Goal: Task Accomplishment & Management: Manage account settings

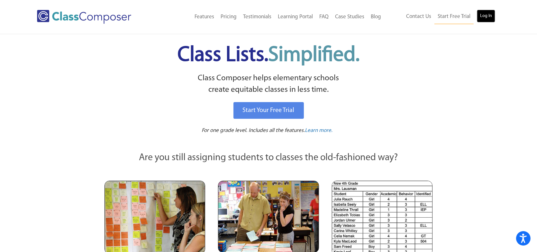
click at [488, 14] on link "Log In" at bounding box center [486, 16] width 18 height 13
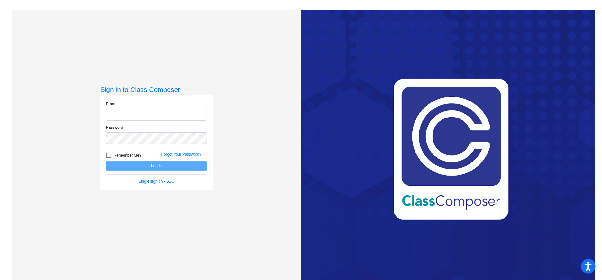
type input "[EMAIL_ADDRESS][DOMAIN_NAME]"
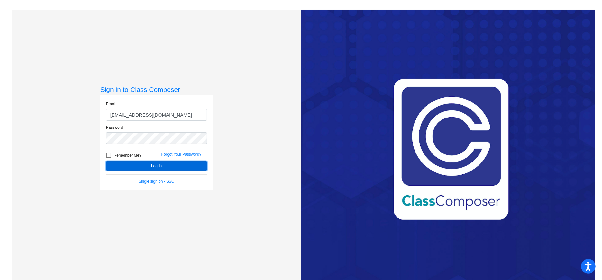
click at [161, 164] on button "Log In" at bounding box center [156, 165] width 101 height 9
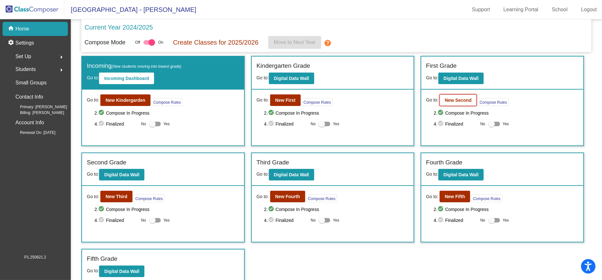
click at [453, 100] on b "New Second" at bounding box center [458, 100] width 27 height 5
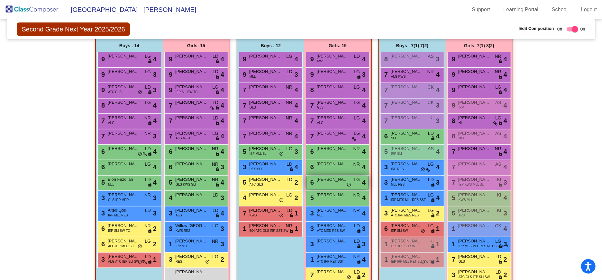
scroll to position [148, 0]
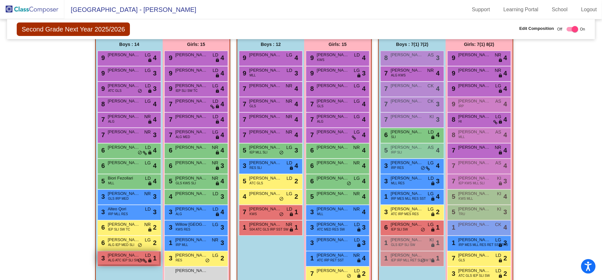
click at [113, 260] on span "ALG ATC IEP SLI SW TC" at bounding box center [126, 260] width 36 height 5
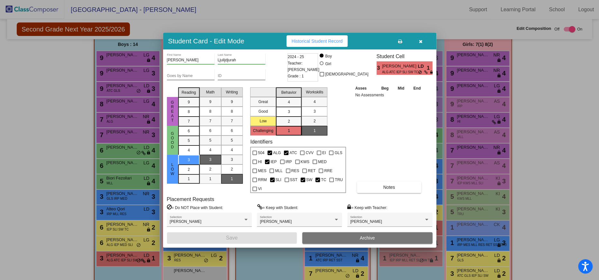
click at [238, 64] on div "Ljulijdjurah Last Name" at bounding box center [242, 58] width 48 height 11
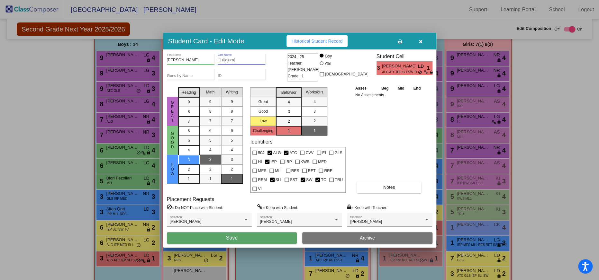
type input "Ljulijdjuraj"
click at [230, 233] on button "Save" at bounding box center [232, 239] width 130 height 12
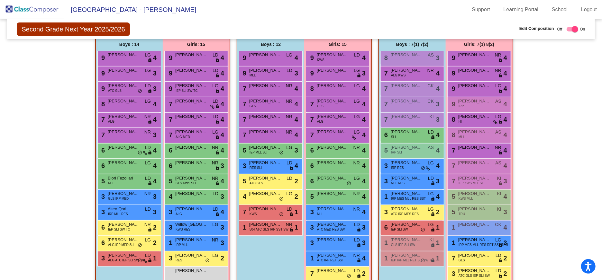
click at [28, 9] on img at bounding box center [32, 9] width 64 height 19
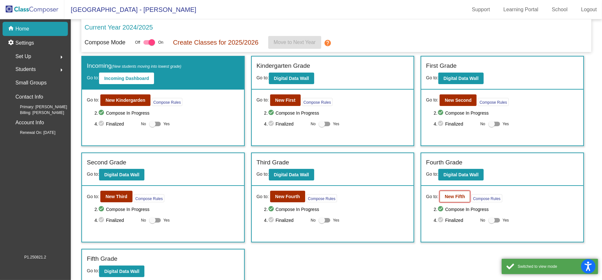
click at [453, 197] on b "New Fifth" at bounding box center [455, 196] width 20 height 5
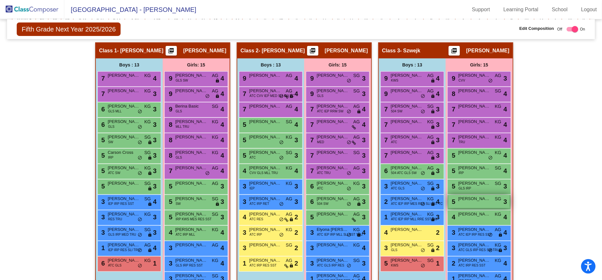
scroll to position [128, 0]
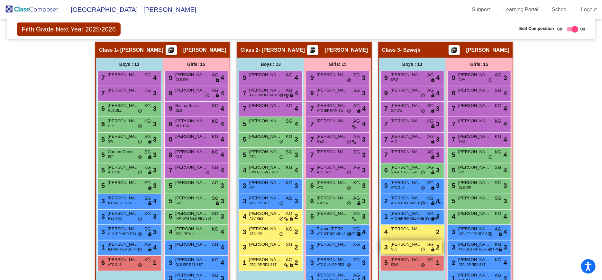
click at [405, 242] on span "[PERSON_NAME]" at bounding box center [407, 245] width 32 height 6
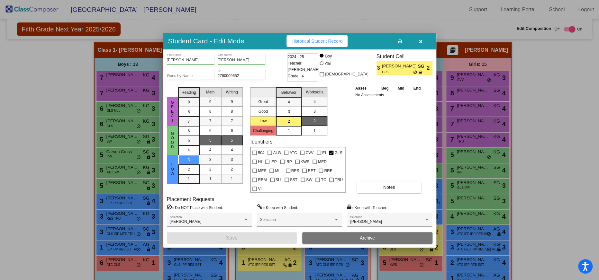
click at [419, 44] on icon "button" at bounding box center [421, 41] width 4 height 5
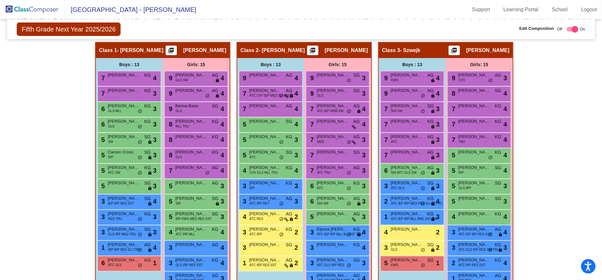
scroll to position [126, 0]
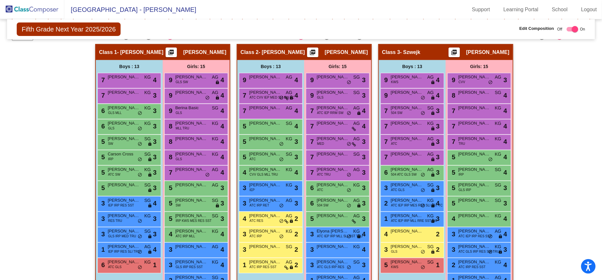
click at [43, 9] on img at bounding box center [32, 9] width 64 height 19
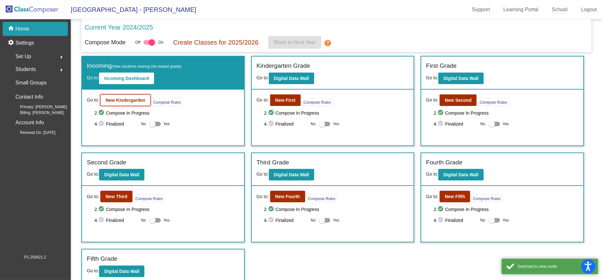
click at [123, 102] on b "New Kindergarden" at bounding box center [125, 100] width 40 height 5
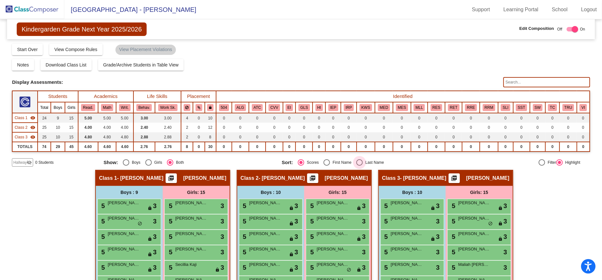
click at [357, 161] on div "Select an option" at bounding box center [359, 163] width 6 height 6
click at [359, 166] on input "Last Name" at bounding box center [359, 166] width 0 height 0
radio input "true"
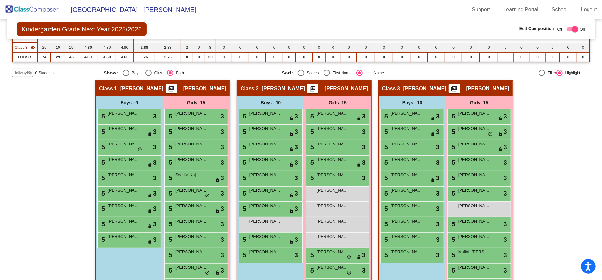
scroll to position [111, 0]
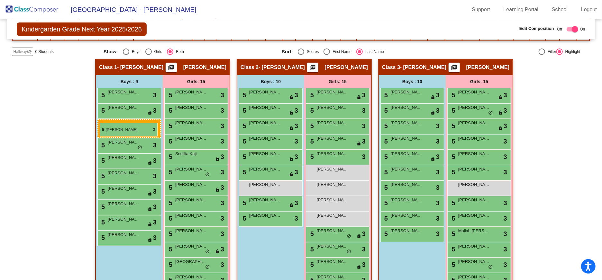
drag, startPoint x: 269, startPoint y: 123, endPoint x: 100, endPoint y: 123, distance: 169.2
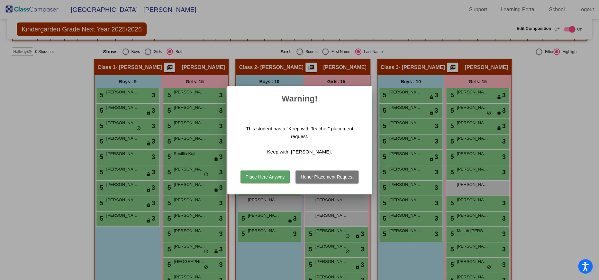
click at [322, 176] on button "Honor Placement Request" at bounding box center [327, 177] width 63 height 13
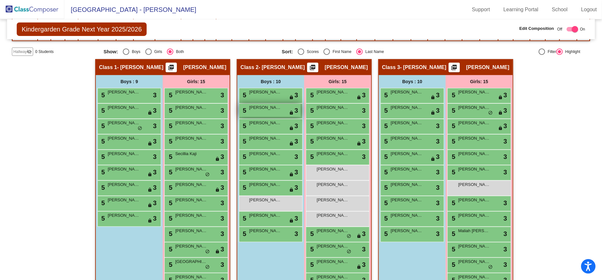
click at [284, 108] on div "5 [PERSON_NAME] lock do_not_disturb_alt 3" at bounding box center [269, 110] width 61 height 13
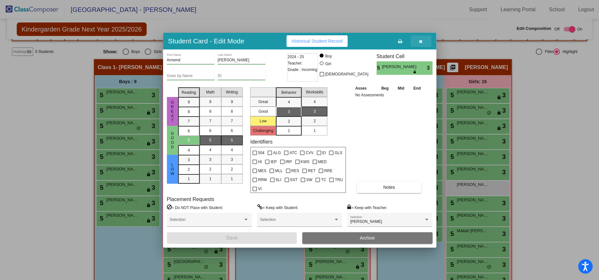
drag, startPoint x: 422, startPoint y: 44, endPoint x: 272, endPoint y: 206, distance: 219.8
click at [422, 44] on icon "button" at bounding box center [421, 41] width 4 height 5
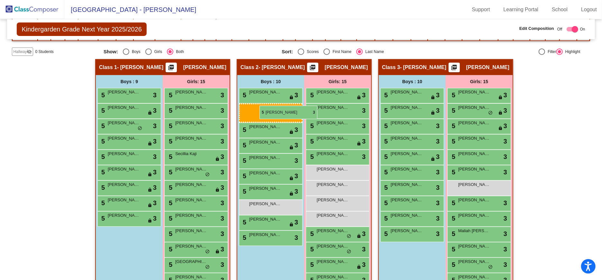
drag, startPoint x: 273, startPoint y: 107, endPoint x: 253, endPoint y: 105, distance: 20.4
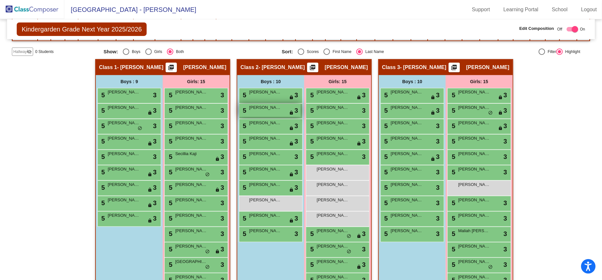
click at [283, 110] on div "5 [PERSON_NAME] lock do_not_disturb_alt 3" at bounding box center [269, 110] width 61 height 13
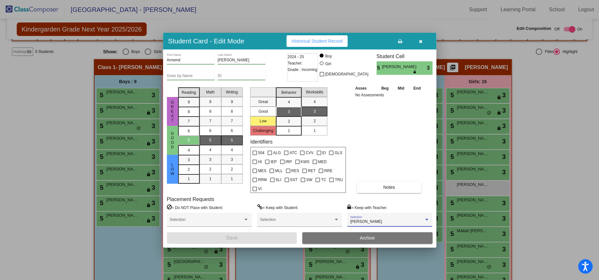
click at [429, 218] on div at bounding box center [427, 220] width 6 height 5
click at [355, 182] on span "None" at bounding box center [389, 183] width 79 height 12
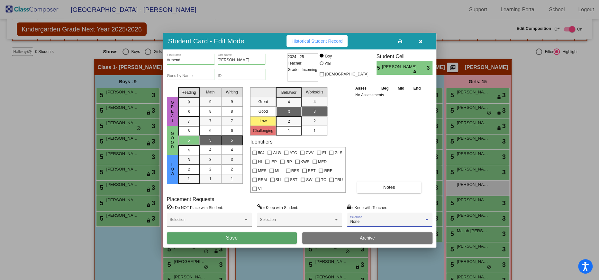
click at [225, 233] on button "Save" at bounding box center [232, 239] width 130 height 12
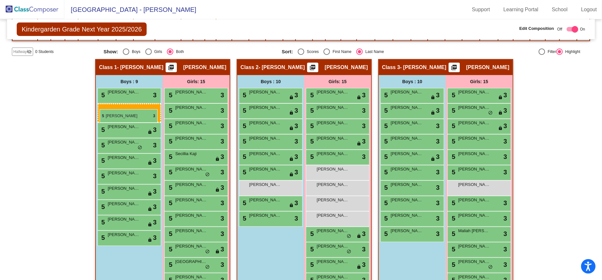
drag, startPoint x: 279, startPoint y: 111, endPoint x: 100, endPoint y: 109, distance: 178.8
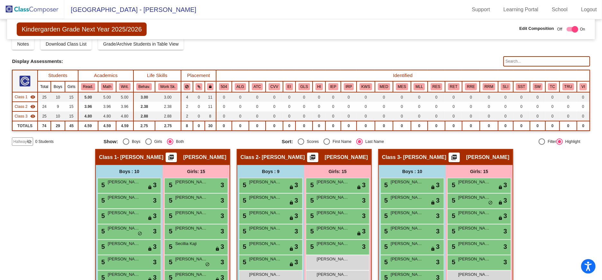
scroll to position [0, 0]
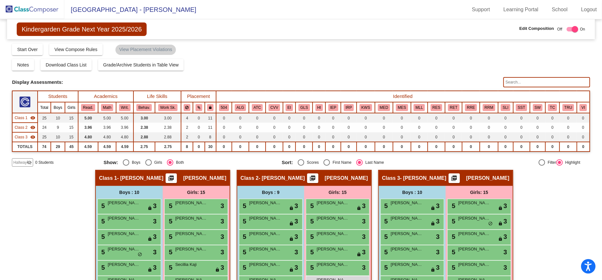
click at [22, 164] on span "Hallway" at bounding box center [20, 163] width 14 height 6
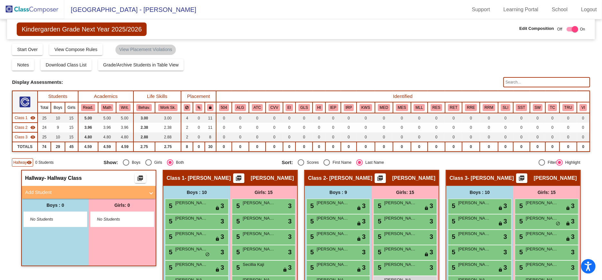
click at [150, 193] on span at bounding box center [151, 192] width 3 height 7
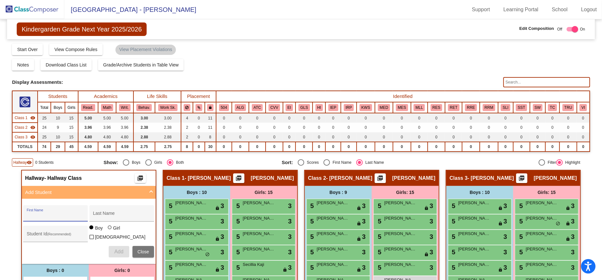
click at [56, 216] on input "First Name" at bounding box center [56, 216] width 58 height 5
type input "[PERSON_NAME]"
click at [119, 246] on button "Add" at bounding box center [119, 252] width 21 height 12
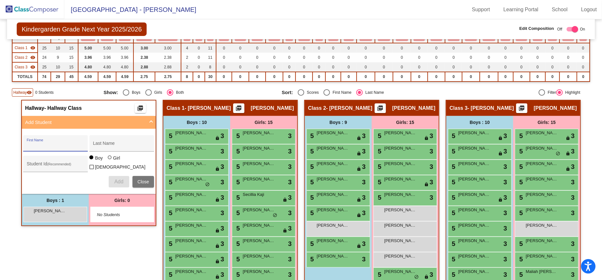
scroll to position [78, 0]
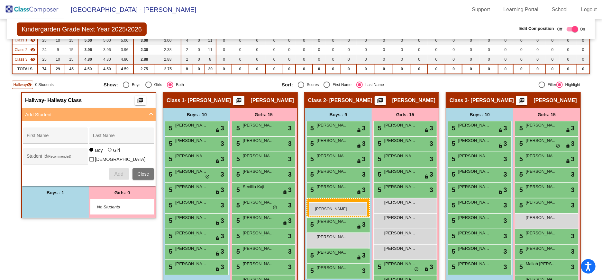
drag, startPoint x: 53, startPoint y: 202, endPoint x: 309, endPoint y: 203, distance: 256.3
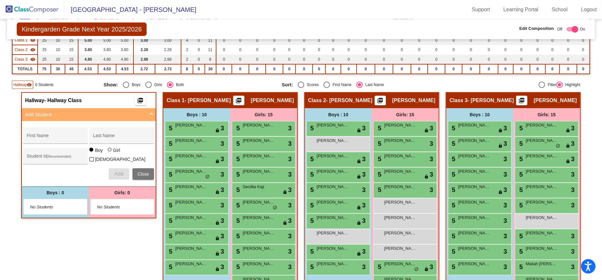
click at [26, 9] on img at bounding box center [32, 9] width 64 height 19
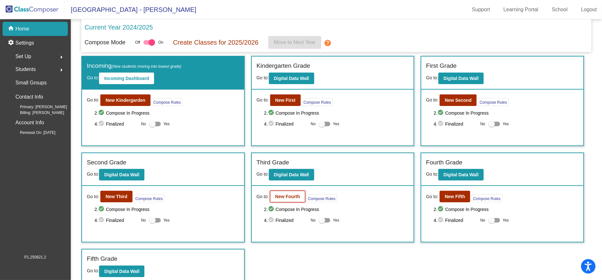
click at [296, 198] on b "New Fourth" at bounding box center [287, 196] width 25 height 5
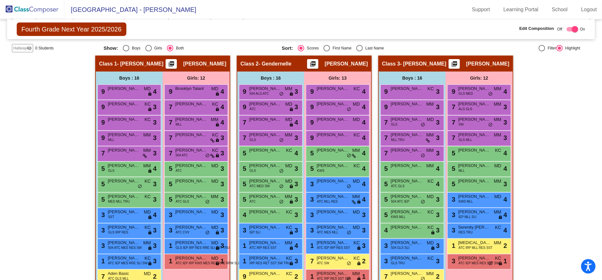
scroll to position [115, 0]
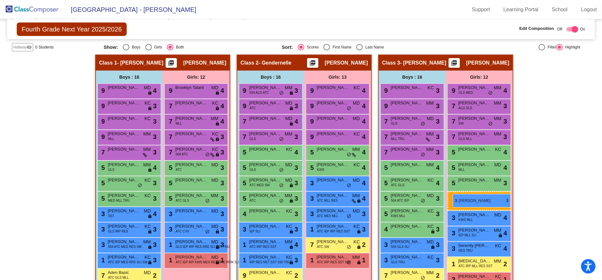
drag, startPoint x: 332, startPoint y: 212, endPoint x: 453, endPoint y: 194, distance: 122.2
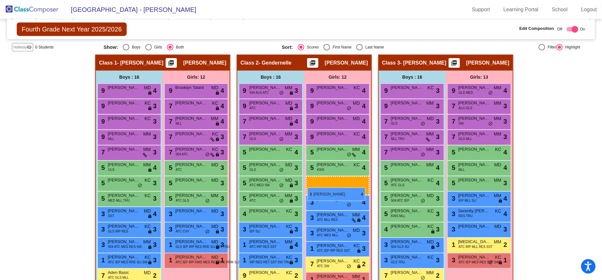
drag, startPoint x: 467, startPoint y: 200, endPoint x: 307, endPoint y: 188, distance: 160.0
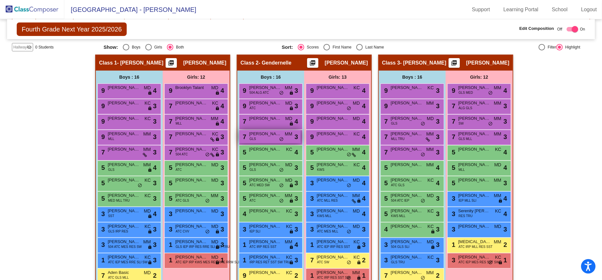
click at [260, 135] on span "[PERSON_NAME]" at bounding box center [265, 134] width 32 height 6
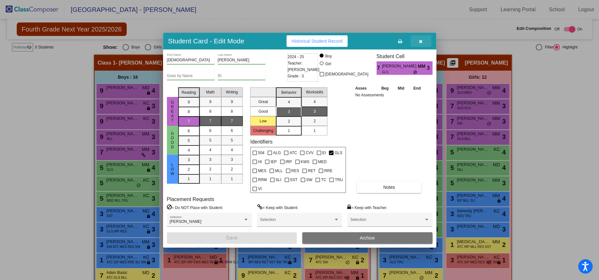
click at [422, 43] on button "button" at bounding box center [421, 41] width 21 height 12
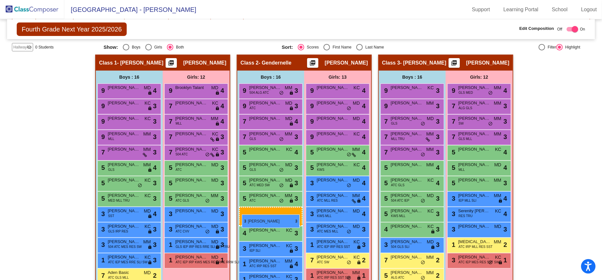
drag, startPoint x: 422, startPoint y: 255, endPoint x: 242, endPoint y: 215, distance: 184.8
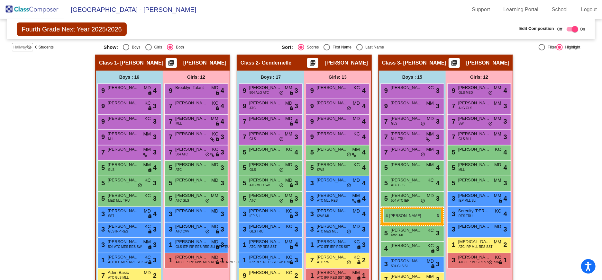
drag, startPoint x: 247, startPoint y: 211, endPoint x: 383, endPoint y: 209, distance: 136.0
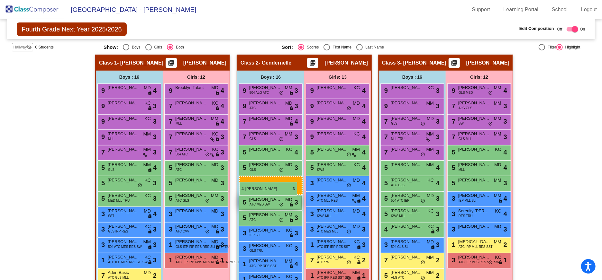
drag, startPoint x: 415, startPoint y: 245, endPoint x: 239, endPoint y: 182, distance: 186.9
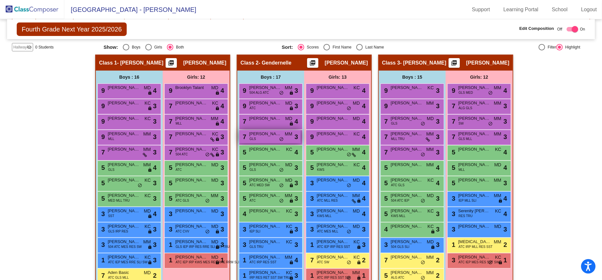
click at [262, 137] on div "7 [PERSON_NAME] GLS MM lock do_not_disturb_alt 3" at bounding box center [269, 136] width 61 height 13
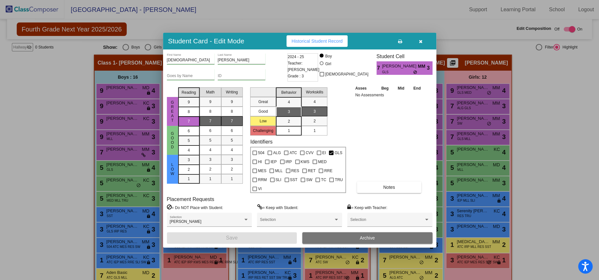
click at [422, 44] on icon "button" at bounding box center [421, 41] width 4 height 5
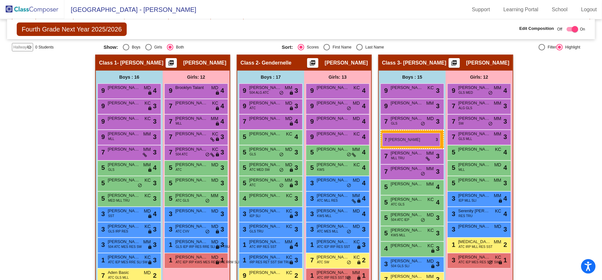
drag, startPoint x: 285, startPoint y: 137, endPoint x: 382, endPoint y: 133, distance: 97.8
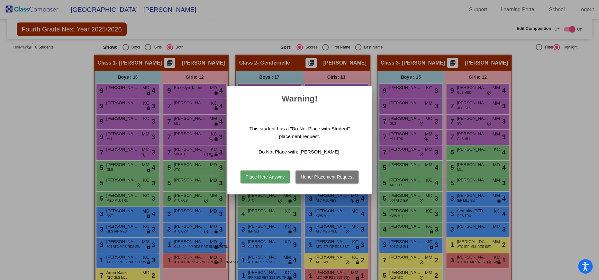
click at [330, 175] on button "Honor Placement Request" at bounding box center [327, 177] width 63 height 13
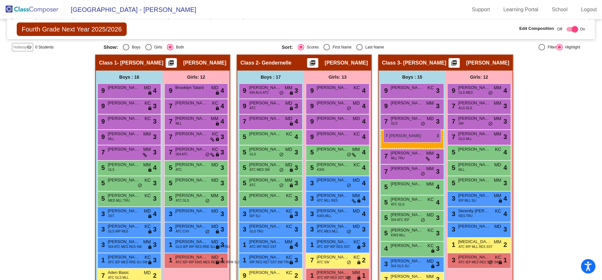
drag, startPoint x: 277, startPoint y: 135, endPoint x: 383, endPoint y: 129, distance: 106.9
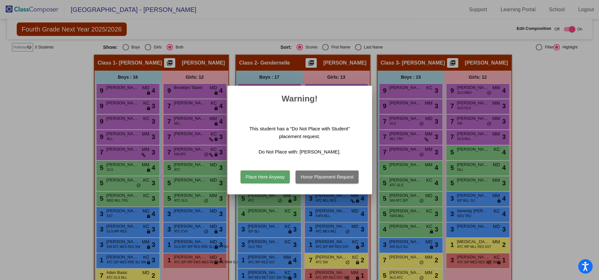
click at [272, 174] on button "Place Here Anyway" at bounding box center [265, 177] width 49 height 13
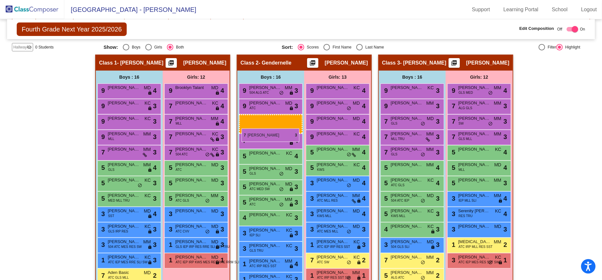
drag, startPoint x: 404, startPoint y: 152, endPoint x: 242, endPoint y: 129, distance: 163.7
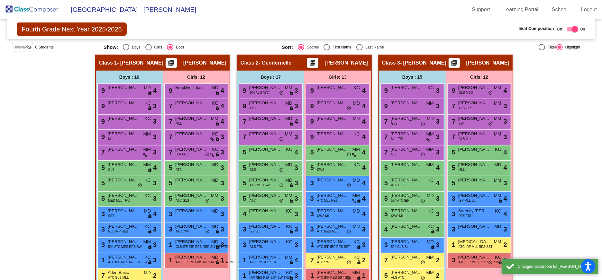
click at [541, 150] on div "Hallway - Hallway Class picture_as_pdf Add Student First Name Last Name Student…" at bounding box center [301, 206] width 578 height 302
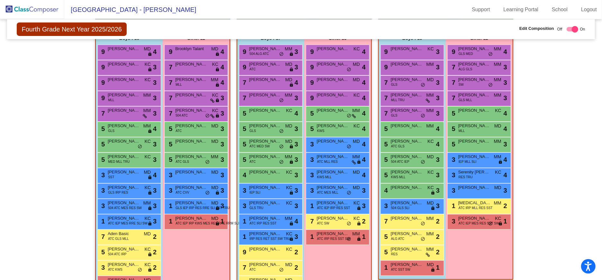
scroll to position [147, 0]
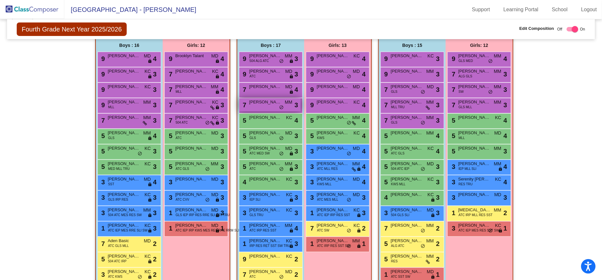
click at [268, 100] on span "[PERSON_NAME]" at bounding box center [265, 102] width 32 height 6
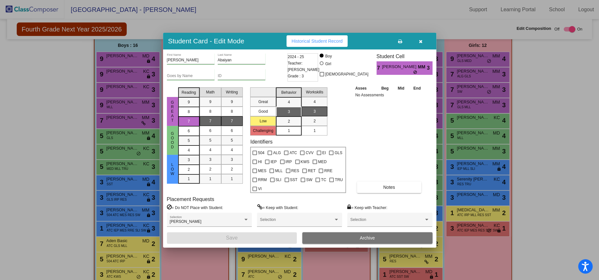
click at [557, 103] on div at bounding box center [299, 140] width 599 height 280
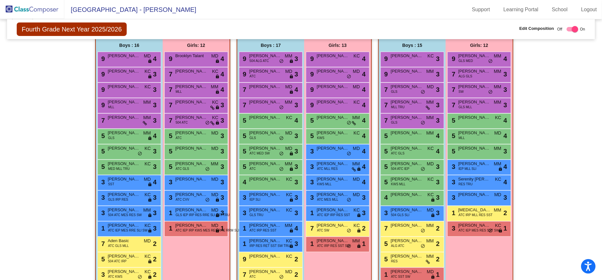
click at [564, 65] on div "Hallway - Hallway Class picture_as_pdf Add Student First Name Last Name Student…" at bounding box center [301, 174] width 578 height 302
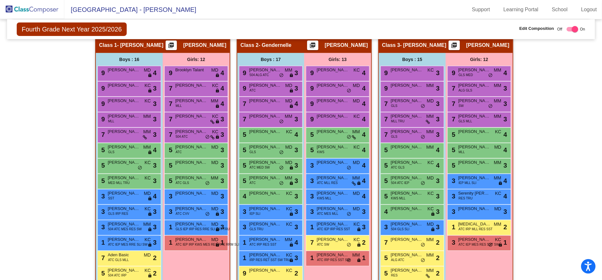
scroll to position [139, 0]
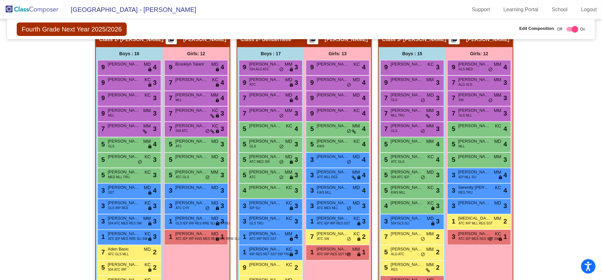
click at [566, 108] on div "Hallway - Hallway Class picture_as_pdf Add Student First Name Last Name Student…" at bounding box center [301, 182] width 578 height 302
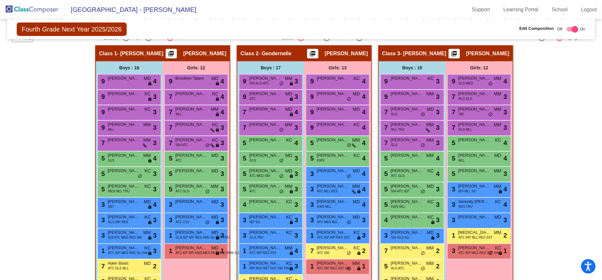
scroll to position [123, 0]
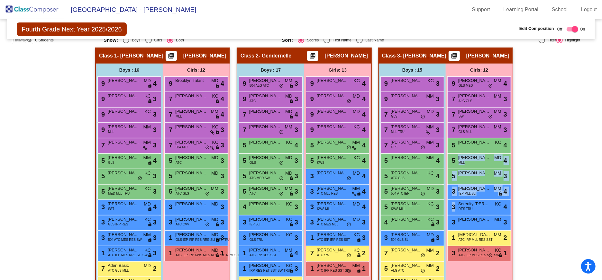
drag, startPoint x: 598, startPoint y: 214, endPoint x: 589, endPoint y: 154, distance: 61.1
click at [589, 154] on mat-sidenav-content "Fourth Grade Next Year 2025/2026 Edit Composition Off On Incoming Digital Data …" at bounding box center [301, 149] width 602 height 261
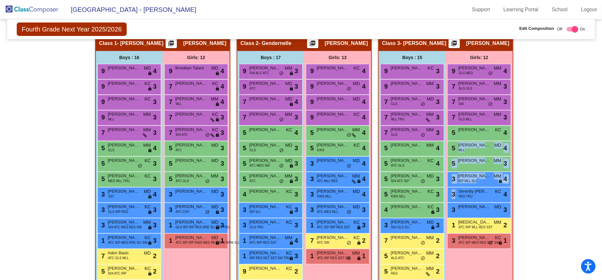
scroll to position [136, 0]
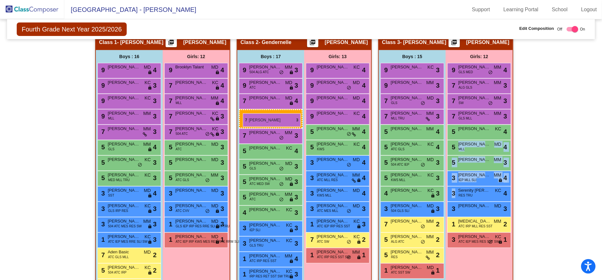
drag, startPoint x: 414, startPoint y: 132, endPoint x: 243, endPoint y: 114, distance: 172.4
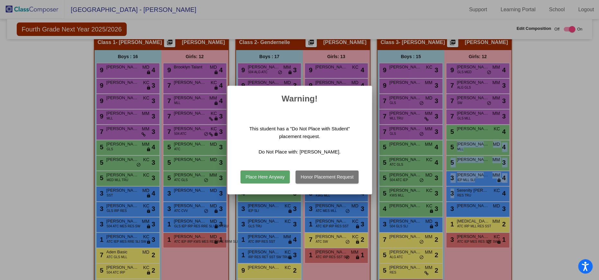
click at [256, 178] on button "Place Here Anyway" at bounding box center [265, 177] width 49 height 13
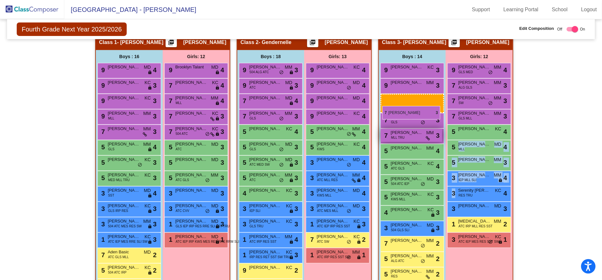
drag, startPoint x: 263, startPoint y: 114, endPoint x: 383, endPoint y: 110, distance: 120.4
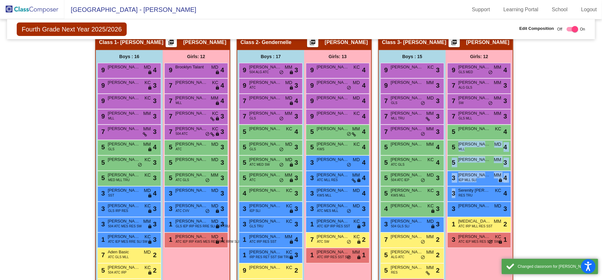
click at [543, 182] on div "Hallway - Hallway Class picture_as_pdf Add Student First Name Last Name Student…" at bounding box center [301, 185] width 578 height 302
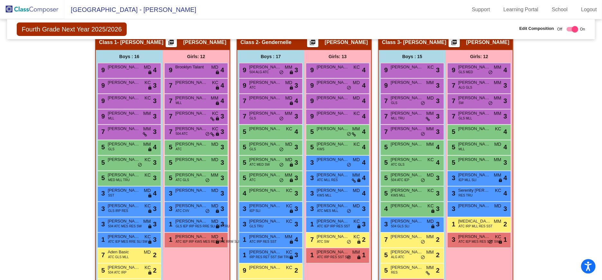
click at [0, 0] on div "Girls: 12 9 Brooklyn Talant MD lock do_not_disturb_alt 4 7 [PERSON_NAME] KC loc…" at bounding box center [0, 0] width 0 height 0
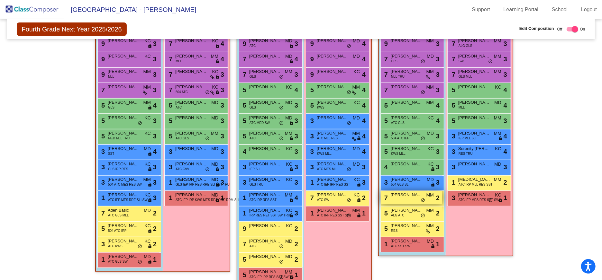
scroll to position [181, 0]
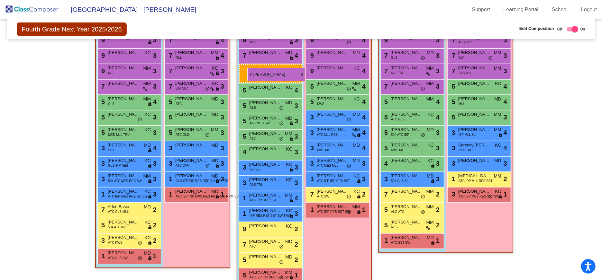
drag, startPoint x: 268, startPoint y: 68, endPoint x: 247, endPoint y: 68, distance: 20.6
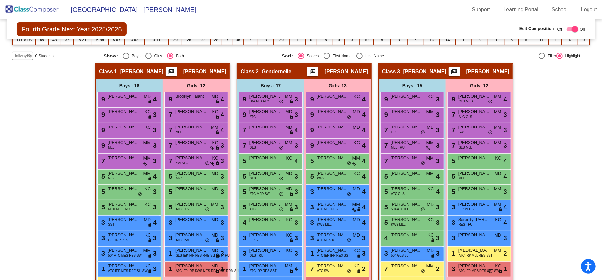
scroll to position [86, 0]
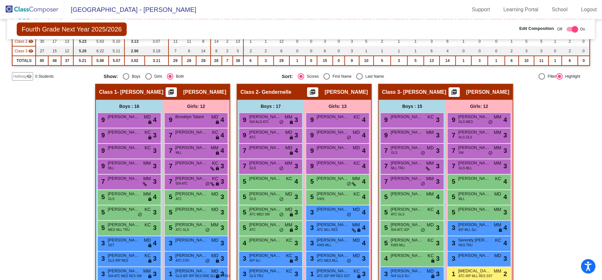
click at [9, 4] on img at bounding box center [32, 9] width 64 height 19
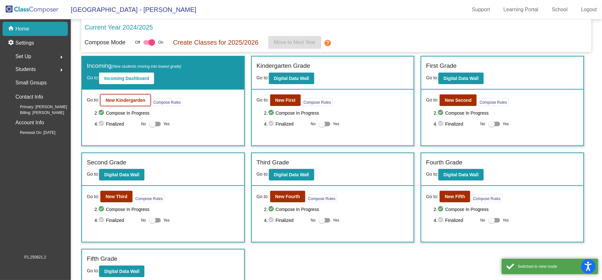
click at [117, 100] on b "New Kindergarden" at bounding box center [125, 100] width 40 height 5
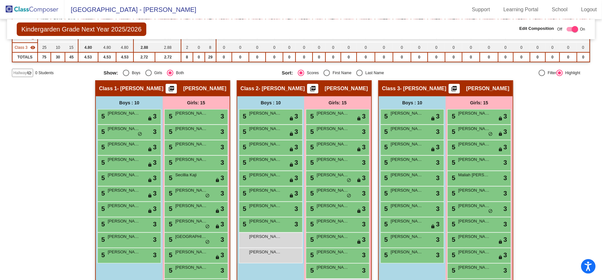
scroll to position [100, 0]
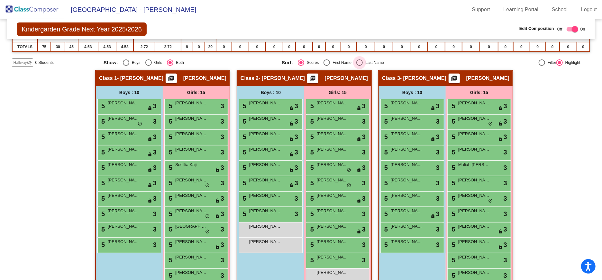
click at [359, 62] on div "Select an option" at bounding box center [359, 62] width 6 height 6
click at [359, 66] on input "Last Name" at bounding box center [359, 66] width 0 height 0
radio input "true"
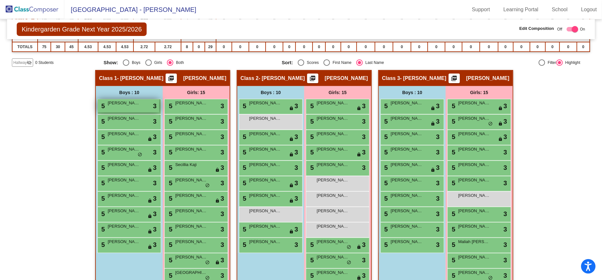
click at [123, 105] on span "[PERSON_NAME]" at bounding box center [124, 103] width 32 height 6
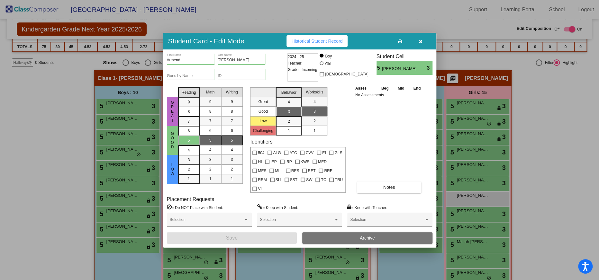
click at [419, 44] on icon "button" at bounding box center [421, 41] width 4 height 5
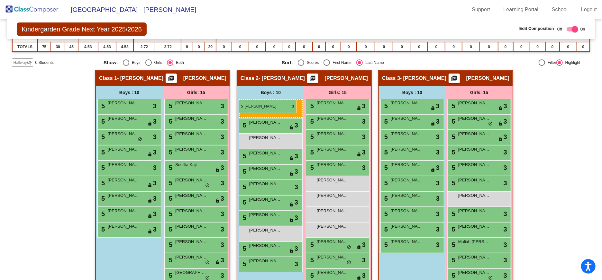
drag, startPoint x: 110, startPoint y: 105, endPoint x: 239, endPoint y: 100, distance: 129.1
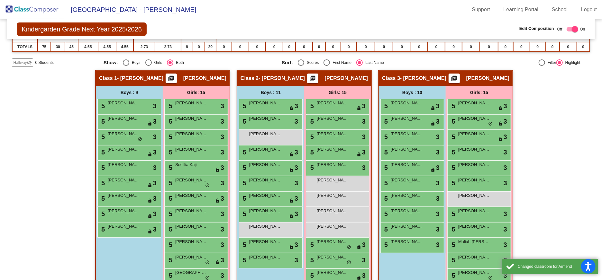
click at [534, 121] on div "Hallway - Hallway Class picture_as_pdf Add Student First Name Last Name Student…" at bounding box center [301, 205] width 578 height 271
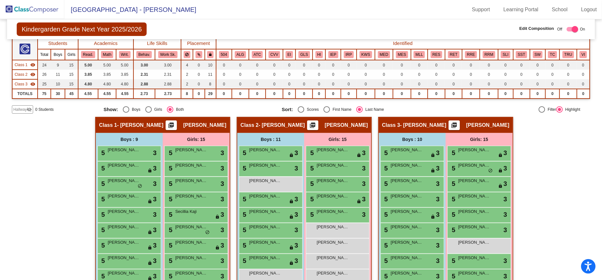
scroll to position [0, 0]
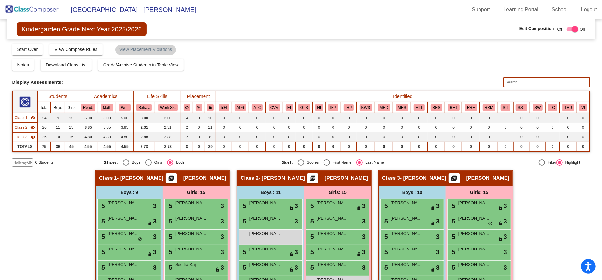
click at [25, 161] on span "Hallway" at bounding box center [20, 163] width 14 height 6
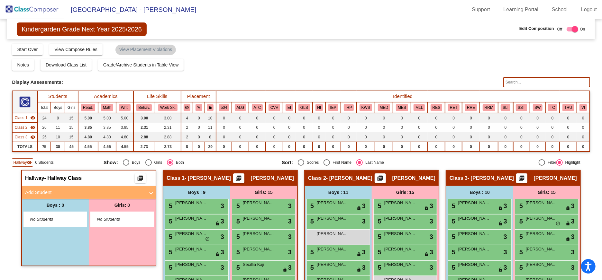
click at [150, 193] on span at bounding box center [151, 192] width 3 height 7
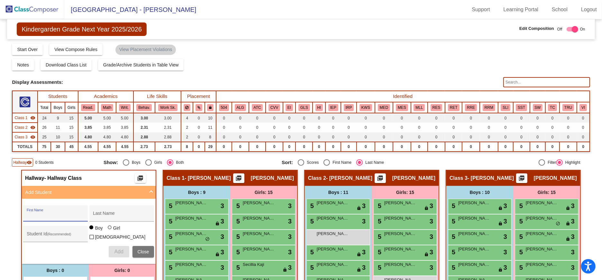
click at [45, 215] on input "First Name" at bounding box center [56, 216] width 58 height 5
type input "S"
type input "[PERSON_NAME]"
type input "Shaik"
click at [115, 251] on span "Add" at bounding box center [118, 251] width 9 height 5
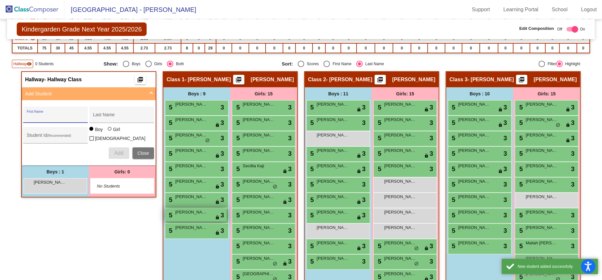
scroll to position [99, 0]
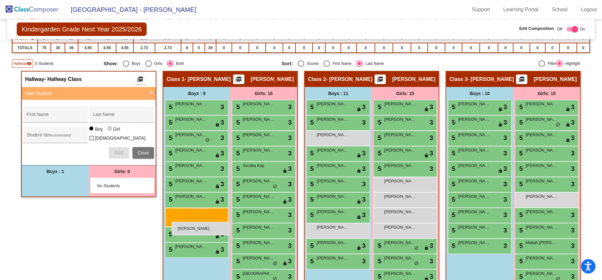
drag, startPoint x: 49, startPoint y: 183, endPoint x: 171, endPoint y: 222, distance: 128.1
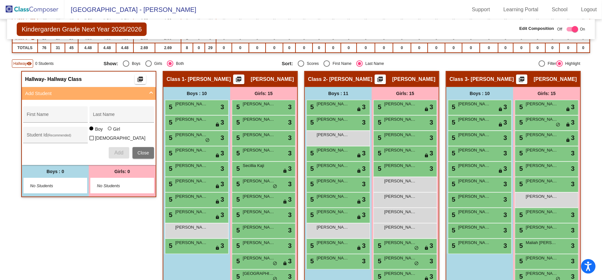
click at [84, 234] on div "Hallway - Hallway Class picture_as_pdf Add Student First Name Last Name Student…" at bounding box center [88, 206] width 135 height 271
click at [23, 5] on img at bounding box center [32, 9] width 64 height 19
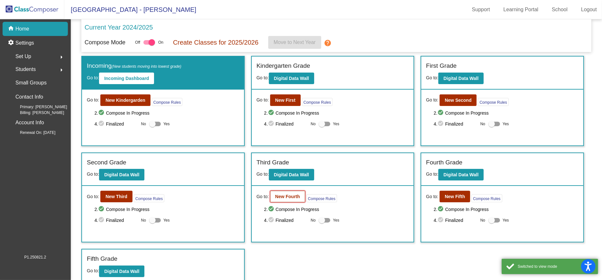
click at [291, 193] on button "New Fourth" at bounding box center [287, 197] width 35 height 12
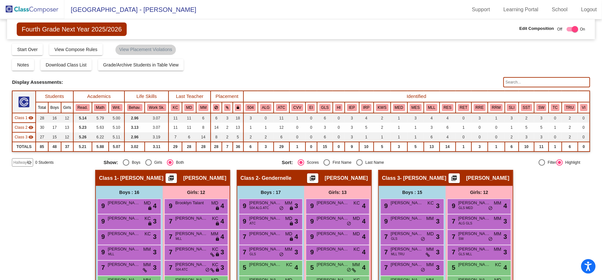
click at [27, 161] on mat-icon "visibility_off" at bounding box center [29, 162] width 5 height 5
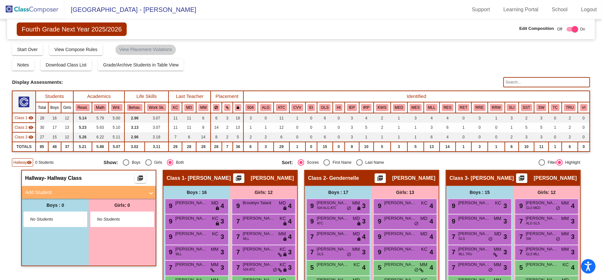
click at [144, 192] on span "Add Student" at bounding box center [87, 192] width 125 height 7
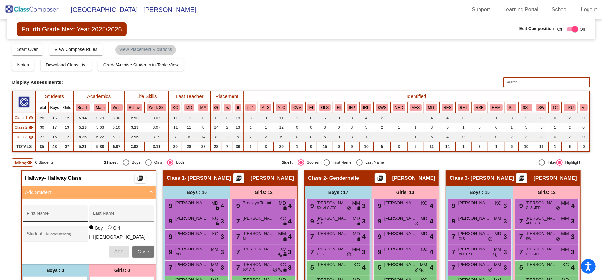
click at [59, 216] on input "First Name" at bounding box center [56, 216] width 58 height 5
type input "Khushbhakth"
type input "[PERSON_NAME]"
click at [108, 230] on div at bounding box center [110, 228] width 4 height 4
click at [110, 231] on input "Girl" at bounding box center [110, 231] width 0 height 0
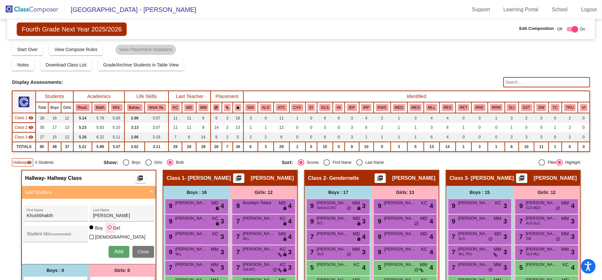
radio input "true"
click at [114, 249] on span "Add" at bounding box center [118, 251] width 9 height 5
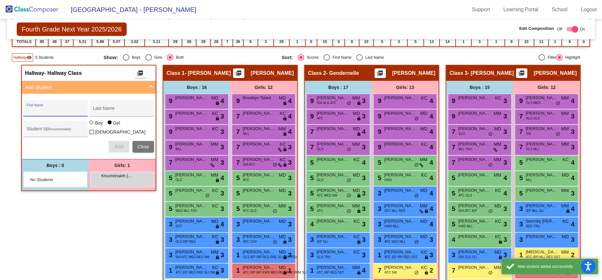
scroll to position [114, 0]
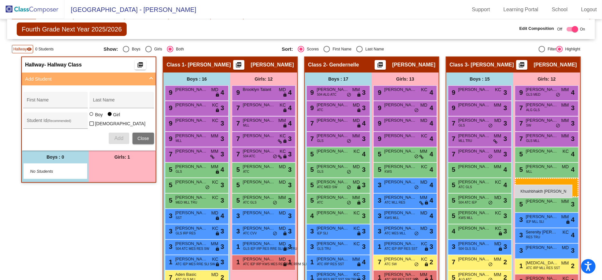
drag, startPoint x: 117, startPoint y: 167, endPoint x: 515, endPoint y: 185, distance: 397.6
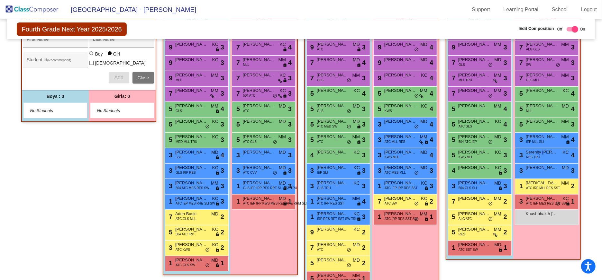
scroll to position [176, 0]
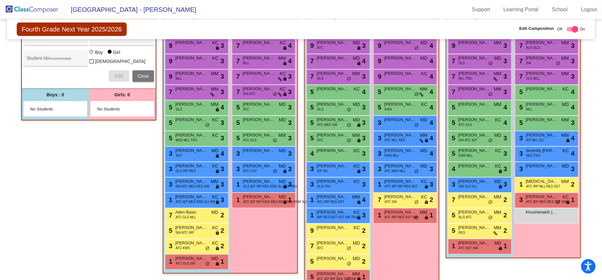
click at [156, 120] on div "Girls: 13 9 [PERSON_NAME] GLS MED MM lock do_not_disturb_alt 4 7 [PERSON_NAME] …" at bounding box center [122, 104] width 67 height 32
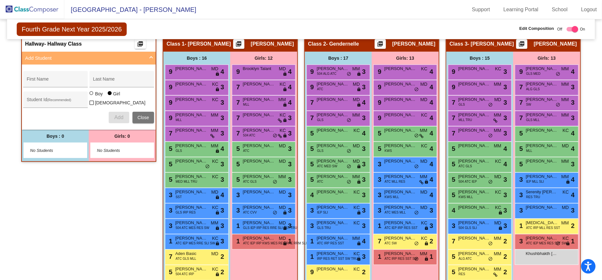
scroll to position [132, 0]
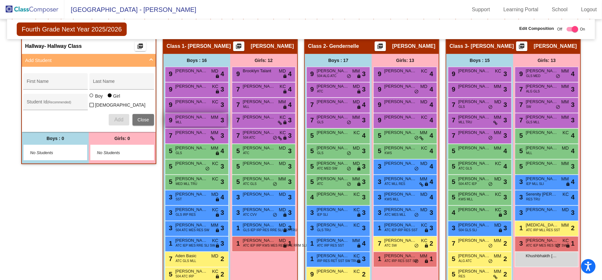
click at [194, 118] on span "[PERSON_NAME]" at bounding box center [191, 117] width 32 height 6
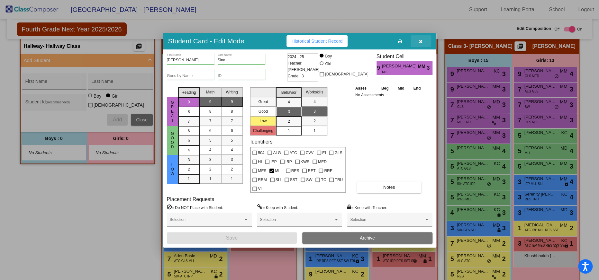
click at [419, 44] on icon "button" at bounding box center [421, 41] width 4 height 5
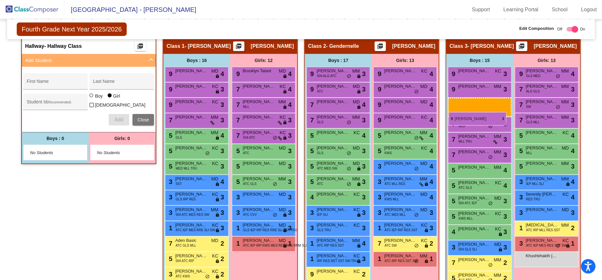
drag, startPoint x: 192, startPoint y: 119, endPoint x: 449, endPoint y: 112, distance: 257.0
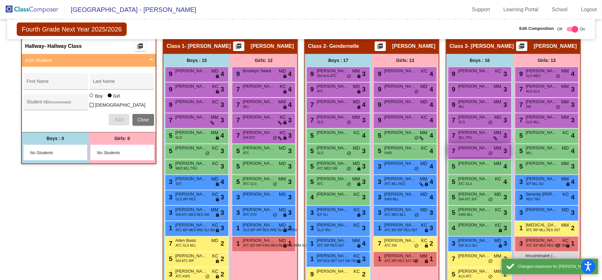
click at [470, 149] on span "[PERSON_NAME]" at bounding box center [474, 148] width 32 height 6
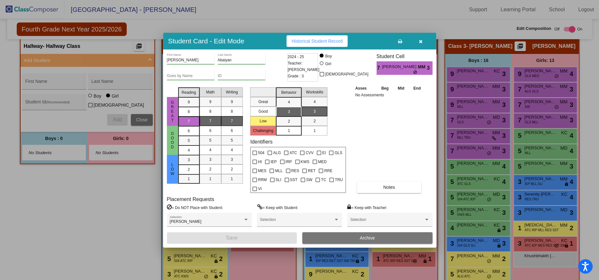
drag, startPoint x: 419, startPoint y: 46, endPoint x: 417, endPoint y: 50, distance: 4.5
click at [419, 44] on icon "button" at bounding box center [421, 41] width 4 height 5
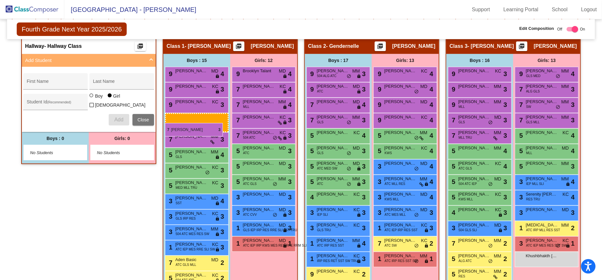
drag, startPoint x: 481, startPoint y: 151, endPoint x: 165, endPoint y: 123, distance: 317.3
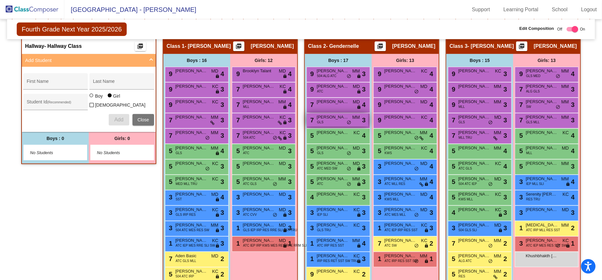
click at [329, 118] on span "[PERSON_NAME]" at bounding box center [333, 117] width 32 height 6
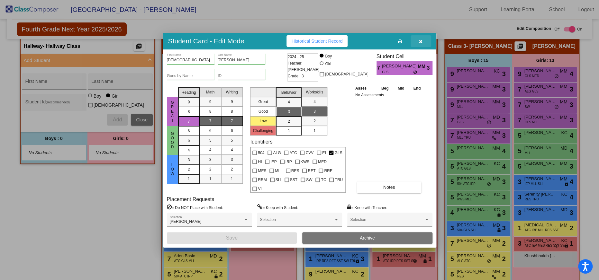
click at [421, 44] on icon "button" at bounding box center [421, 41] width 4 height 5
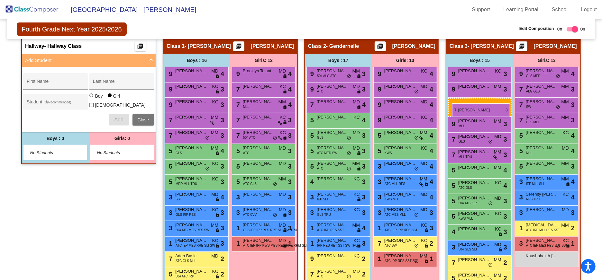
drag, startPoint x: 333, startPoint y: 117, endPoint x: 452, endPoint y: 104, distance: 120.4
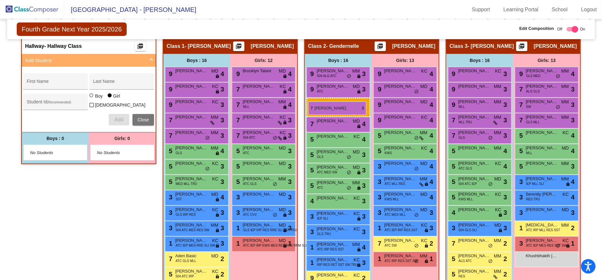
drag, startPoint x: 471, startPoint y: 119, endPoint x: 308, endPoint y: 102, distance: 164.0
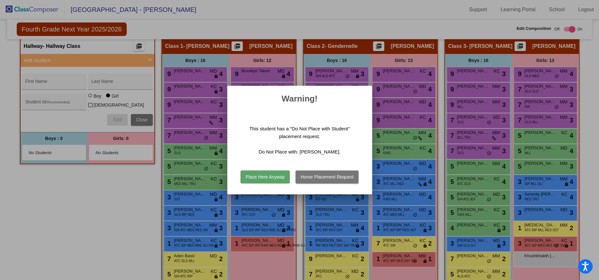
click at [321, 174] on button "Honor Placement Request" at bounding box center [327, 177] width 63 height 13
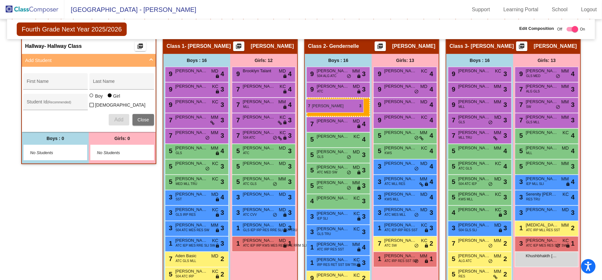
drag, startPoint x: 467, startPoint y: 148, endPoint x: 306, endPoint y: 99, distance: 168.2
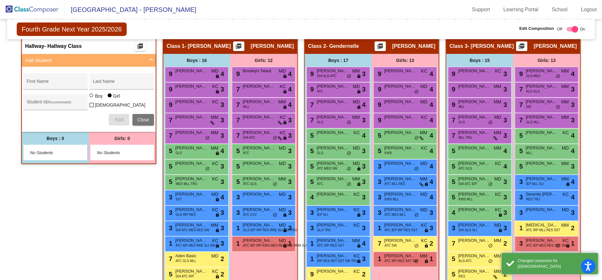
click at [589, 133] on mat-sidenav-content "Fourth Grade Next Year 2025/2026 Edit Composition Off On Incoming Digital Data …" at bounding box center [301, 149] width 602 height 261
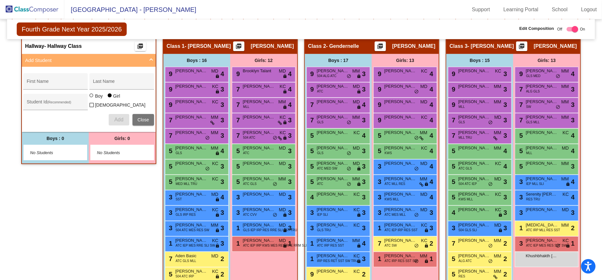
scroll to position [132, 0]
click at [338, 226] on span "[PERSON_NAME]" at bounding box center [333, 226] width 32 height 6
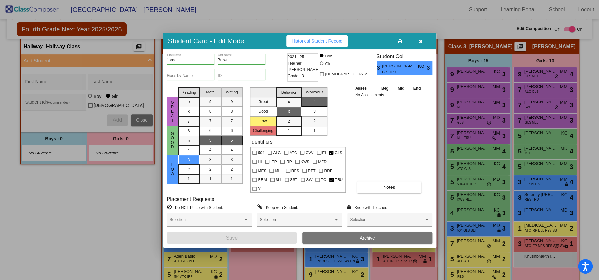
click at [420, 44] on icon "button" at bounding box center [421, 41] width 4 height 5
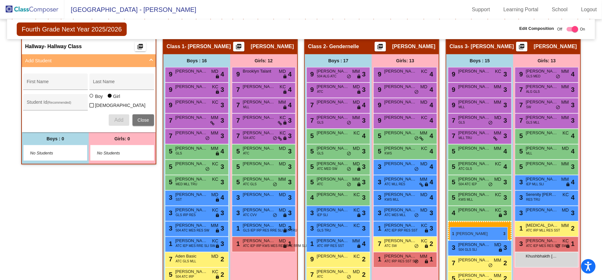
drag, startPoint x: 339, startPoint y: 259, endPoint x: 450, endPoint y: 227, distance: 115.0
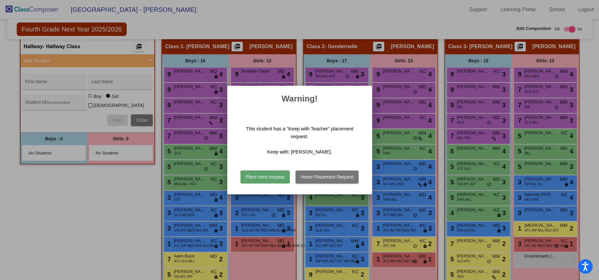
click at [335, 178] on button "Honor Placement Request" at bounding box center [327, 177] width 63 height 13
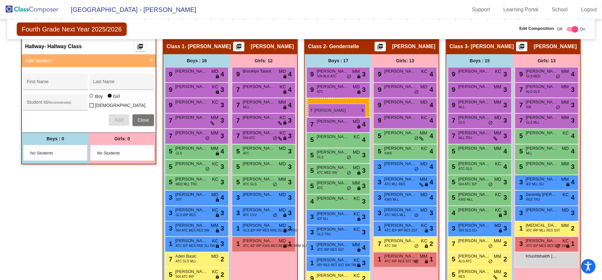
drag, startPoint x: 323, startPoint y: 116, endPoint x: 308, endPoint y: 104, distance: 19.2
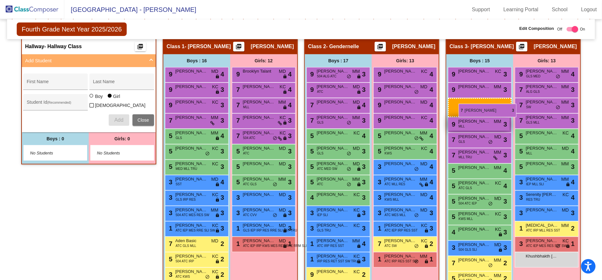
drag, startPoint x: 192, startPoint y: 137, endPoint x: 458, endPoint y: 104, distance: 268.0
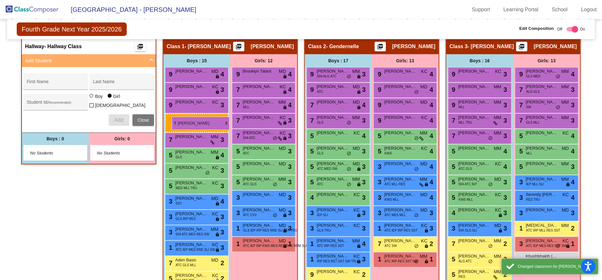
drag, startPoint x: 471, startPoint y: 118, endPoint x: 172, endPoint y: 117, distance: 299.7
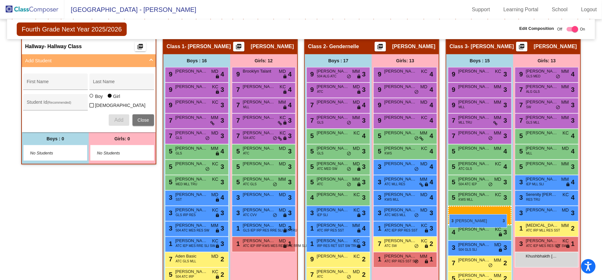
drag, startPoint x: 322, startPoint y: 224, endPoint x: 449, endPoint y: 215, distance: 127.7
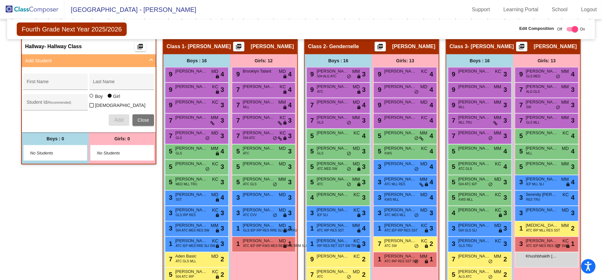
click at [156, 164] on div "Girls: 12 9 Brooklyn Talant MD lock do_not_disturb_alt 4 7 [PERSON_NAME] KC loc…" at bounding box center [122, 149] width 67 height 32
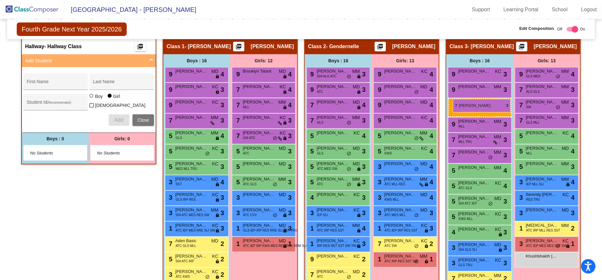
drag, startPoint x: 188, startPoint y: 135, endPoint x: 453, endPoint y: 99, distance: 267.5
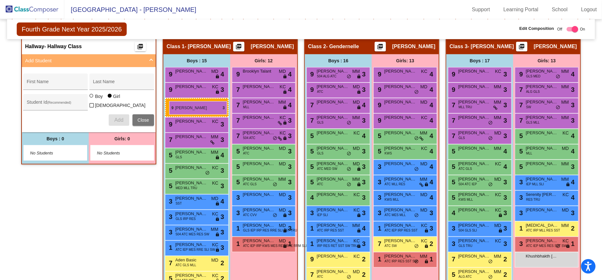
drag, startPoint x: 486, startPoint y: 101, endPoint x: 169, endPoint y: 101, distance: 317.1
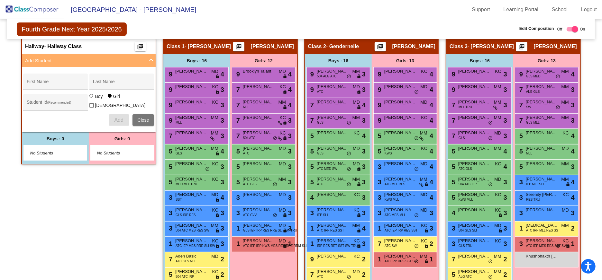
click at [156, 164] on div "Girls: 13 9 [PERSON_NAME] GLS MED MM lock do_not_disturb_alt 4 7 [PERSON_NAME] …" at bounding box center [122, 149] width 67 height 32
click at [405, 19] on div "Fourth Grade Next Year 2025/2026 Edit Composition Off On Incoming Digital Data …" at bounding box center [301, 29] width 588 height 20
click at [156, 164] on div "Girls: 13 9 [PERSON_NAME] GLS MED MM lock do_not_disturb_alt 4 7 [PERSON_NAME] …" at bounding box center [122, 149] width 67 height 32
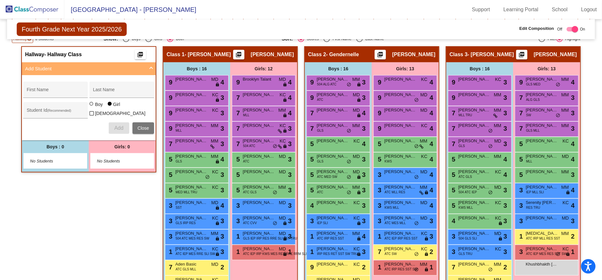
scroll to position [175, 0]
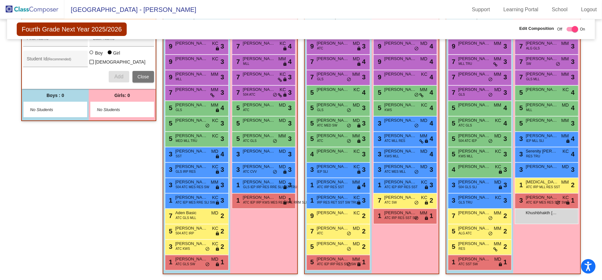
click at [156, 121] on div "Girls: 13 9 [PERSON_NAME] GLS MED MM lock do_not_disturb_alt 4 7 [PERSON_NAME] …" at bounding box center [122, 105] width 67 height 32
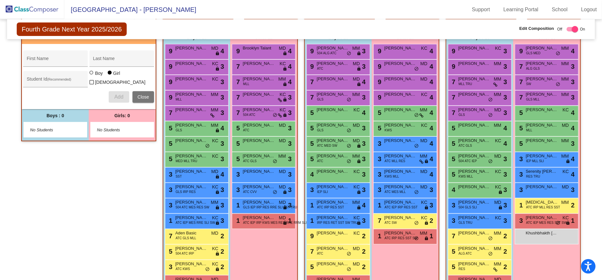
scroll to position [118, 0]
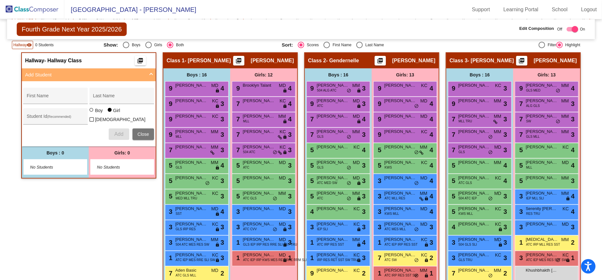
click at [41, 10] on img at bounding box center [32, 9] width 64 height 19
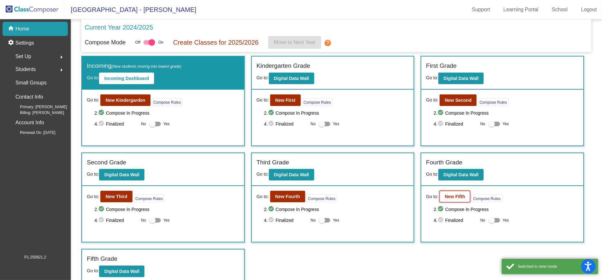
click at [447, 194] on b "New Fifth" at bounding box center [455, 196] width 20 height 5
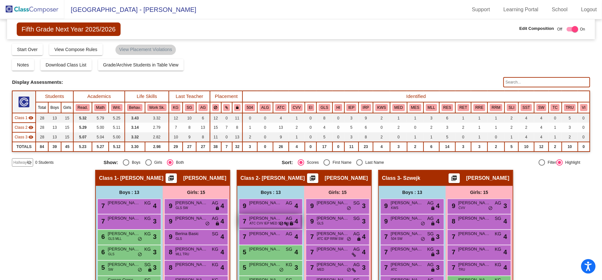
click at [268, 220] on span "[PERSON_NAME]" at bounding box center [265, 218] width 32 height 6
click at [285, 222] on icon at bounding box center [286, 224] width 4 height 5
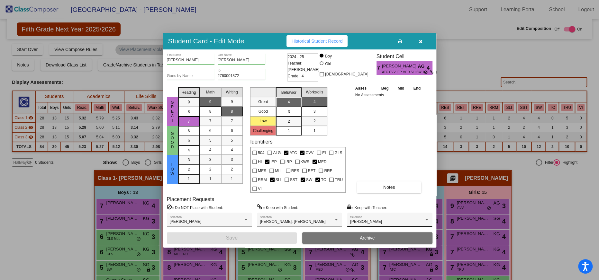
click at [427, 219] on div at bounding box center [426, 220] width 3 height 2
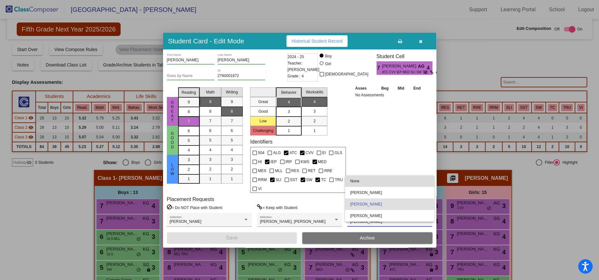
click at [355, 180] on span "None" at bounding box center [389, 182] width 79 height 12
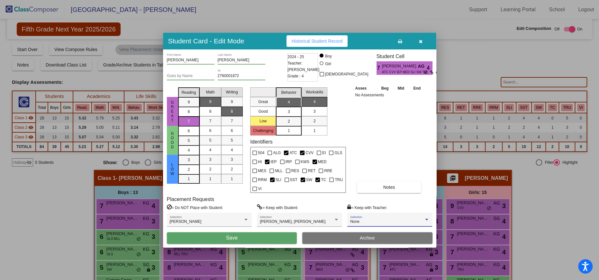
click at [281, 233] on button "Save" at bounding box center [232, 239] width 130 height 12
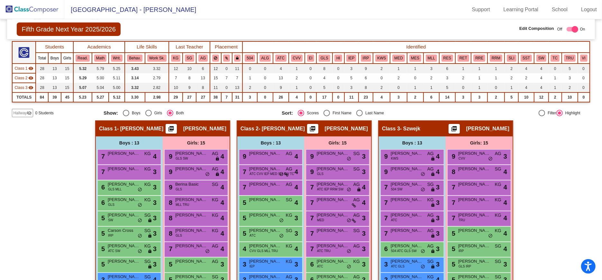
scroll to position [56, 0]
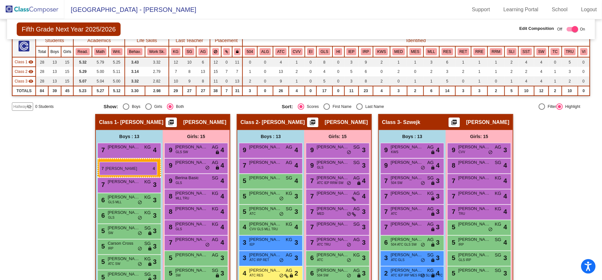
drag, startPoint x: 277, startPoint y: 162, endPoint x: 99, endPoint y: 162, distance: 177.8
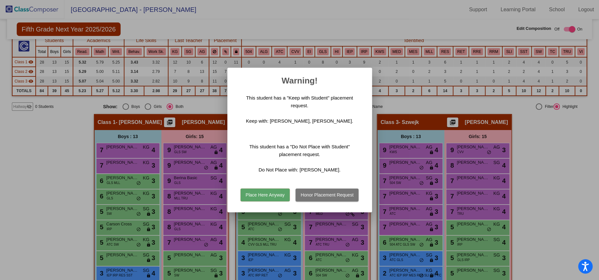
click at [272, 196] on button "Place Here Anyway" at bounding box center [265, 195] width 49 height 13
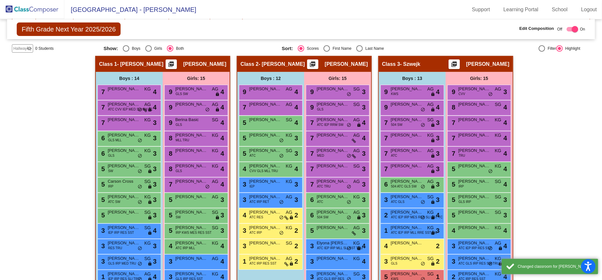
scroll to position [160, 0]
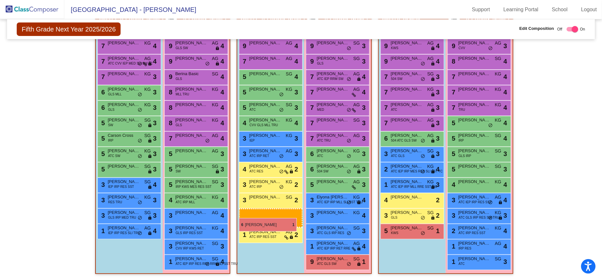
drag, startPoint x: 137, startPoint y: 248, endPoint x: 239, endPoint y: 219, distance: 106.1
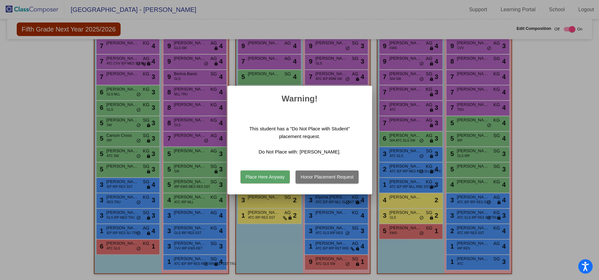
click at [268, 174] on button "Place Here Anyway" at bounding box center [265, 177] width 49 height 13
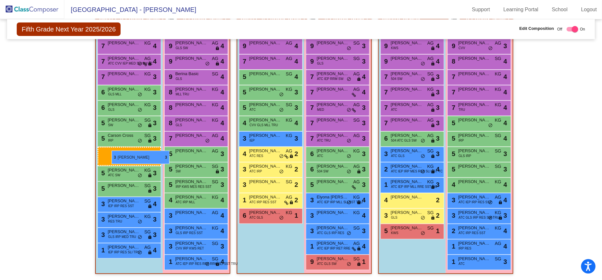
drag, startPoint x: 279, startPoint y: 150, endPoint x: 112, endPoint y: 151, distance: 167.2
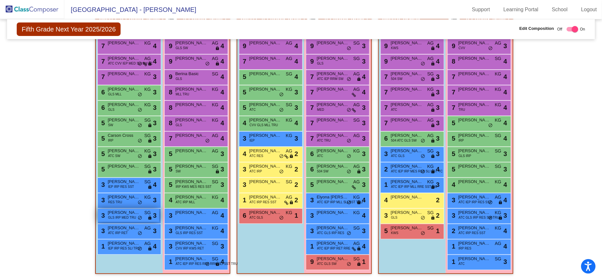
click at [134, 215] on span "GLS IRP MED TRU" at bounding box center [122, 217] width 28 height 5
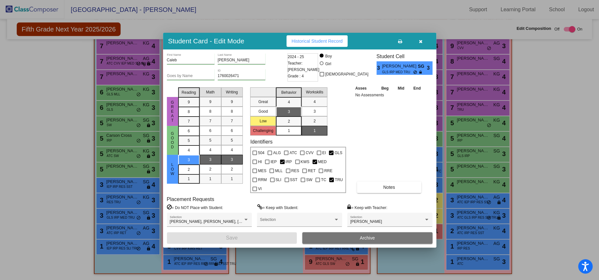
click at [421, 44] on icon "button" at bounding box center [421, 41] width 4 height 5
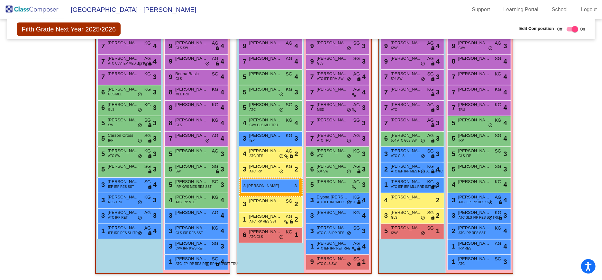
drag, startPoint x: 127, startPoint y: 212, endPoint x: 241, endPoint y: 179, distance: 118.8
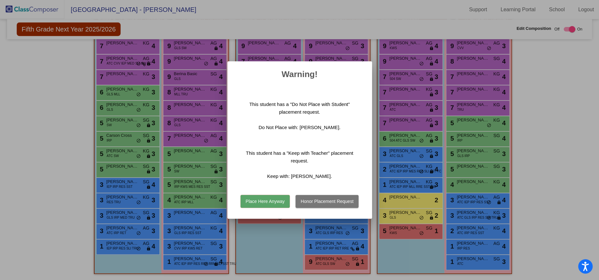
click at [331, 202] on button "Honor Placement Request" at bounding box center [327, 201] width 63 height 13
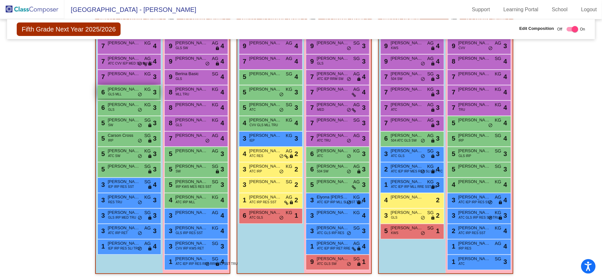
click at [128, 90] on span "[PERSON_NAME]" at bounding box center [124, 89] width 32 height 6
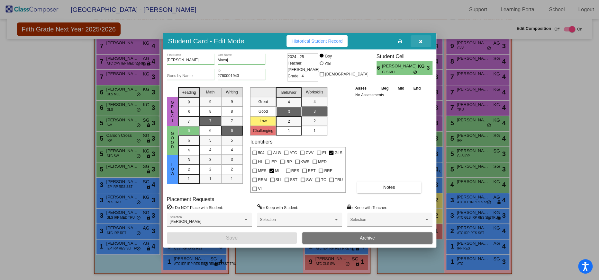
click at [420, 44] on icon "button" at bounding box center [421, 41] width 4 height 5
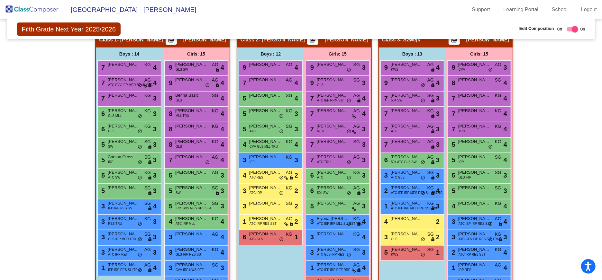
scroll to position [139, 0]
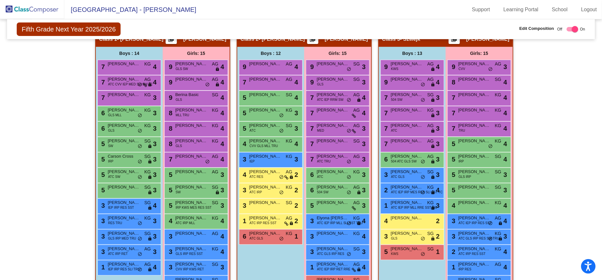
click at [36, 9] on img at bounding box center [32, 9] width 64 height 19
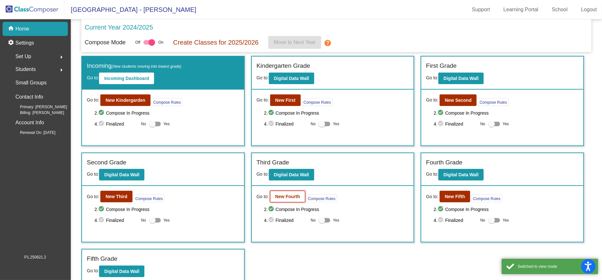
click at [295, 196] on b "New Fourth" at bounding box center [287, 196] width 25 height 5
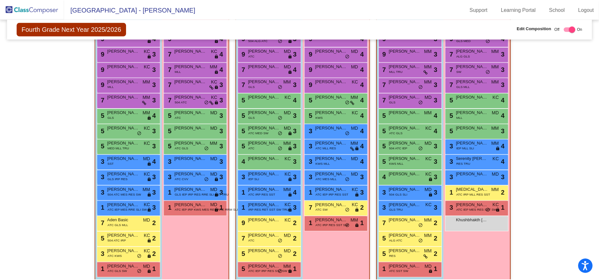
scroll to position [167, 0]
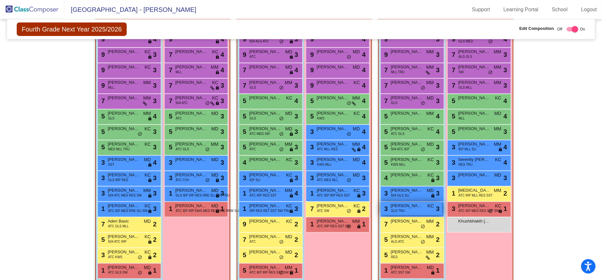
click at [398, 206] on span "[PERSON_NAME]" at bounding box center [407, 206] width 32 height 6
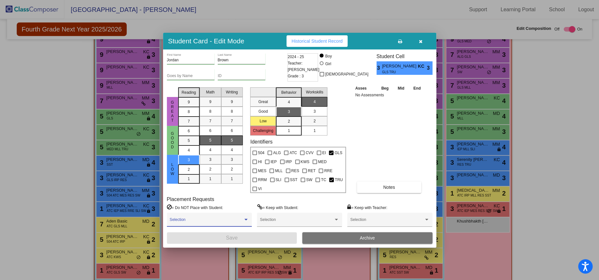
click at [242, 220] on span at bounding box center [206, 222] width 73 height 5
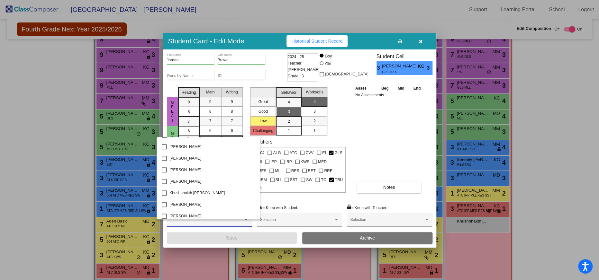
scroll to position [486, 0]
click at [415, 46] on div at bounding box center [299, 140] width 599 height 280
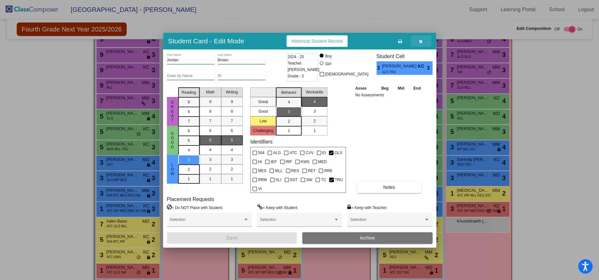
click at [421, 44] on icon "button" at bounding box center [421, 41] width 4 height 5
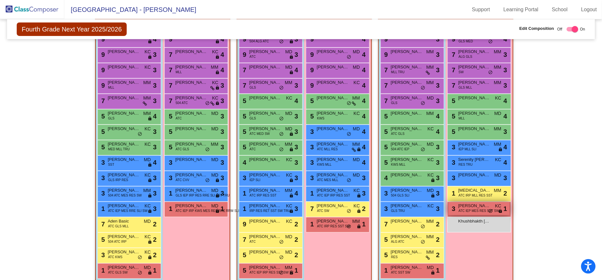
click at [472, 210] on span "ATC IEP MES RES SST SW" at bounding box center [479, 211] width 41 height 5
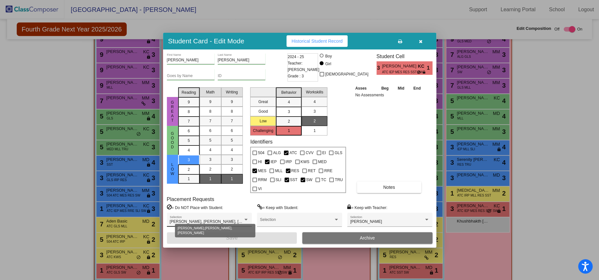
click at [246, 219] on div at bounding box center [245, 220] width 3 height 2
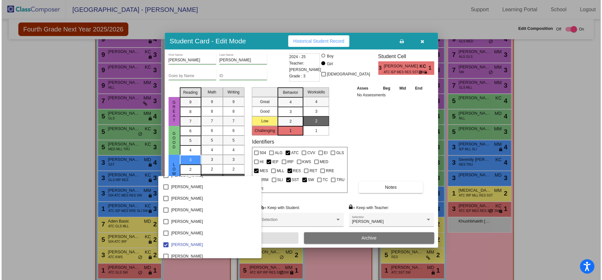
scroll to position [451, 0]
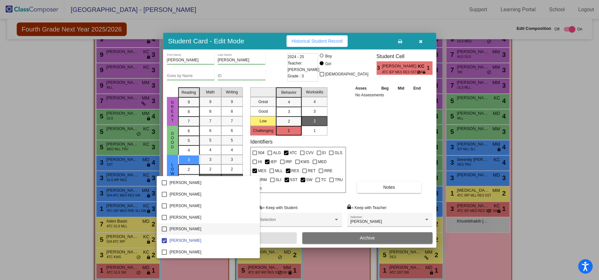
click at [165, 230] on mat-pseudo-checkbox at bounding box center [164, 229] width 5 height 5
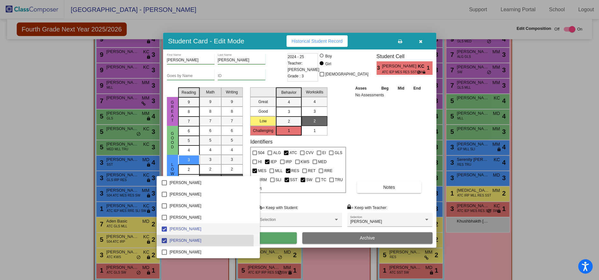
click at [165, 240] on mat-pseudo-checkbox at bounding box center [164, 240] width 5 height 5
drag, startPoint x: 567, startPoint y: 195, endPoint x: 505, endPoint y: 215, distance: 65.2
click at [567, 195] on div at bounding box center [299, 140] width 599 height 280
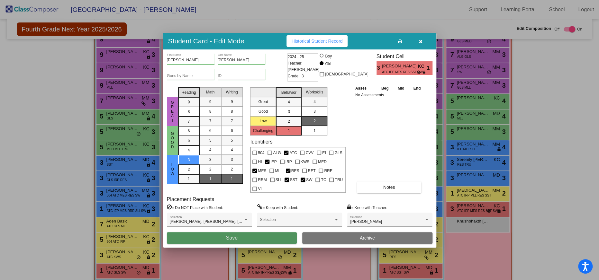
click at [260, 235] on button "Save" at bounding box center [232, 239] width 130 height 12
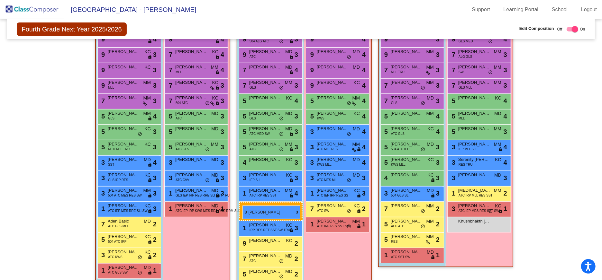
drag, startPoint x: 424, startPoint y: 205, endPoint x: 242, endPoint y: 206, distance: 182.0
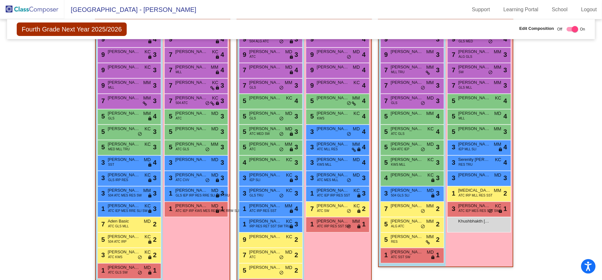
click at [555, 186] on div "Hallway - Hallway Class picture_as_pdf Add Student First Name Last Name Student…" at bounding box center [301, 154] width 578 height 302
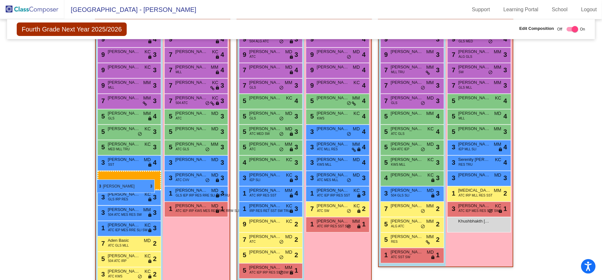
drag, startPoint x: 263, startPoint y: 194, endPoint x: 97, endPoint y: 180, distance: 166.9
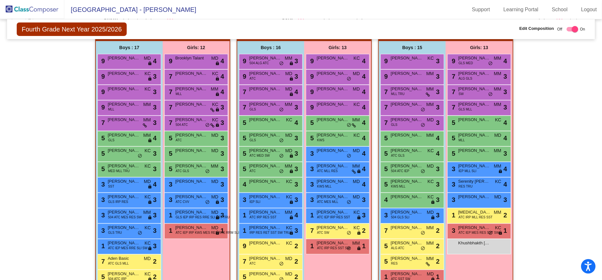
scroll to position [144, 0]
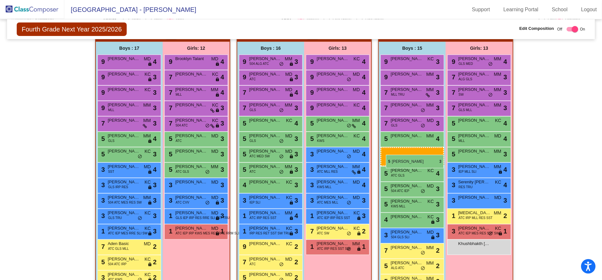
drag, startPoint x: 128, startPoint y: 169, endPoint x: 386, endPoint y: 155, distance: 258.0
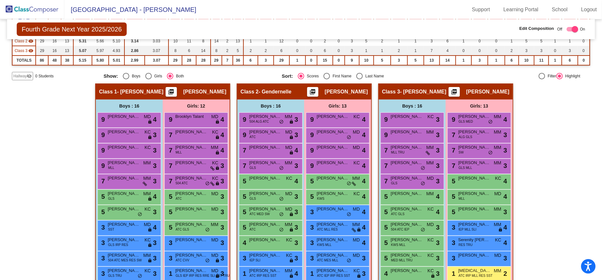
scroll to position [148, 0]
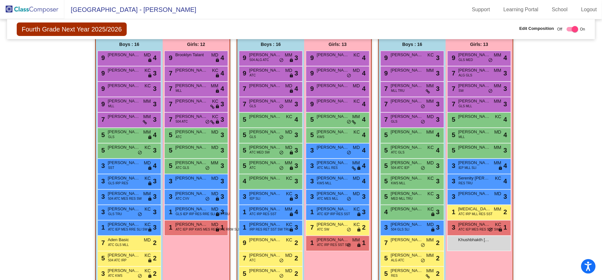
click at [568, 234] on div "Hallway - Hallway Class picture_as_pdf Add Student First Name Last Name Student…" at bounding box center [301, 165] width 578 height 286
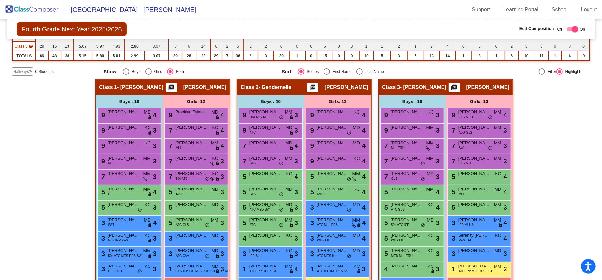
scroll to position [92, 0]
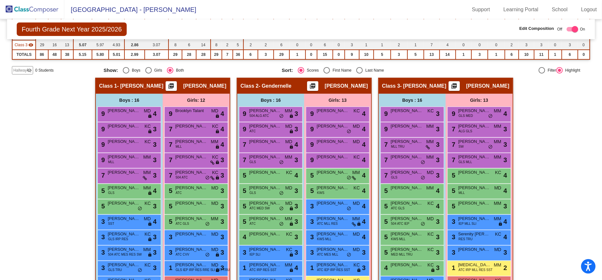
click at [36, 9] on img at bounding box center [32, 9] width 64 height 19
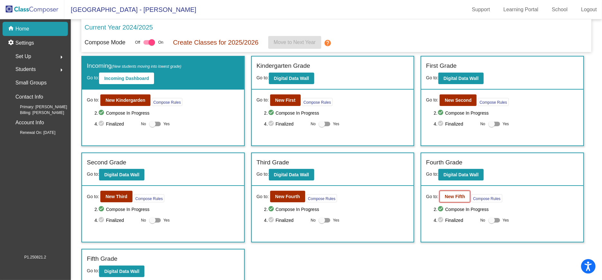
click at [455, 199] on button "New Fifth" at bounding box center [455, 197] width 31 height 12
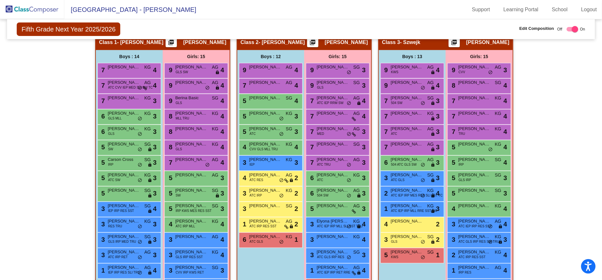
scroll to position [133, 0]
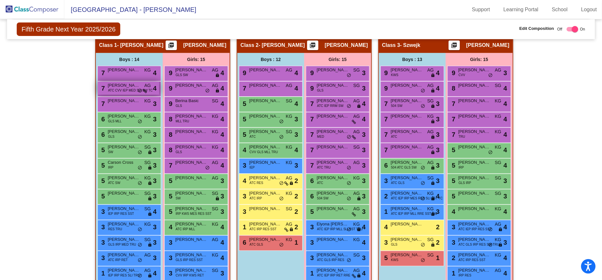
click at [141, 90] on span "ATC CVV IEP MED SLI SW TC" at bounding box center [130, 90] width 45 height 5
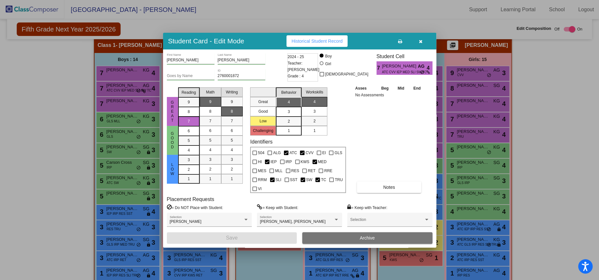
click at [421, 44] on icon "button" at bounding box center [421, 41] width 4 height 5
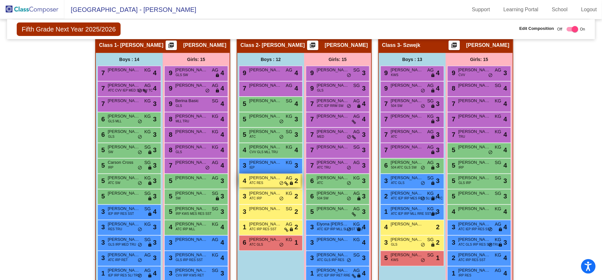
click at [267, 182] on div "4 [PERSON_NAME] ATC RES AG lock do_not_disturb_alt 2" at bounding box center [269, 180] width 61 height 13
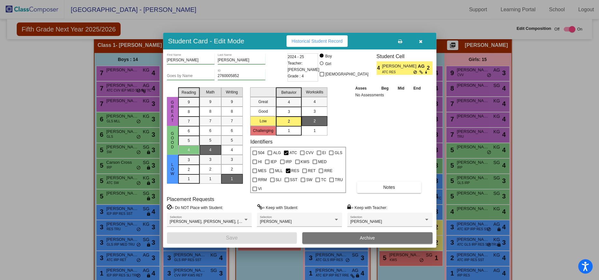
click at [422, 44] on icon "button" at bounding box center [421, 41] width 4 height 5
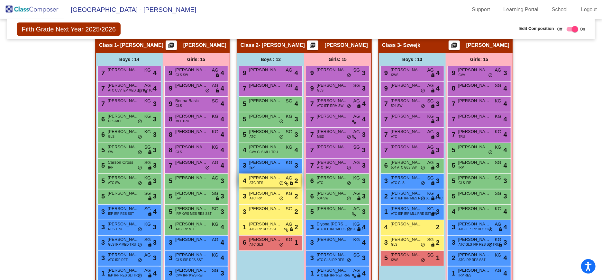
click at [260, 182] on span "ATC RES" at bounding box center [257, 183] width 14 height 5
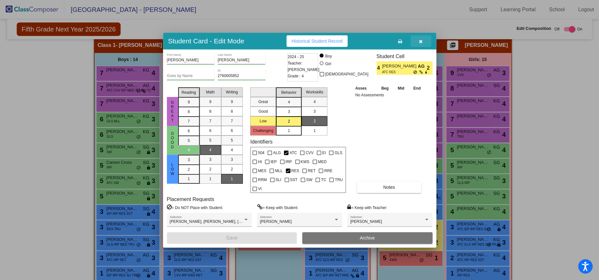
click at [419, 47] on button "button" at bounding box center [421, 41] width 21 height 12
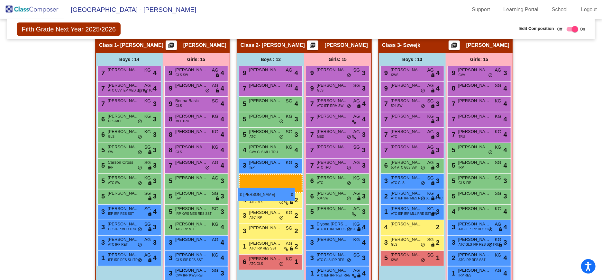
drag, startPoint x: 126, startPoint y: 224, endPoint x: 237, endPoint y: 188, distance: 116.7
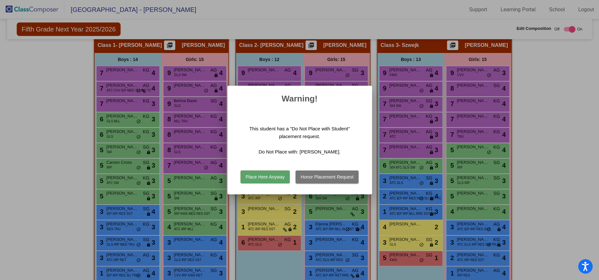
click at [275, 179] on button "Place Here Anyway" at bounding box center [265, 177] width 49 height 13
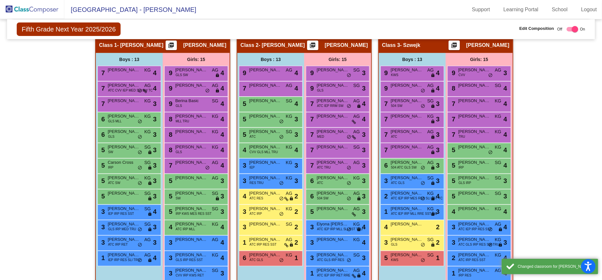
click at [553, 178] on div "Hallway - Hallway Class picture_as_pdf Add Student First Name Last Name Student…" at bounding box center [301, 172] width 578 height 271
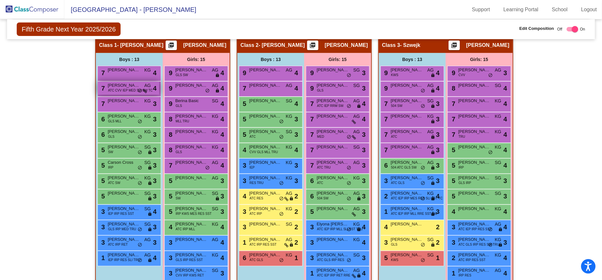
click at [111, 87] on span "[PERSON_NAME]" at bounding box center [124, 85] width 32 height 6
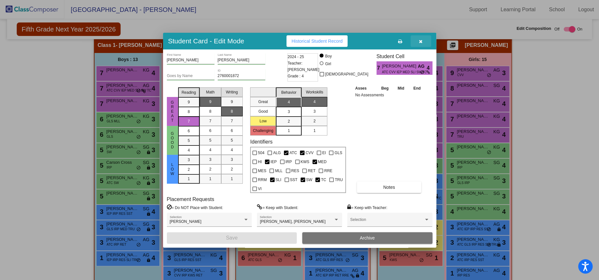
click at [420, 44] on icon "button" at bounding box center [421, 41] width 4 height 5
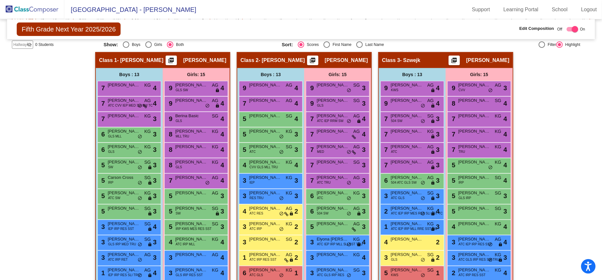
scroll to position [119, 0]
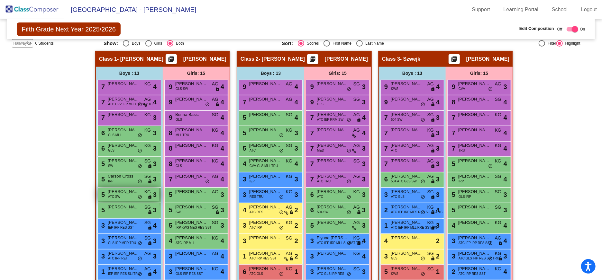
click at [125, 196] on div "5 [PERSON_NAME] ATC SW KG lock do_not_disturb_alt 3" at bounding box center [128, 194] width 61 height 13
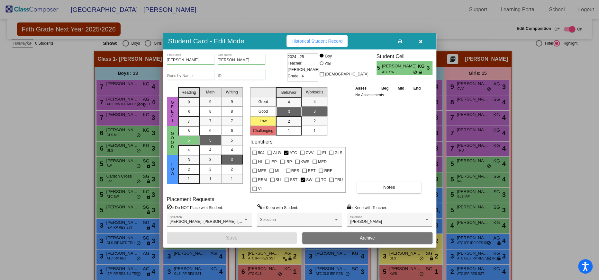
click at [423, 45] on button "button" at bounding box center [421, 41] width 21 height 12
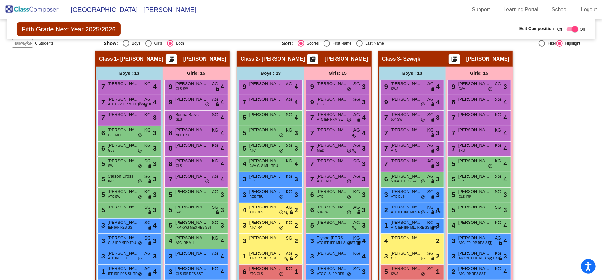
click at [541, 91] on div "Hallway - Hallway Class picture_as_pdf Add Student First Name Last Name Student…" at bounding box center [301, 186] width 578 height 271
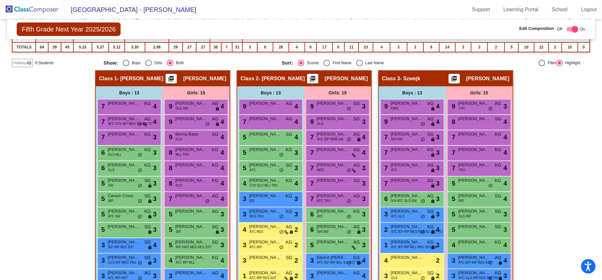
scroll to position [160, 0]
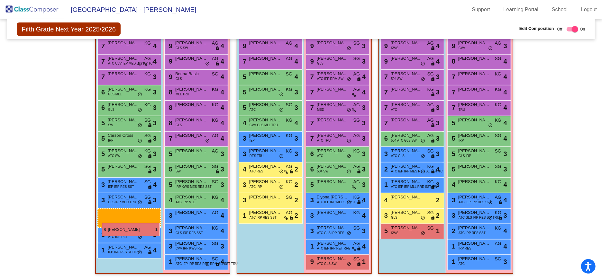
drag, startPoint x: 272, startPoint y: 228, endPoint x: 102, endPoint y: 223, distance: 170.2
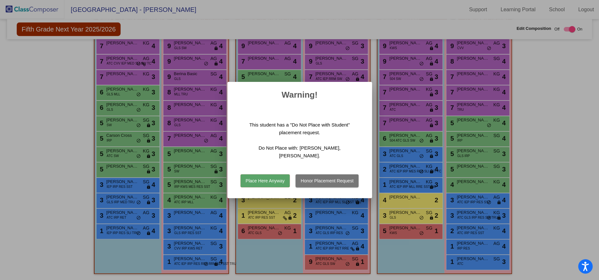
click at [260, 178] on button "Place Here Anyway" at bounding box center [265, 181] width 49 height 13
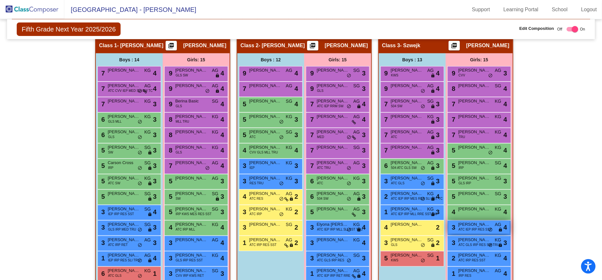
scroll to position [133, 0]
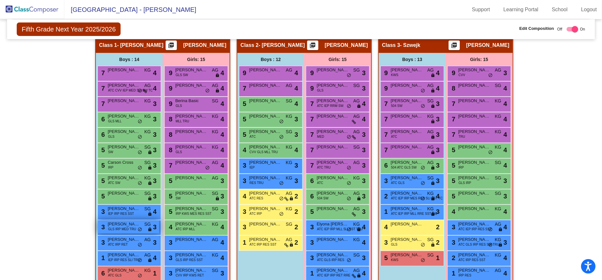
click at [136, 225] on span "[PERSON_NAME]" at bounding box center [124, 224] width 32 height 6
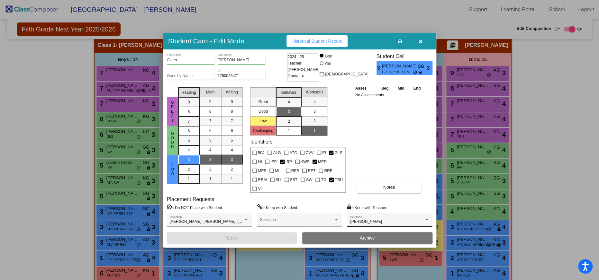
click at [428, 218] on div at bounding box center [427, 220] width 6 height 5
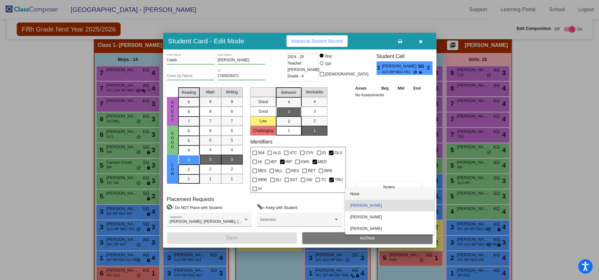
click at [355, 194] on span "None" at bounding box center [389, 194] width 79 height 12
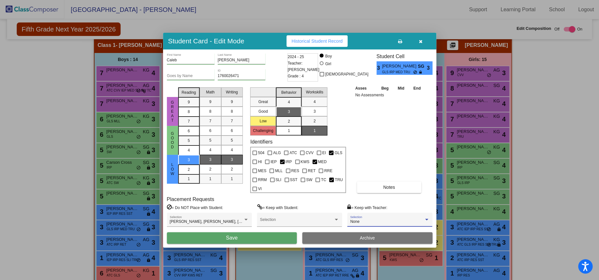
click at [245, 235] on button "Save" at bounding box center [232, 239] width 130 height 12
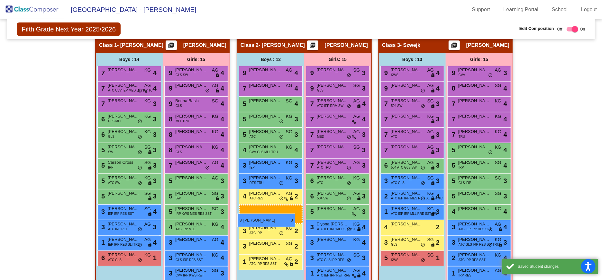
drag, startPoint x: 121, startPoint y: 225, endPoint x: 237, endPoint y: 214, distance: 116.6
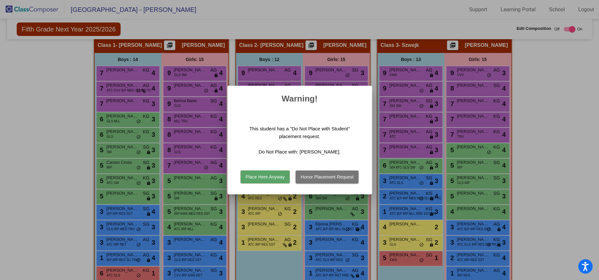
click at [266, 174] on button "Place Here Anyway" at bounding box center [265, 177] width 49 height 13
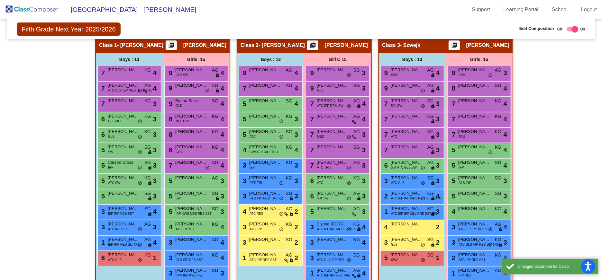
click at [550, 161] on div "Hallway - Hallway Class picture_as_pdf Add Student First Name Last Name Student…" at bounding box center [301, 172] width 578 height 271
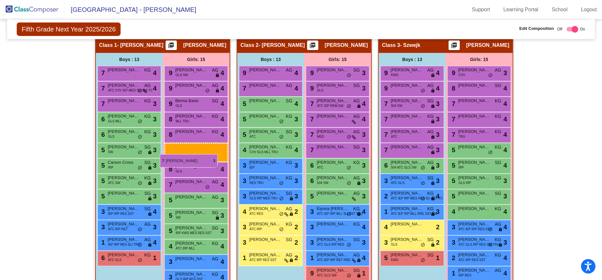
drag, startPoint x: 331, startPoint y: 164, endPoint x: 160, endPoint y: 154, distance: 171.7
drag, startPoint x: 324, startPoint y: 164, endPoint x: 170, endPoint y: 147, distance: 154.7
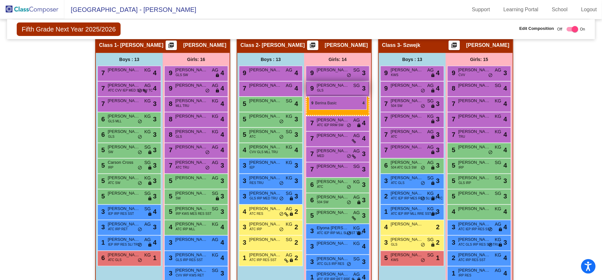
drag, startPoint x: 187, startPoint y: 101, endPoint x: 309, endPoint y: 96, distance: 122.0
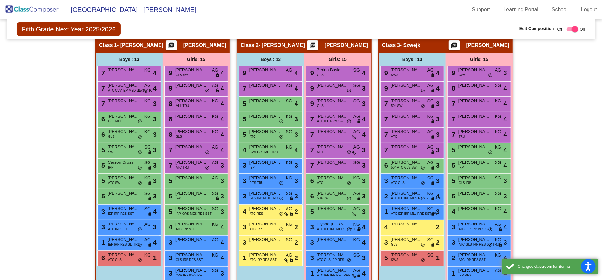
click at [543, 115] on div "Hallway - Hallway Class picture_as_pdf Add Student First Name Last Name Student…" at bounding box center [301, 172] width 578 height 271
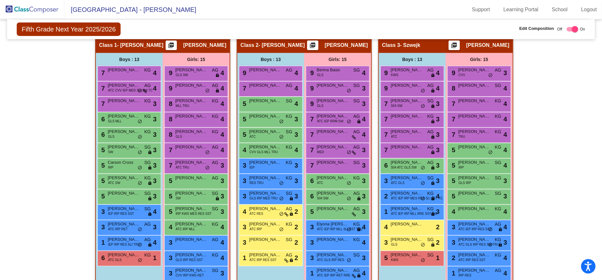
scroll to position [0, 0]
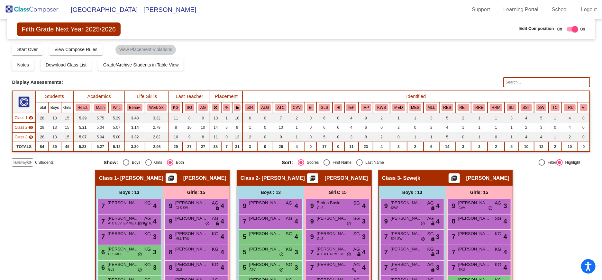
click at [30, 11] on img at bounding box center [32, 9] width 64 height 19
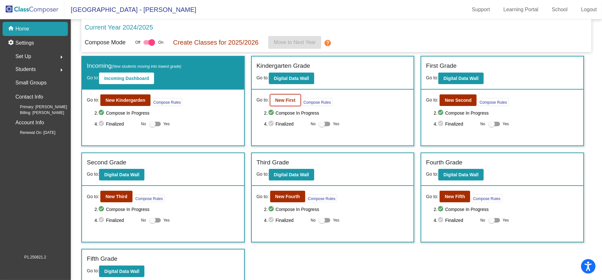
click at [287, 100] on b "New First" at bounding box center [285, 100] width 20 height 5
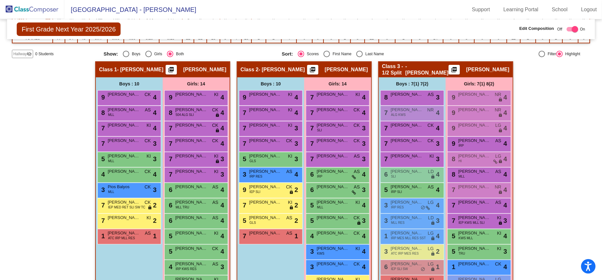
scroll to position [103, 0]
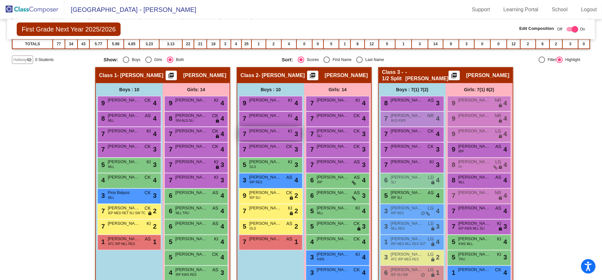
click at [275, 130] on span "[PERSON_NAME]" at bounding box center [265, 131] width 32 height 6
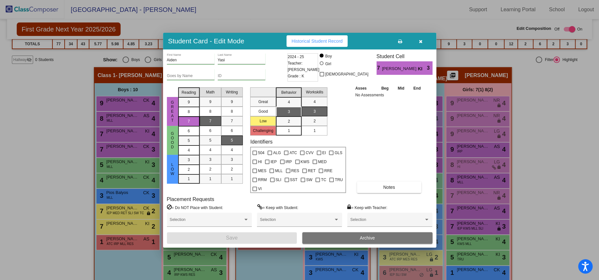
click at [420, 44] on icon "button" at bounding box center [421, 41] width 4 height 5
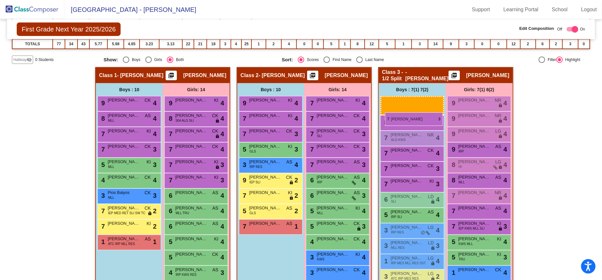
drag, startPoint x: 267, startPoint y: 134, endPoint x: 385, endPoint y: 113, distance: 120.2
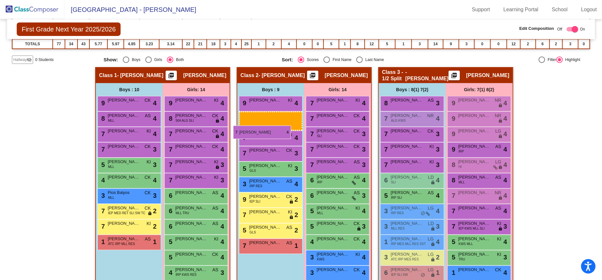
drag, startPoint x: 414, startPoint y: 133, endPoint x: 233, endPoint y: 126, distance: 180.2
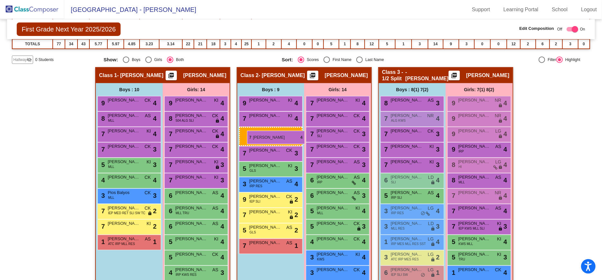
drag, startPoint x: 407, startPoint y: 133, endPoint x: 247, endPoint y: 131, distance: 159.5
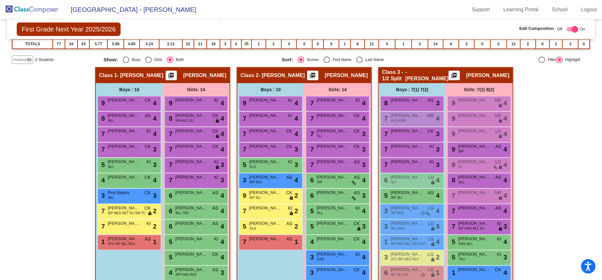
click at [51, 8] on img at bounding box center [32, 9] width 64 height 19
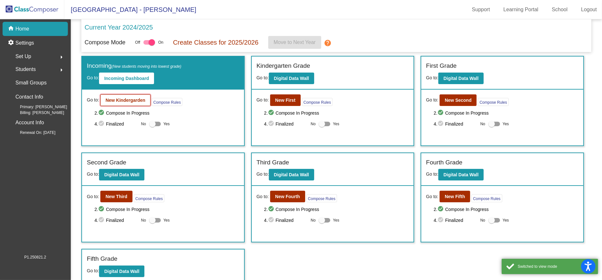
click at [118, 98] on b "New Kindergarden" at bounding box center [125, 100] width 40 height 5
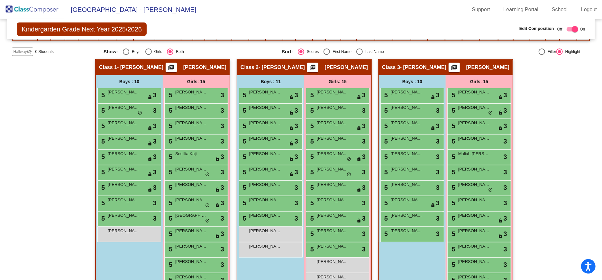
scroll to position [109, 0]
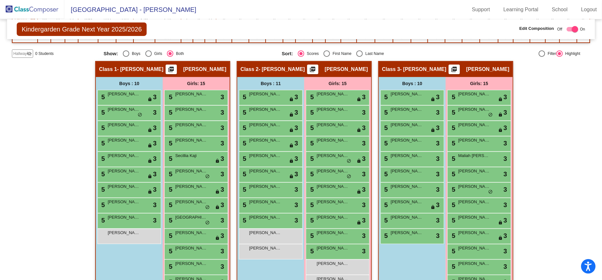
click at [0, 0] on div "Boys : 11 5 [PERSON_NAME] lock do_not_disturb_alt 3 5 [PERSON_NAME] lock do_not…" at bounding box center [0, 0] width 0 height 0
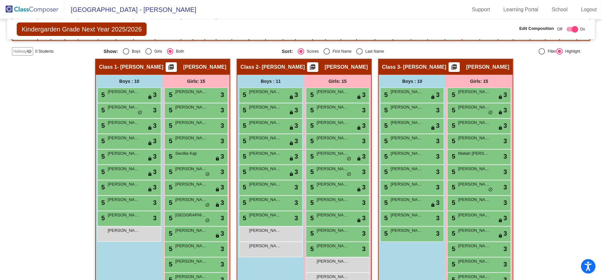
scroll to position [108, 0]
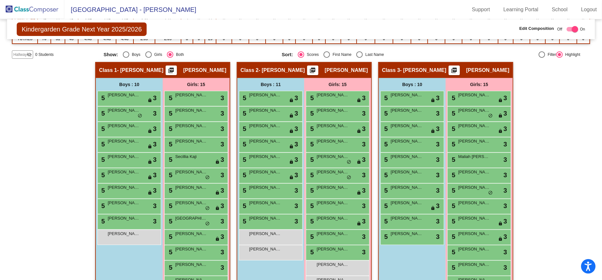
click at [49, 8] on img at bounding box center [32, 9] width 64 height 19
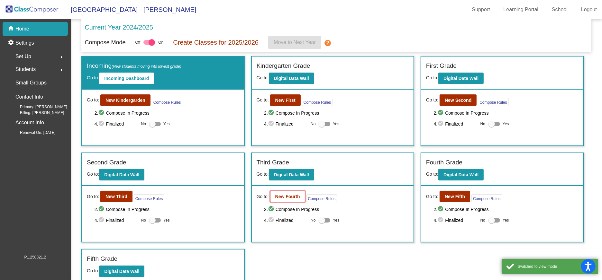
click at [282, 196] on b "New Fourth" at bounding box center [287, 196] width 25 height 5
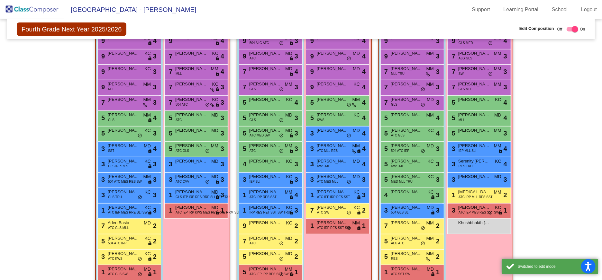
scroll to position [175, 0]
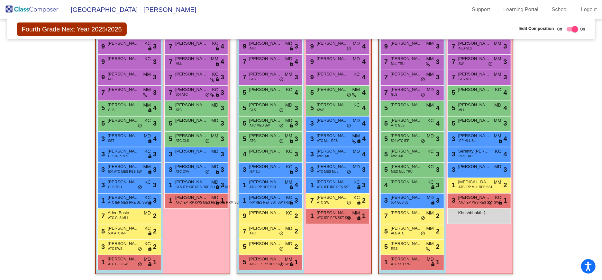
click at [28, 6] on img at bounding box center [32, 9] width 64 height 19
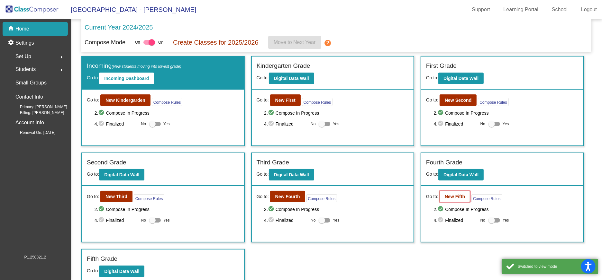
click at [449, 195] on b "New Fifth" at bounding box center [455, 196] width 20 height 5
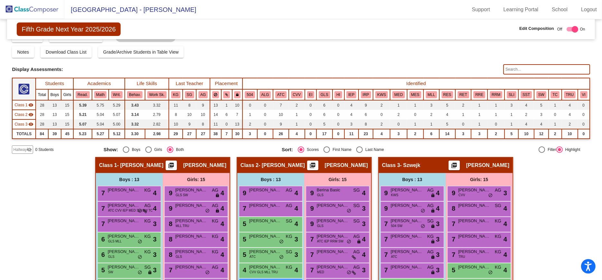
scroll to position [14, 0]
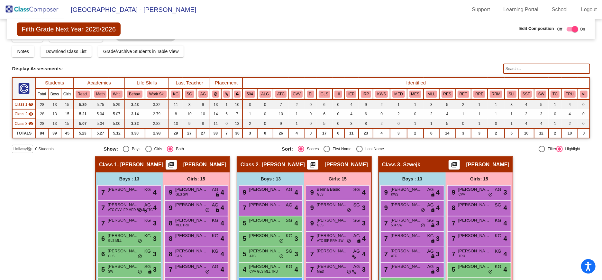
drag, startPoint x: 599, startPoint y: 115, endPoint x: 599, endPoint y: 145, distance: 30.2
click at [599, 145] on mat-sidenav-content "Fifth Grade Next Year 2025/2026 Edit Composition Off On Incoming Digital Data W…" at bounding box center [301, 149] width 602 height 261
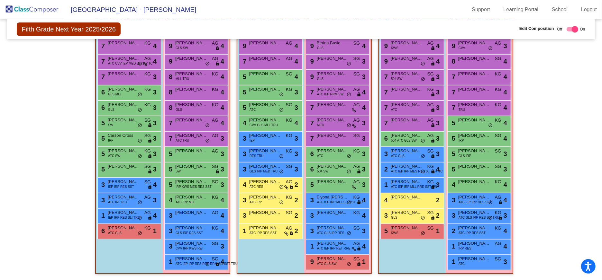
scroll to position [160, 0]
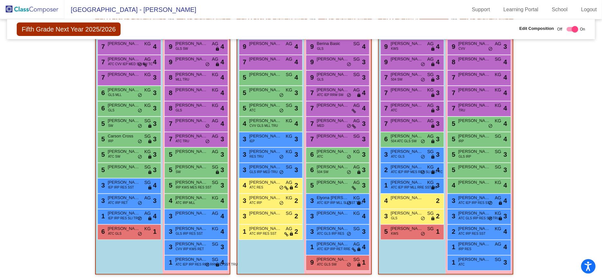
click at [30, 11] on img at bounding box center [32, 9] width 64 height 19
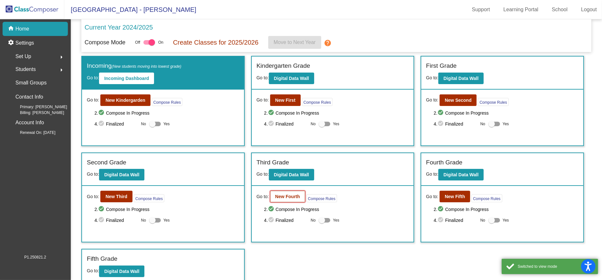
click at [290, 200] on button "New Fourth" at bounding box center [287, 197] width 35 height 12
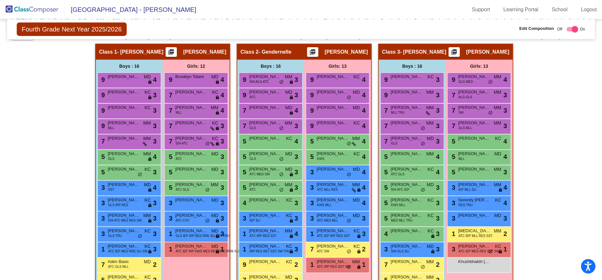
scroll to position [127, 0]
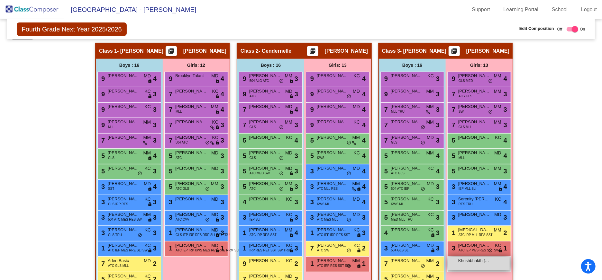
click at [458, 259] on span "Khushbhakth [PERSON_NAME]" at bounding box center [474, 261] width 32 height 6
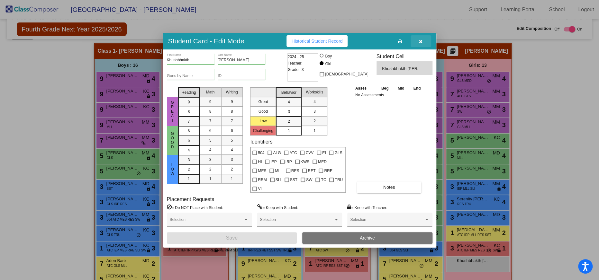
click at [421, 44] on icon "button" at bounding box center [421, 41] width 4 height 5
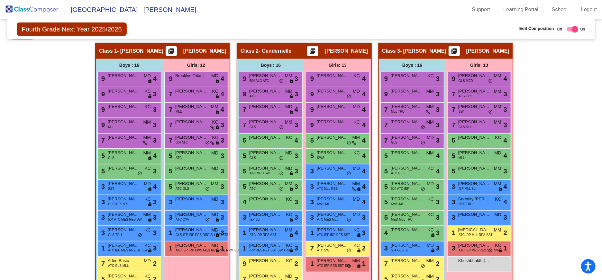
click at [43, 9] on img at bounding box center [32, 9] width 64 height 19
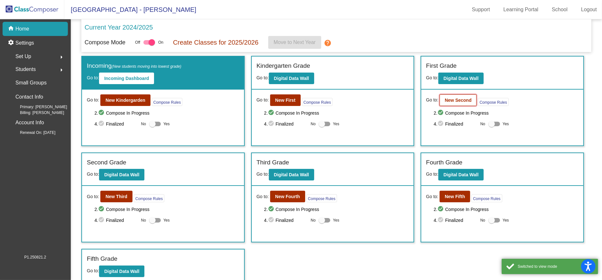
click at [446, 97] on button "New Second" at bounding box center [458, 101] width 37 height 12
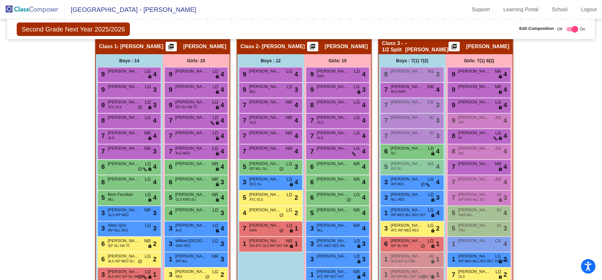
scroll to position [160, 0]
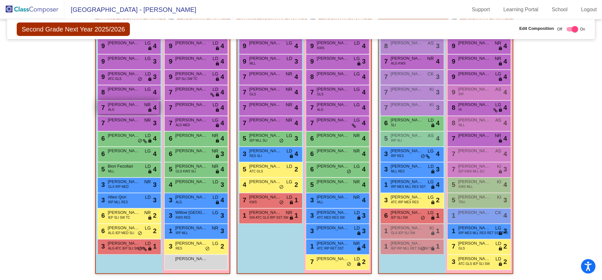
click at [136, 106] on span "[PERSON_NAME]" at bounding box center [124, 105] width 32 height 6
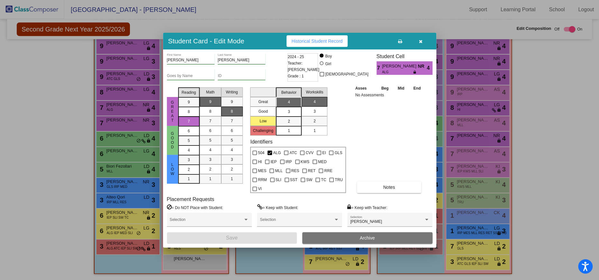
click at [424, 46] on button "button" at bounding box center [421, 41] width 21 height 12
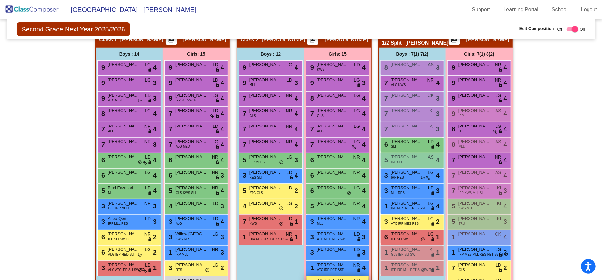
scroll to position [139, 0]
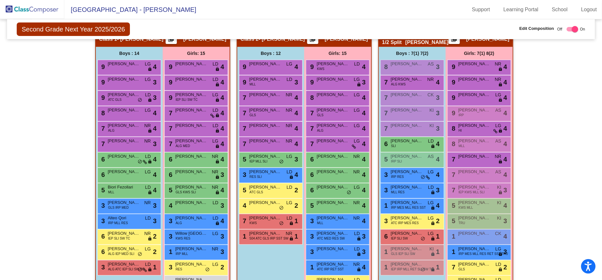
click at [568, 93] on div "Hallway - Hallway Class picture_as_pdf Add Student First Name Last Name Student…" at bounding box center [301, 166] width 578 height 271
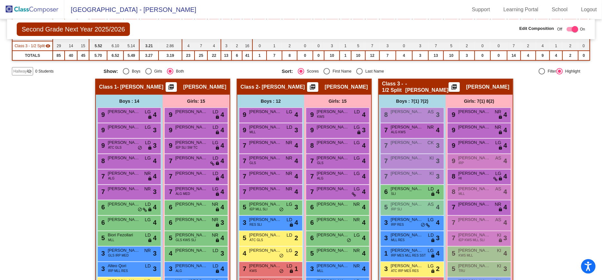
scroll to position [92, 0]
click at [16, 5] on img at bounding box center [32, 9] width 64 height 19
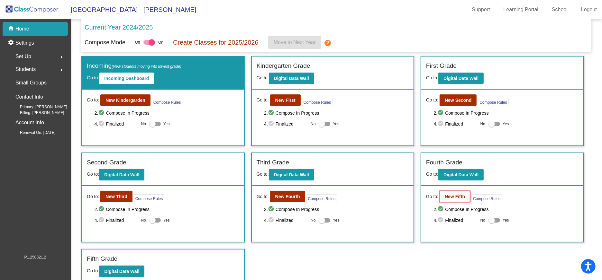
click at [445, 196] on b "New Fifth" at bounding box center [455, 196] width 20 height 5
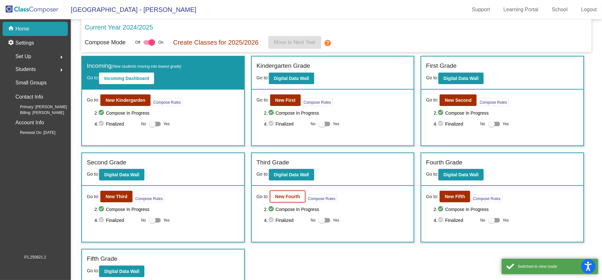
click at [277, 192] on button "New Fourth" at bounding box center [287, 197] width 35 height 12
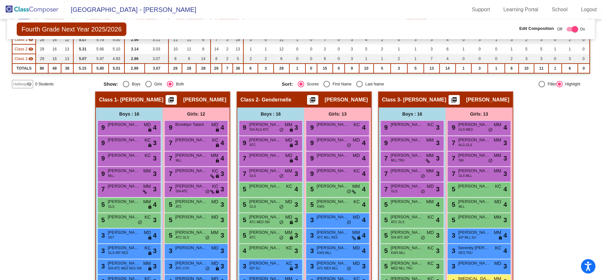
scroll to position [91, 0]
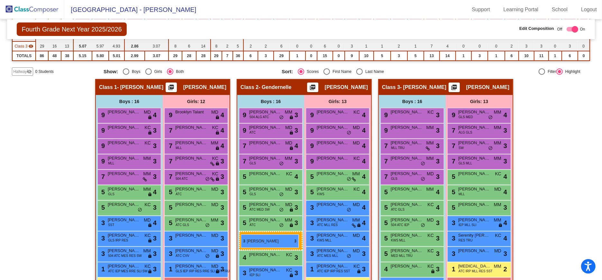
drag, startPoint x: 125, startPoint y: 267, endPoint x: 241, endPoint y: 235, distance: 120.2
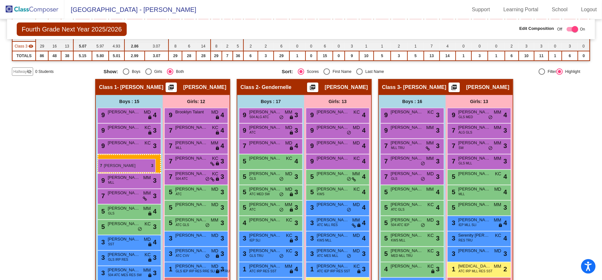
drag, startPoint x: 263, startPoint y: 160, endPoint x: 98, endPoint y: 159, distance: 165.0
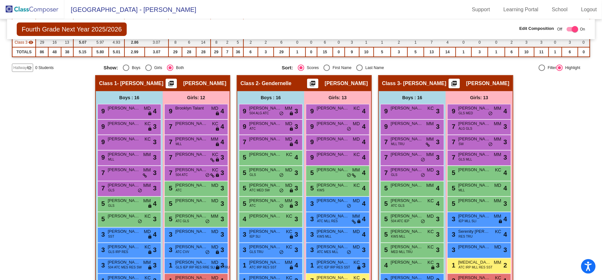
scroll to position [90, 0]
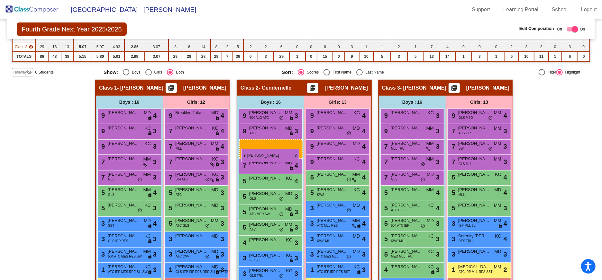
drag, startPoint x: 123, startPoint y: 162, endPoint x: 241, endPoint y: 149, distance: 119.4
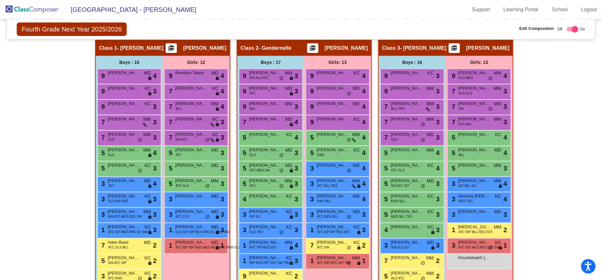
scroll to position [127, 0]
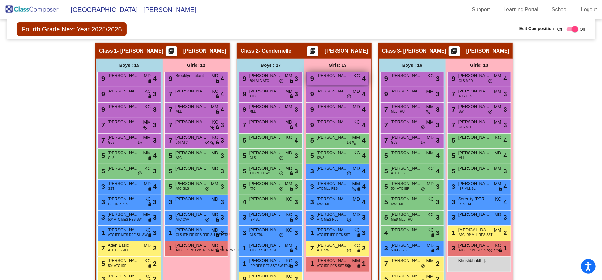
click at [346, 79] on div "9 Rylie [PERSON_NAME] lock do_not_disturb_alt 4" at bounding box center [337, 78] width 61 height 13
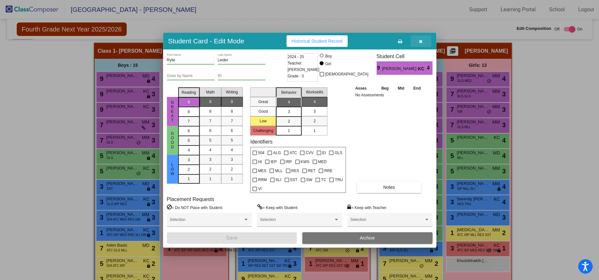
click at [421, 44] on icon "button" at bounding box center [421, 41] width 4 height 5
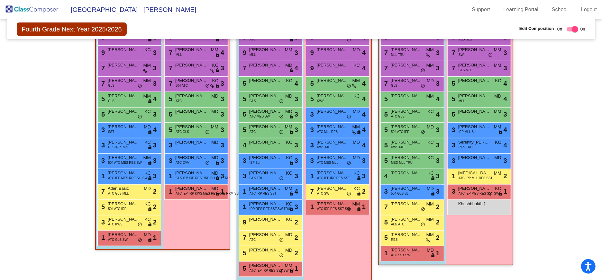
scroll to position [186, 0]
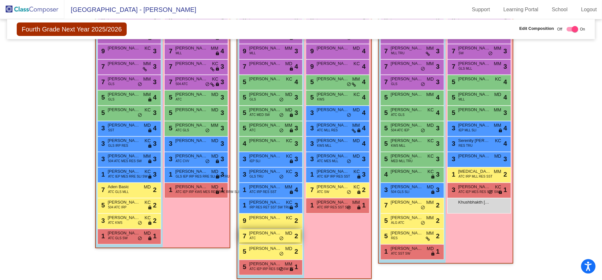
click at [268, 237] on div "7 [PERSON_NAME] ATC MD lock do_not_disturb_alt 2" at bounding box center [269, 236] width 61 height 13
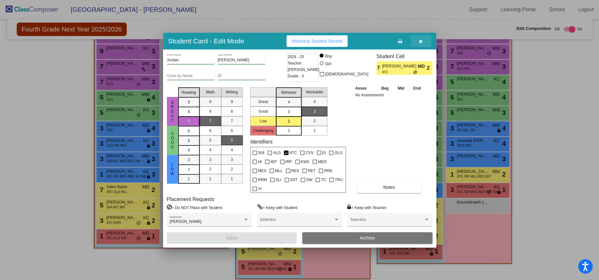
click at [422, 44] on icon "button" at bounding box center [421, 41] width 4 height 5
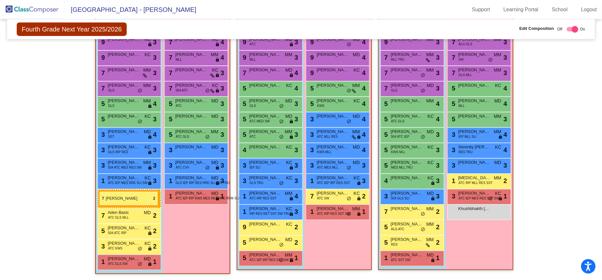
drag, startPoint x: 259, startPoint y: 236, endPoint x: 100, endPoint y: 192, distance: 165.6
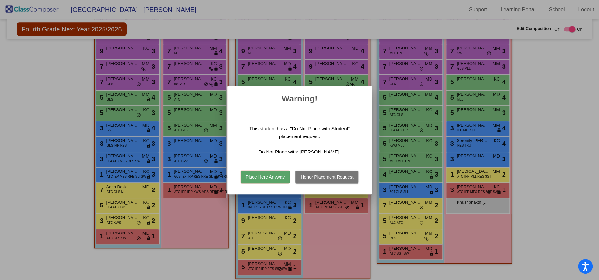
click at [327, 178] on button "Honor Placement Request" at bounding box center [327, 177] width 63 height 13
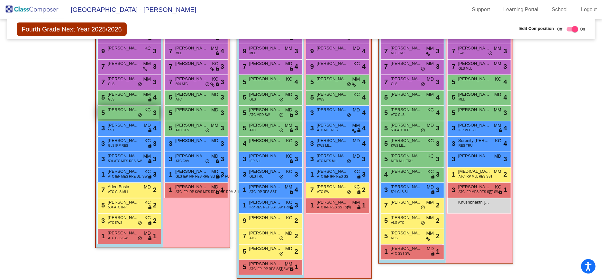
click at [130, 109] on span "[PERSON_NAME]" at bounding box center [124, 110] width 32 height 6
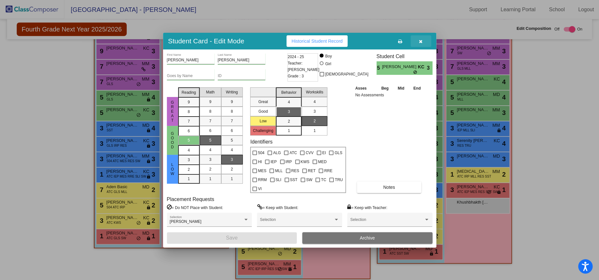
click at [419, 44] on icon "button" at bounding box center [421, 41] width 4 height 5
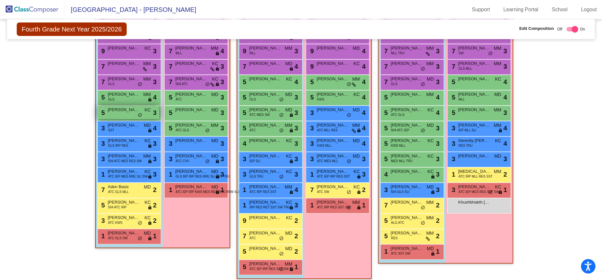
click at [119, 109] on span "[PERSON_NAME]" at bounding box center [124, 110] width 32 height 6
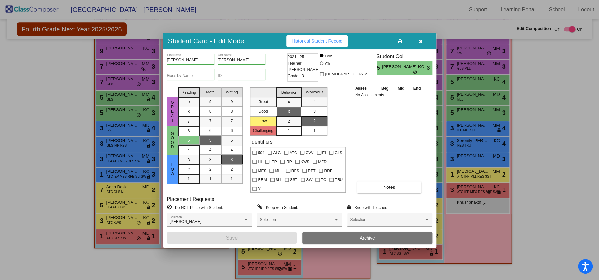
click at [424, 46] on button "button" at bounding box center [421, 41] width 21 height 12
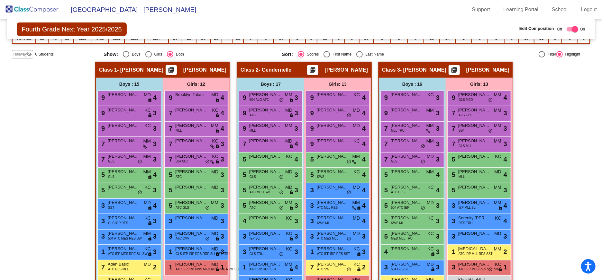
scroll to position [125, 0]
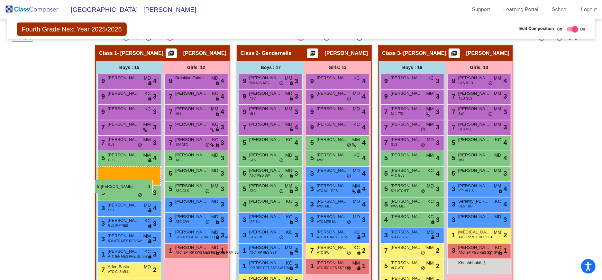
drag, startPoint x: 413, startPoint y: 216, endPoint x: 95, endPoint y: 180, distance: 320.1
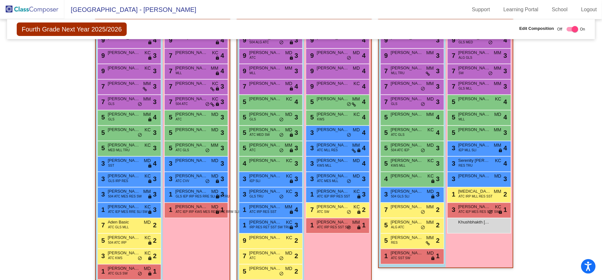
scroll to position [173, 0]
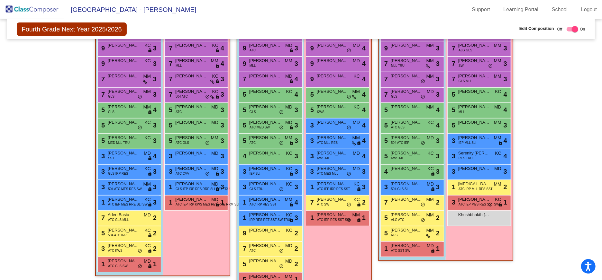
click at [586, 186] on div "Hallway - Hallway Class picture_as_pdf Add Student First Name Last Name Student…" at bounding box center [301, 148] width 578 height 302
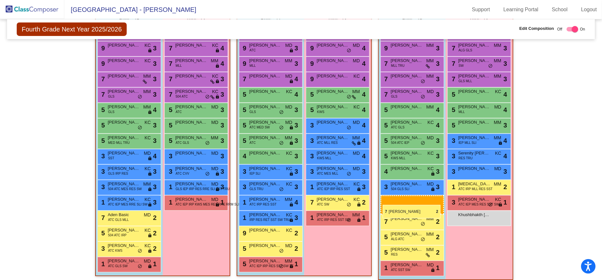
drag, startPoint x: 268, startPoint y: 249, endPoint x: 383, endPoint y: 205, distance: 122.9
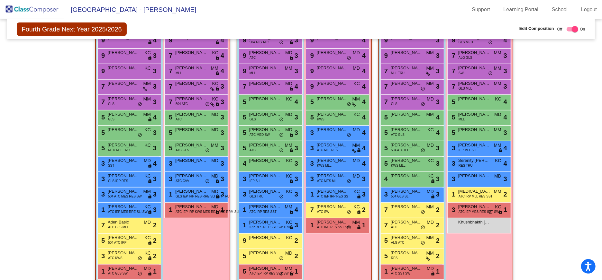
scroll to position [175, 0]
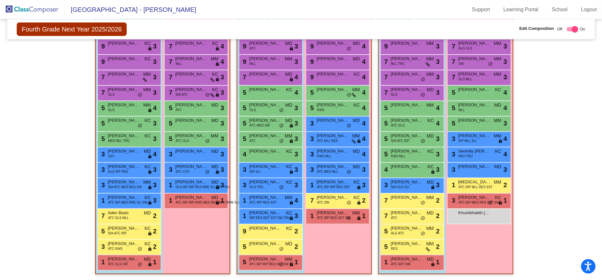
click at [555, 228] on div "Hallway - Hallway Class picture_as_pdf Add Student First Name Last Name Student…" at bounding box center [301, 138] width 578 height 286
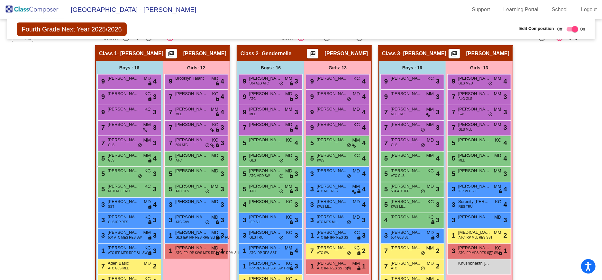
scroll to position [0, 0]
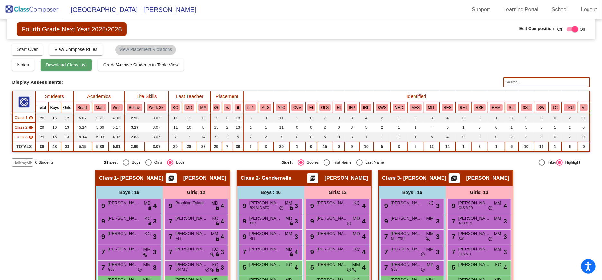
click at [71, 65] on span "Download Class List" at bounding box center [66, 64] width 41 height 5
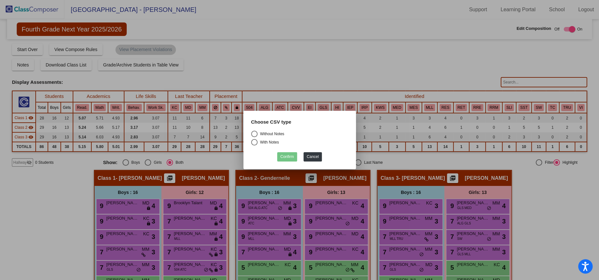
click at [254, 133] on div "Select an option" at bounding box center [254, 134] width 6 height 6
click at [254, 137] on input "Without Notes" at bounding box center [254, 137] width 0 height 0
radio input "true"
click at [290, 156] on button "Confirm" at bounding box center [287, 156] width 20 height 9
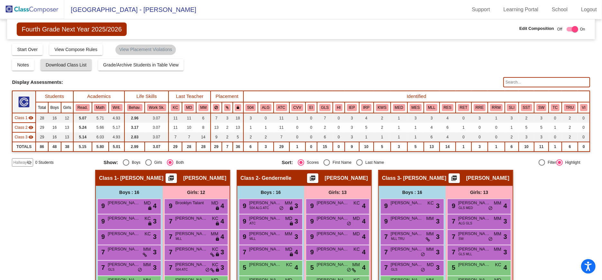
click at [32, 11] on img at bounding box center [32, 9] width 64 height 19
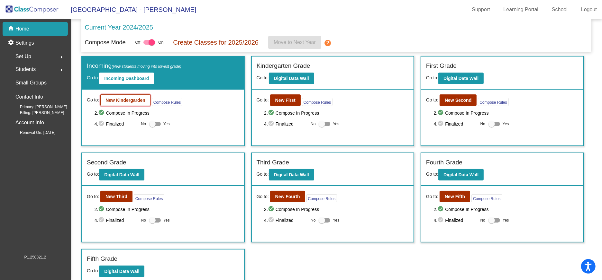
click at [119, 98] on b "New Kindergarden" at bounding box center [125, 100] width 40 height 5
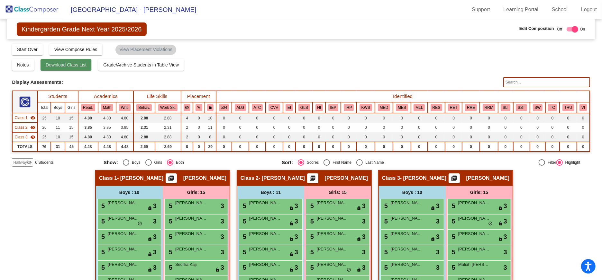
click at [68, 63] on span "Download Class List" at bounding box center [66, 64] width 41 height 5
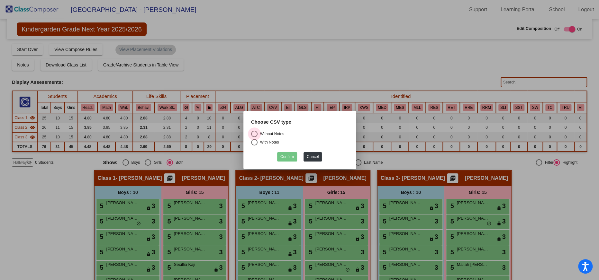
click at [254, 133] on div "Select an option" at bounding box center [254, 134] width 6 height 6
click at [254, 137] on input "Without Notes" at bounding box center [254, 137] width 0 height 0
radio input "true"
click at [287, 156] on button "Confirm" at bounding box center [287, 156] width 20 height 9
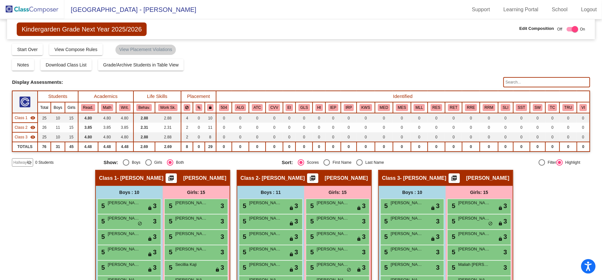
click at [27, 10] on img at bounding box center [32, 9] width 64 height 19
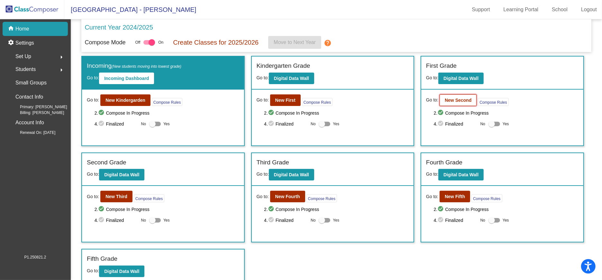
click at [457, 98] on b "New Second" at bounding box center [458, 100] width 27 height 5
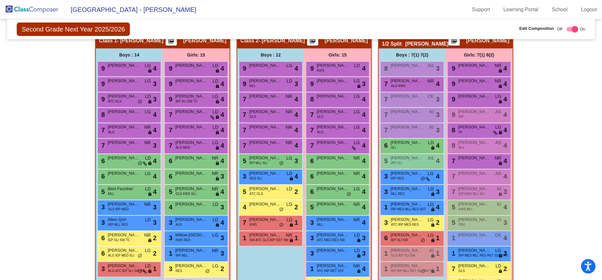
scroll to position [141, 0]
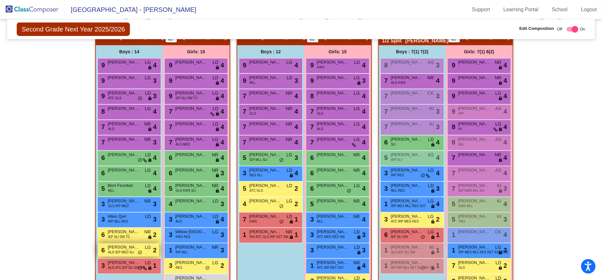
click at [113, 252] on span "ALG IEP MED SLI" at bounding box center [121, 252] width 26 height 5
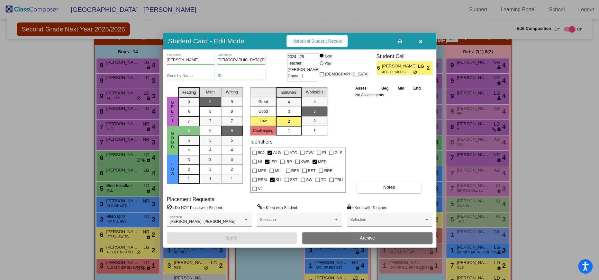
click at [420, 44] on icon "button" at bounding box center [421, 41] width 4 height 5
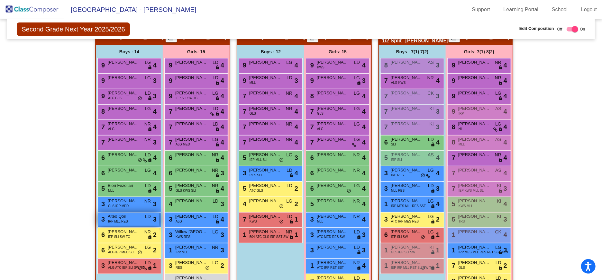
click at [122, 216] on span "Alteo Qori" at bounding box center [124, 217] width 32 height 6
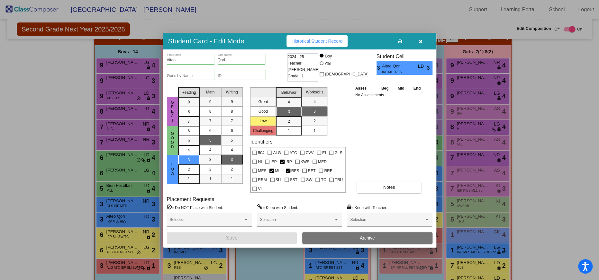
click at [420, 44] on icon "button" at bounding box center [421, 41] width 4 height 5
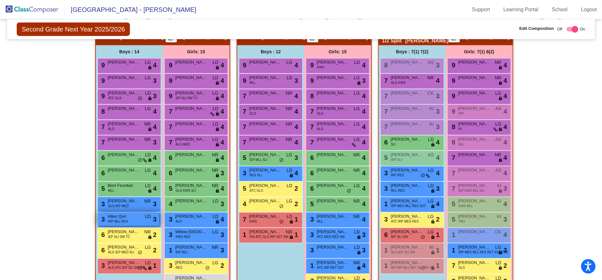
click at [129, 219] on span "Alteo Qori" at bounding box center [124, 217] width 32 height 6
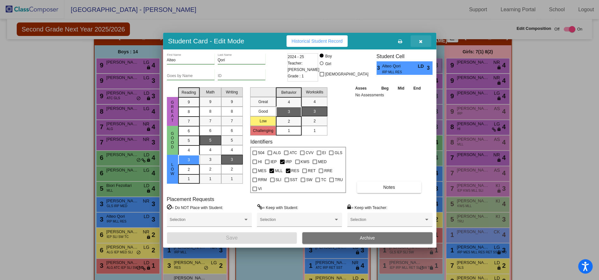
drag, startPoint x: 419, startPoint y: 43, endPoint x: 388, endPoint y: 63, distance: 37.2
click at [419, 43] on button "button" at bounding box center [421, 41] width 21 height 12
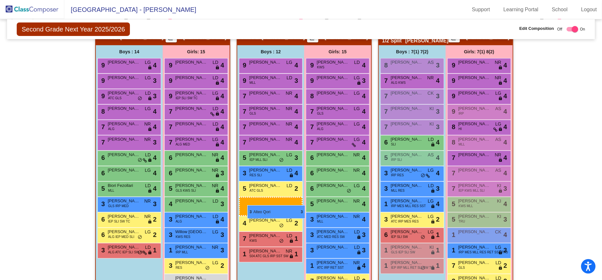
drag, startPoint x: 116, startPoint y: 218, endPoint x: 247, endPoint y: 206, distance: 131.5
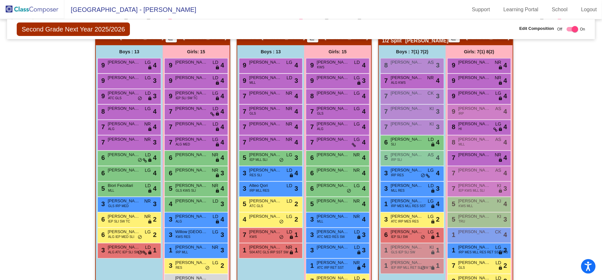
scroll to position [160, 0]
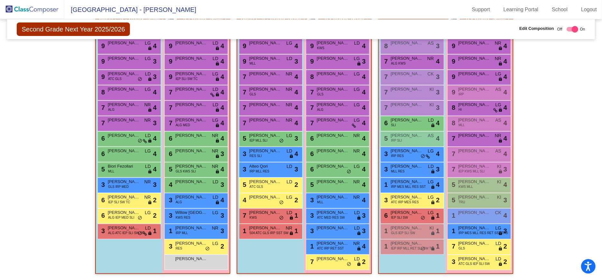
click at [542, 213] on div "Hallway - Hallway Class picture_as_pdf Add Student First Name Last Name Student…" at bounding box center [301, 145] width 578 height 271
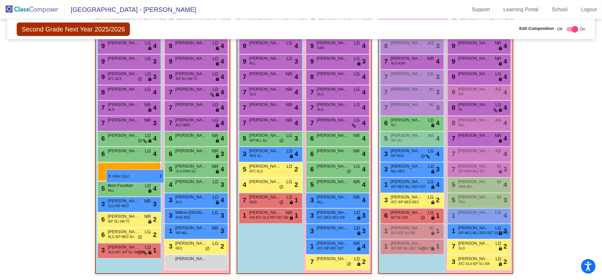
drag, startPoint x: 280, startPoint y: 166, endPoint x: 106, endPoint y: 170, distance: 173.7
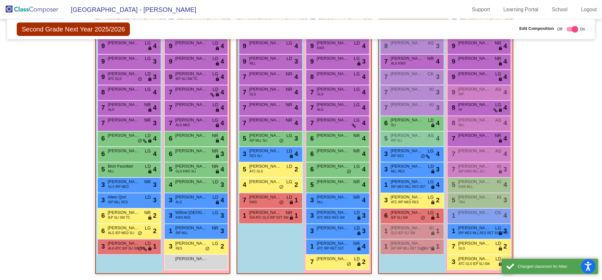
click at [0, 0] on div "Boys : 12 9 [PERSON_NAME] LG lock do_not_disturb_alt 4 9 [PERSON_NAME] MLL LD l…" at bounding box center [0, 0] width 0 height 0
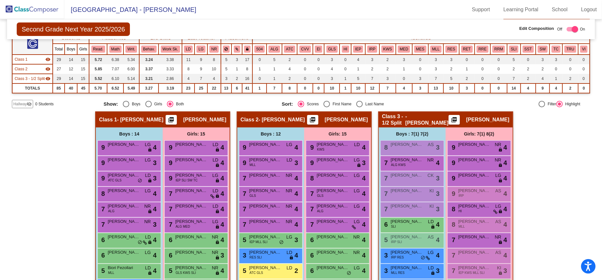
scroll to position [58, 0]
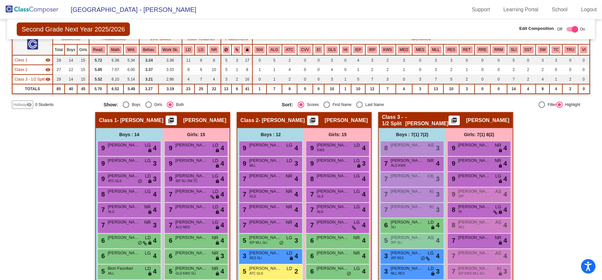
drag, startPoint x: 587, startPoint y: 112, endPoint x: 592, endPoint y: 133, distance: 21.1
click at [592, 133] on mat-sidenav-content "Second Grade Next Year 2025/2026 Edit Composition Off On Incoming Digital Data …" at bounding box center [301, 149] width 602 height 261
click at [542, 143] on div "Hallway - Hallway Class picture_as_pdf Add Student First Name Last Name Student…" at bounding box center [301, 247] width 578 height 271
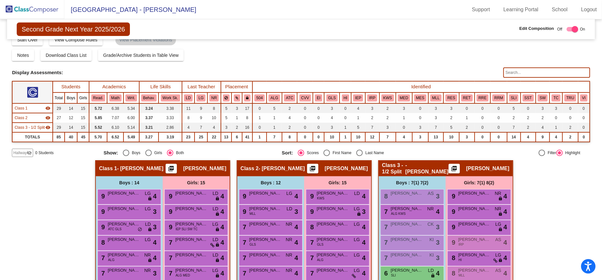
scroll to position [0, 0]
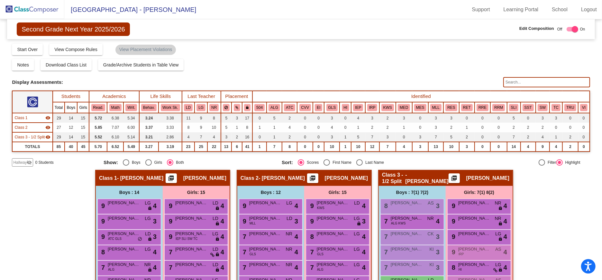
click at [29, 7] on img at bounding box center [32, 9] width 64 height 19
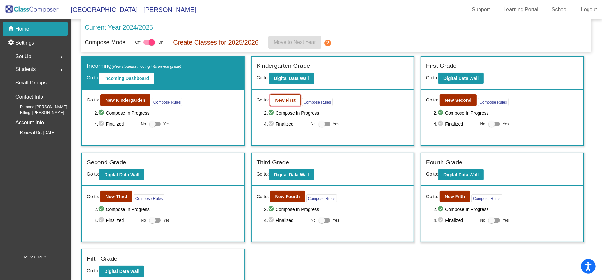
click at [279, 100] on b "New First" at bounding box center [285, 100] width 20 height 5
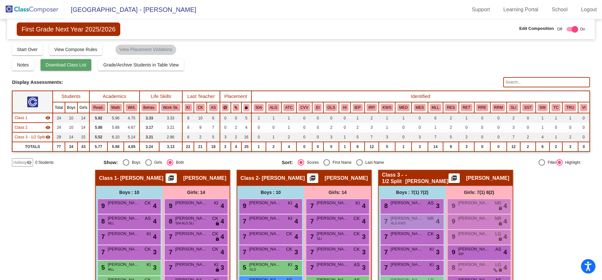
click at [58, 63] on span "Download Class List" at bounding box center [66, 64] width 41 height 5
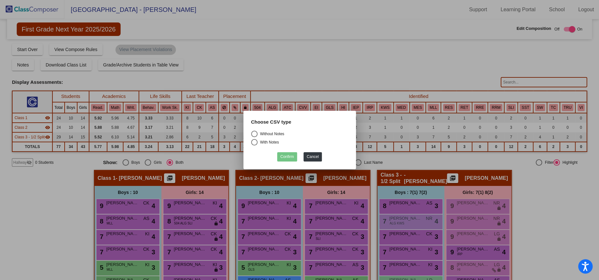
click at [255, 133] on div "Select an option" at bounding box center [254, 134] width 6 height 6
click at [254, 137] on input "Without Notes" at bounding box center [254, 137] width 0 height 0
radio input "true"
click at [288, 158] on button "Confirm" at bounding box center [287, 156] width 20 height 9
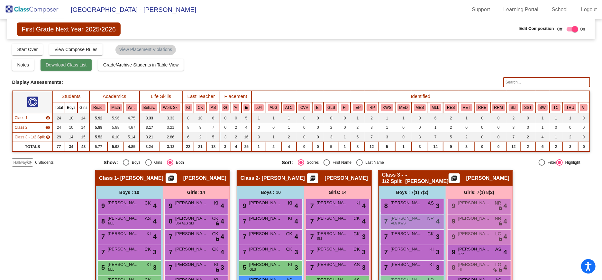
click at [73, 65] on span "Download Class List" at bounding box center [66, 64] width 41 height 5
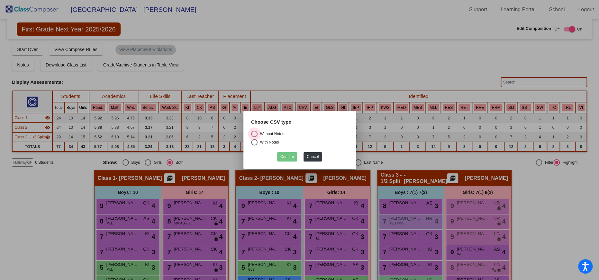
click at [252, 133] on div "Select an option" at bounding box center [254, 134] width 6 height 6
click at [254, 137] on input "Without Notes" at bounding box center [254, 137] width 0 height 0
radio input "true"
click at [284, 154] on button "Confirm" at bounding box center [287, 156] width 20 height 9
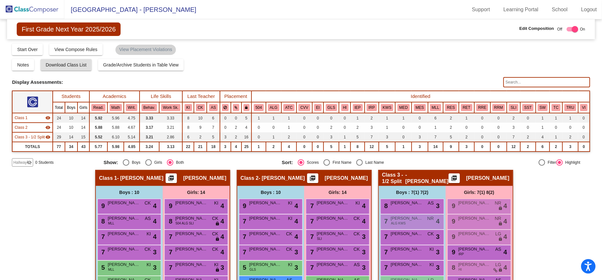
click at [24, 5] on img at bounding box center [32, 9] width 64 height 19
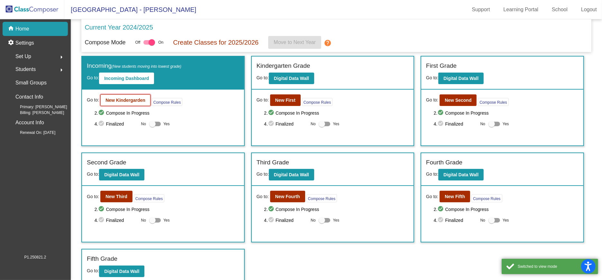
click at [122, 101] on b "New Kindergarden" at bounding box center [125, 100] width 40 height 5
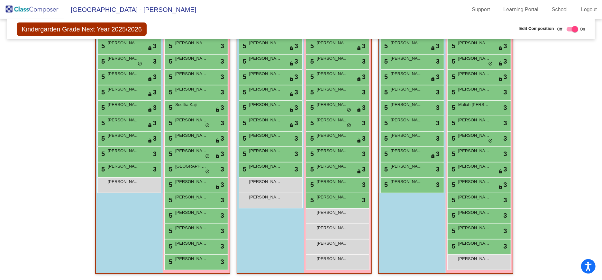
scroll to position [157, 0]
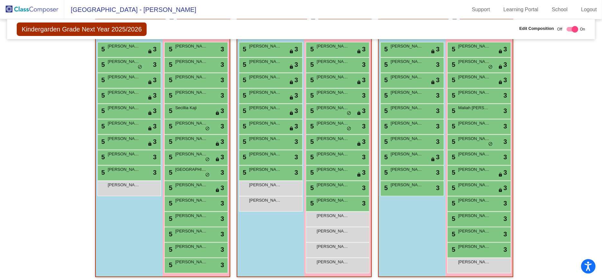
click at [0, 0] on div "Boys : 10 5 [PERSON_NAME] lock do_not_disturb_alt 3 5 [PERSON_NAME] lock do_not…" at bounding box center [0, 0] width 0 height 0
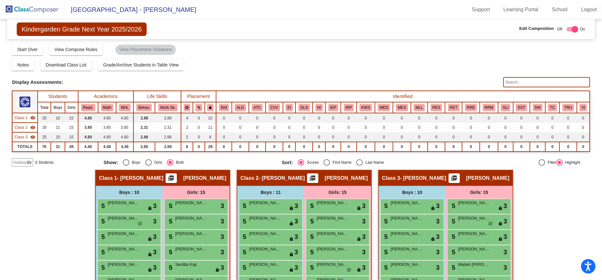
scroll to position [23, 0]
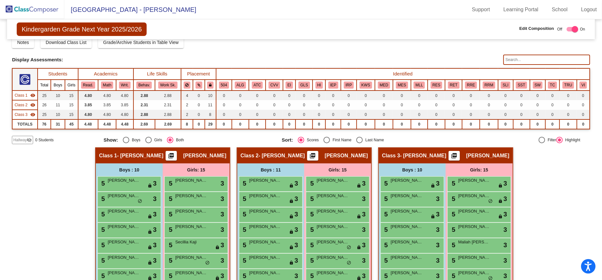
click at [20, 7] on img at bounding box center [32, 9] width 64 height 19
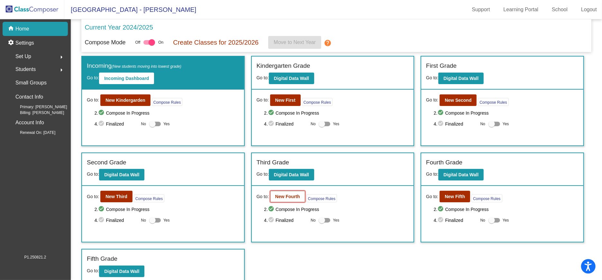
click at [278, 199] on button "New Fourth" at bounding box center [287, 197] width 35 height 12
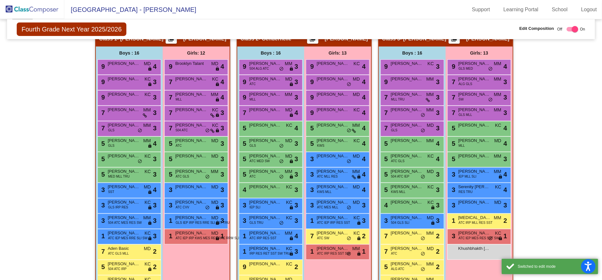
scroll to position [175, 0]
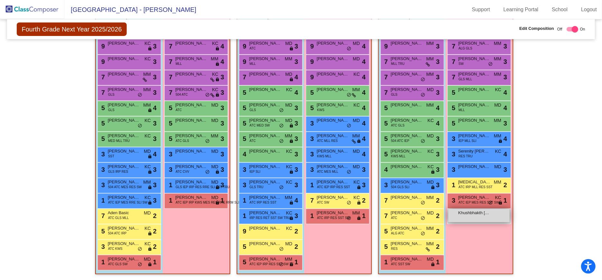
click at [470, 215] on span "Khushbhakth [PERSON_NAME]" at bounding box center [474, 213] width 32 height 6
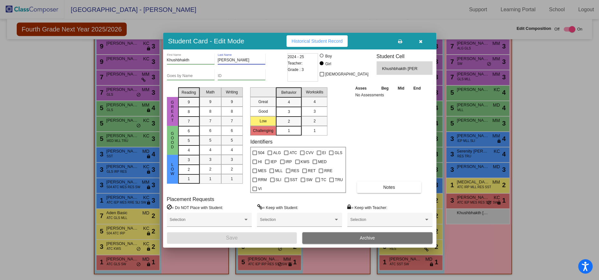
click at [229, 63] on input "[PERSON_NAME]" at bounding box center [242, 60] width 48 height 5
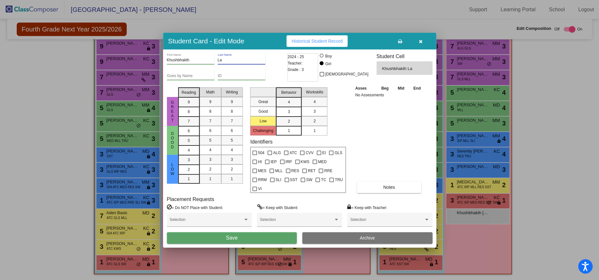
type input "L"
type input "Shaik"
click at [221, 233] on button "Save" at bounding box center [232, 239] width 130 height 12
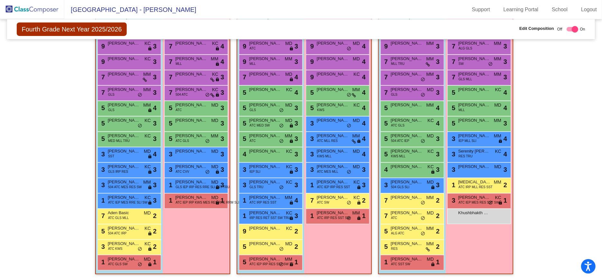
click at [50, 10] on img at bounding box center [32, 9] width 64 height 19
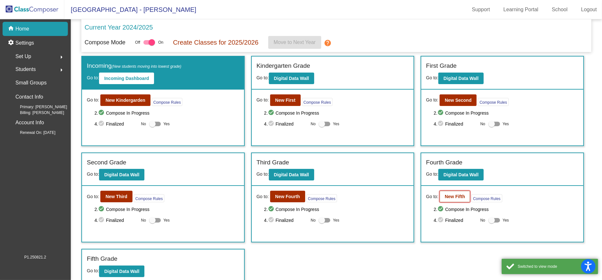
click at [452, 196] on b "New Fifth" at bounding box center [455, 196] width 20 height 5
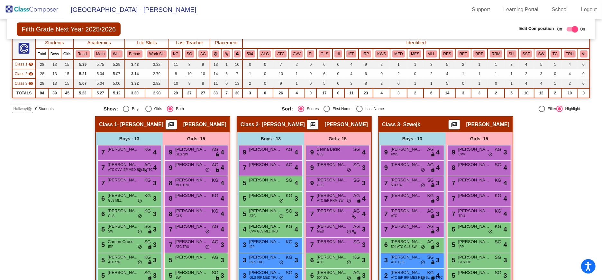
scroll to position [69, 0]
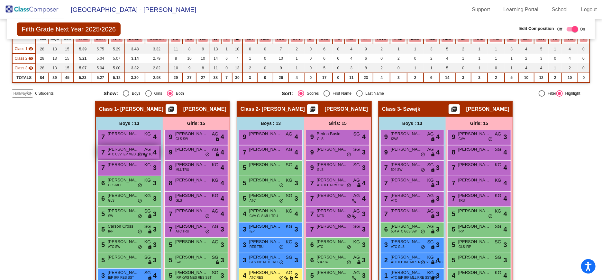
click at [138, 152] on span "do_not_disturb_alt" at bounding box center [140, 154] width 5 height 5
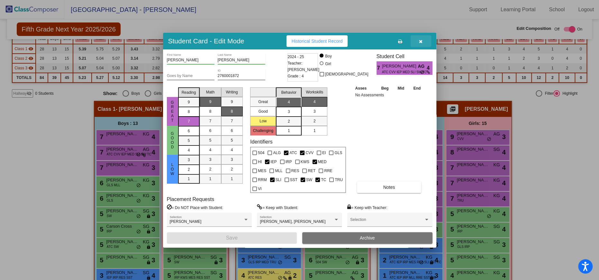
click at [422, 41] on span "button" at bounding box center [421, 41] width 4 height 5
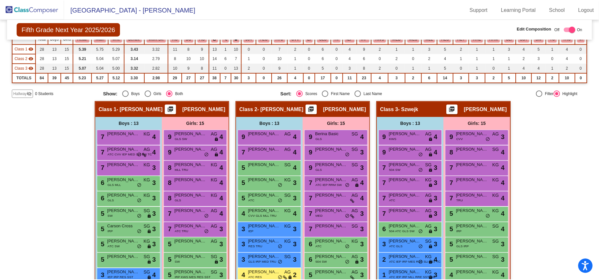
scroll to position [160, 0]
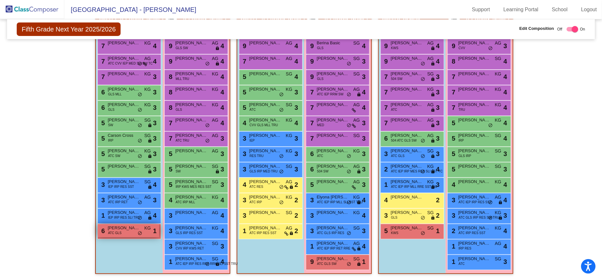
click at [117, 231] on span "ATC GLS" at bounding box center [115, 233] width 14 height 5
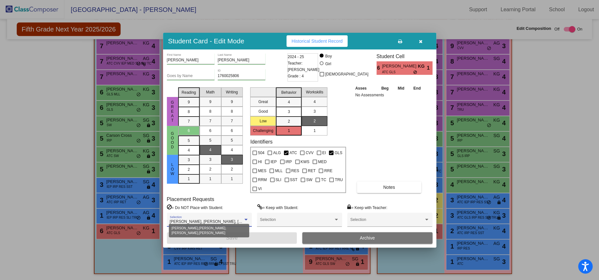
click at [246, 218] on div at bounding box center [246, 220] width 6 height 5
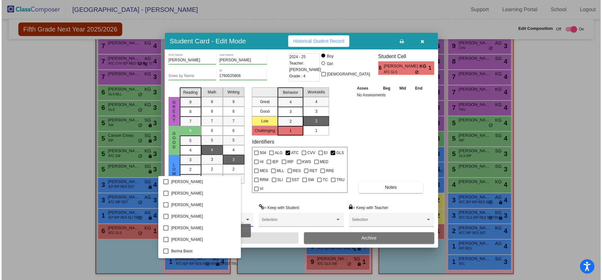
scroll to position [219, 0]
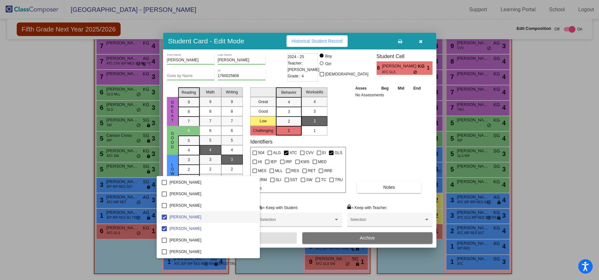
drag, startPoint x: 589, startPoint y: 178, endPoint x: 572, endPoint y: 132, distance: 48.2
click at [588, 176] on div at bounding box center [299, 140] width 599 height 280
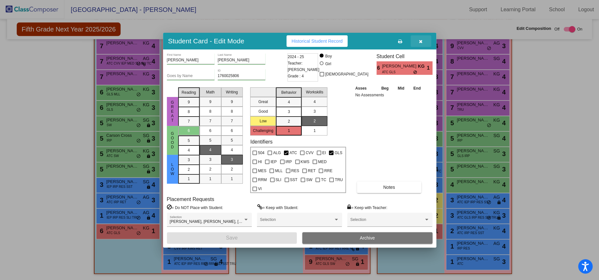
click at [415, 43] on button "button" at bounding box center [421, 41] width 21 height 12
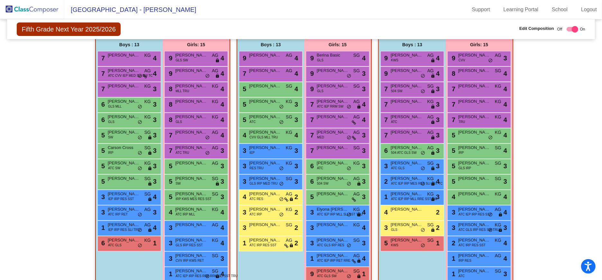
scroll to position [160, 0]
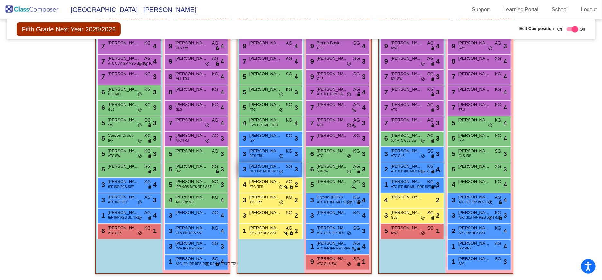
click at [259, 165] on span "[PERSON_NAME]" at bounding box center [265, 166] width 32 height 6
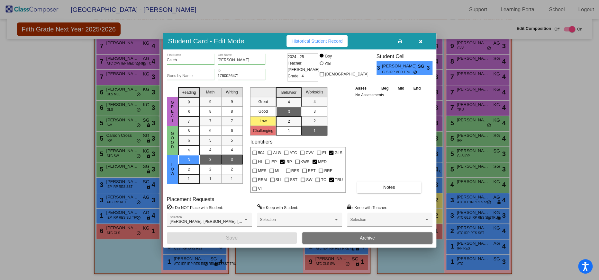
click at [423, 47] on button "button" at bounding box center [421, 41] width 21 height 12
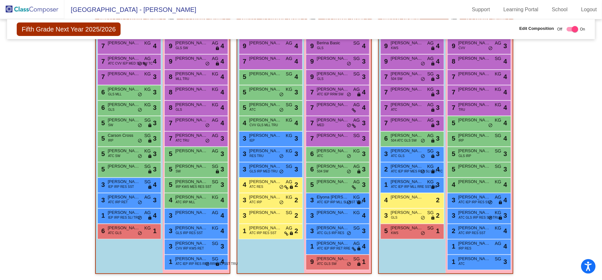
scroll to position [90, 0]
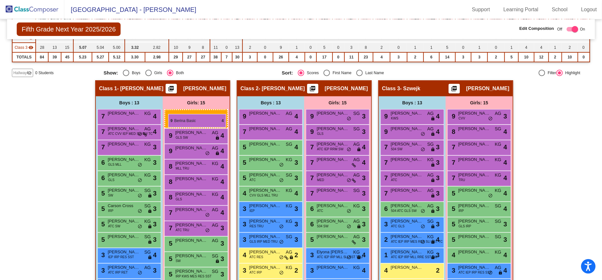
drag, startPoint x: 352, startPoint y: 117, endPoint x: 168, endPoint y: 114, distance: 184.3
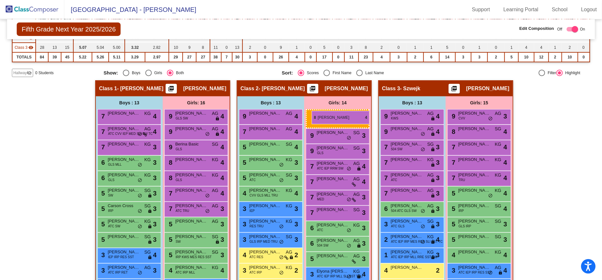
drag, startPoint x: 183, startPoint y: 160, endPoint x: 312, endPoint y: 111, distance: 137.4
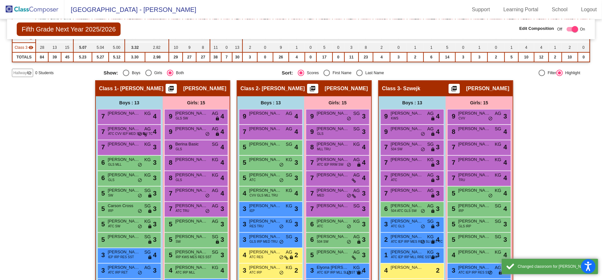
click at [537, 133] on div "Hallway - Hallway Class picture_as_pdf Add Student First Name Last Name Student…" at bounding box center [301, 215] width 578 height 271
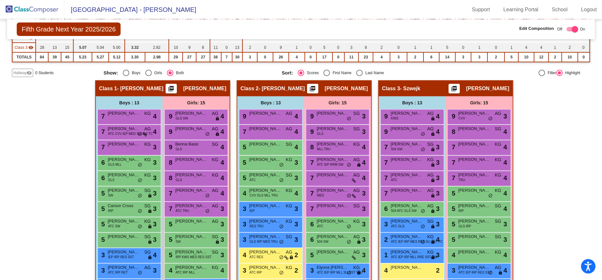
click at [43, 11] on img at bounding box center [32, 9] width 64 height 19
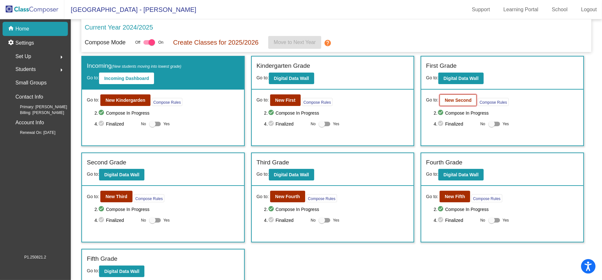
click at [468, 99] on b "New Second" at bounding box center [458, 100] width 27 height 5
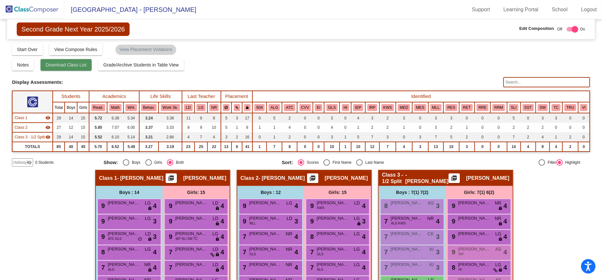
click at [71, 65] on span "Download Class List" at bounding box center [66, 64] width 41 height 5
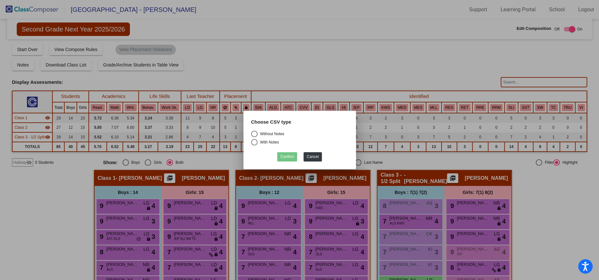
click at [254, 133] on div "Select an option" at bounding box center [254, 134] width 6 height 6
click at [254, 137] on input "Without Notes" at bounding box center [254, 137] width 0 height 0
radio input "true"
click at [286, 156] on button "Confirm" at bounding box center [287, 156] width 20 height 9
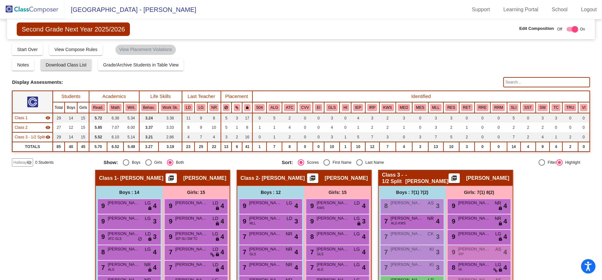
click at [25, 9] on img at bounding box center [32, 9] width 64 height 19
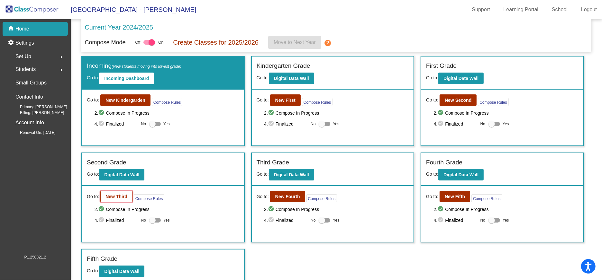
click at [114, 198] on b "New Third" at bounding box center [116, 196] width 22 height 5
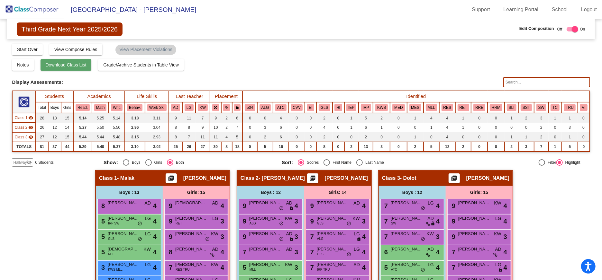
click at [66, 65] on span "Download Class List" at bounding box center [66, 64] width 41 height 5
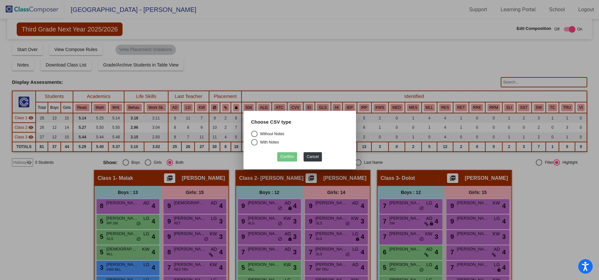
click at [255, 133] on div "Select an option" at bounding box center [254, 134] width 6 height 6
click at [254, 137] on input "Without Notes" at bounding box center [254, 137] width 0 height 0
radio input "true"
click at [287, 155] on button "Confirm" at bounding box center [287, 156] width 20 height 9
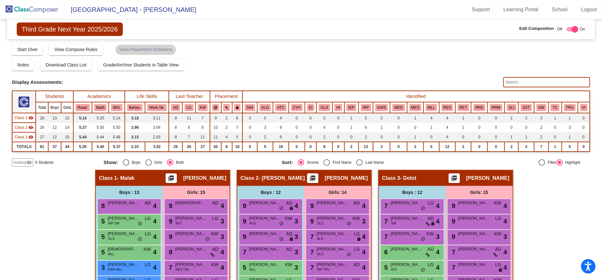
click at [32, 6] on img at bounding box center [32, 9] width 64 height 19
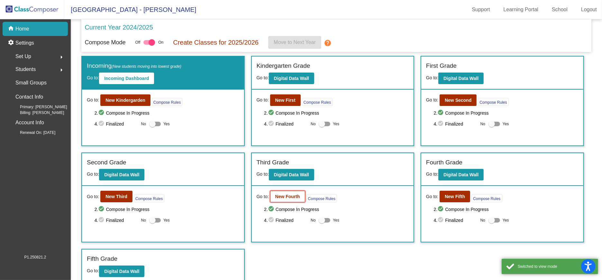
click at [292, 197] on b "New Fourth" at bounding box center [287, 196] width 25 height 5
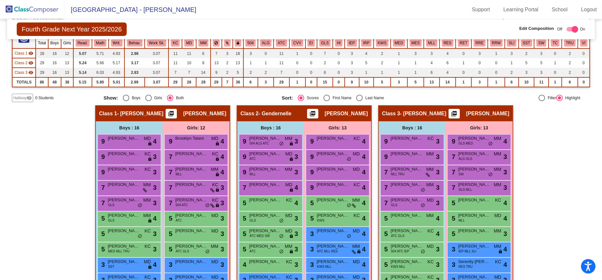
scroll to position [15, 0]
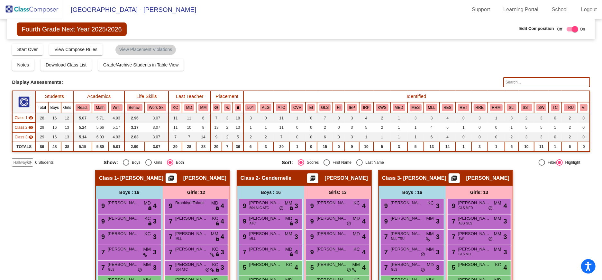
scroll to position [15, 0]
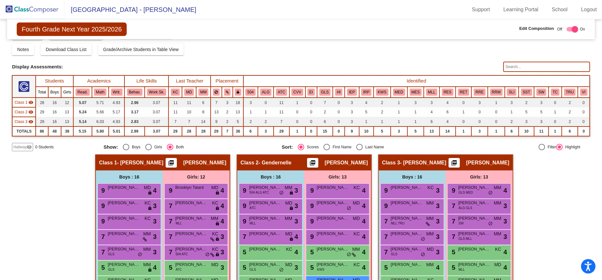
click at [43, 4] on img at bounding box center [32, 9] width 64 height 19
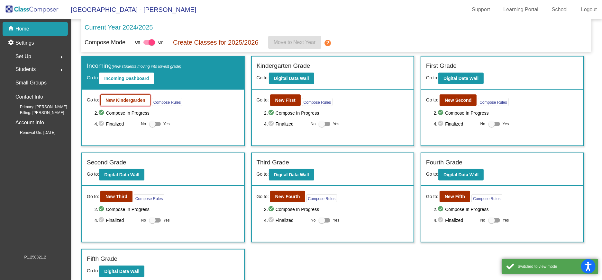
click at [137, 98] on b "New Kindergarden" at bounding box center [125, 100] width 40 height 5
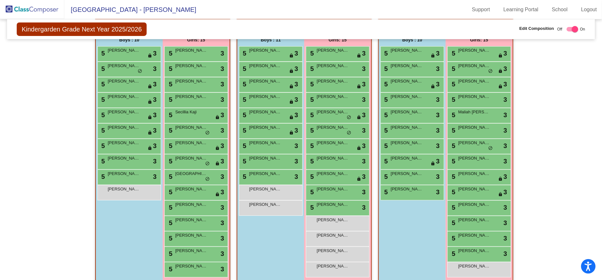
scroll to position [153, 0]
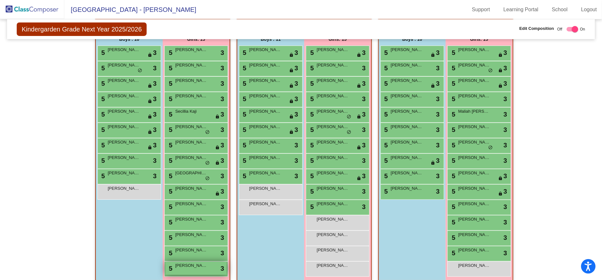
click at [189, 267] on span "[PERSON_NAME]" at bounding box center [191, 266] width 32 height 6
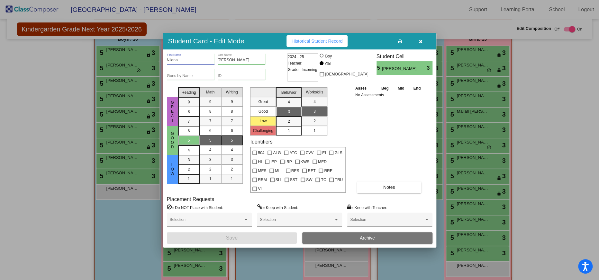
click at [169, 63] on input "Nilana" at bounding box center [191, 60] width 48 height 5
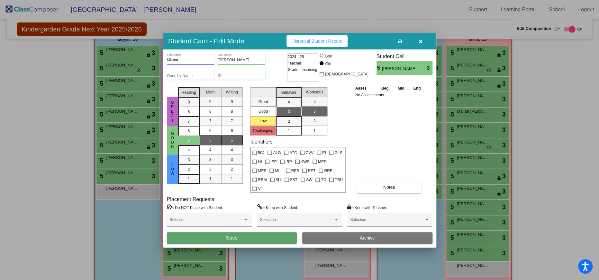
type input "Milana"
click at [237, 235] on span "Save" at bounding box center [232, 237] width 12 height 5
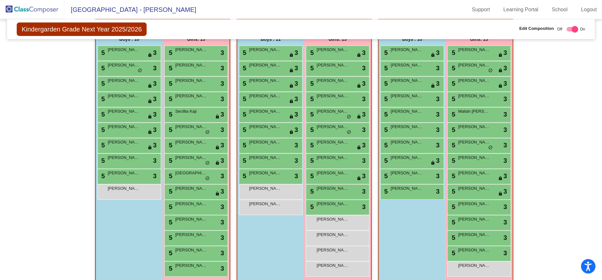
click at [19, 6] on img at bounding box center [32, 9] width 64 height 19
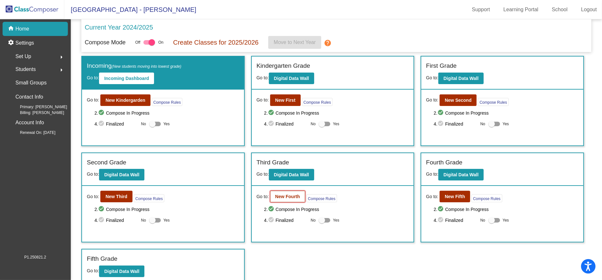
click at [282, 196] on b "New Fourth" at bounding box center [287, 196] width 25 height 5
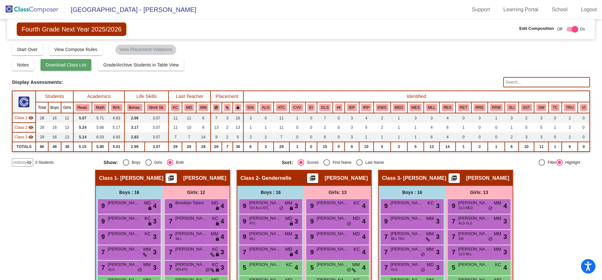
click at [61, 64] on span "Download Class List" at bounding box center [66, 64] width 41 height 5
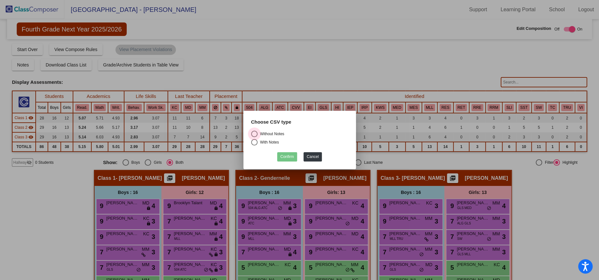
click at [254, 133] on div "Select an option" at bounding box center [254, 134] width 6 height 6
click at [254, 137] on input "Without Notes" at bounding box center [254, 137] width 0 height 0
radio input "true"
click at [285, 153] on button "Confirm" at bounding box center [287, 156] width 20 height 9
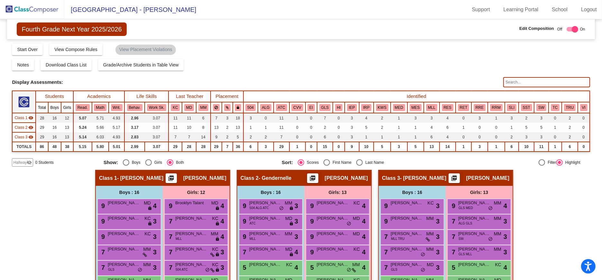
click at [45, 13] on img at bounding box center [32, 9] width 64 height 19
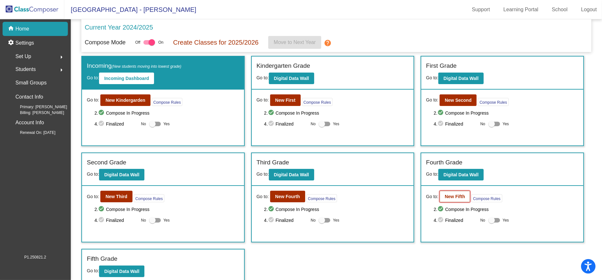
click at [453, 195] on b "New Fifth" at bounding box center [455, 196] width 20 height 5
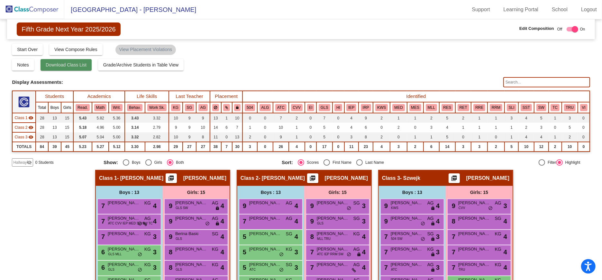
click at [65, 62] on span "Download Class List" at bounding box center [66, 64] width 41 height 5
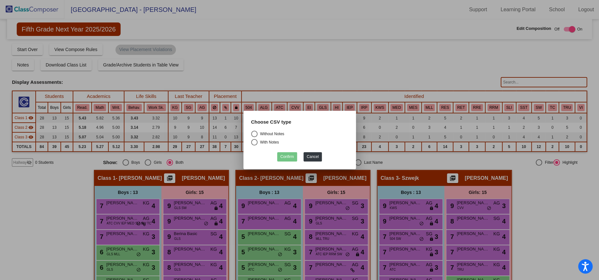
click at [256, 134] on div "Select an option" at bounding box center [254, 134] width 6 height 6
click at [254, 137] on input "Without Notes" at bounding box center [254, 137] width 0 height 0
radio input "true"
click at [289, 158] on button "Confirm" at bounding box center [287, 156] width 20 height 9
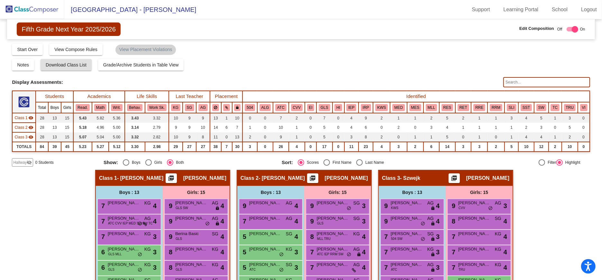
click at [28, 5] on img at bounding box center [32, 9] width 64 height 19
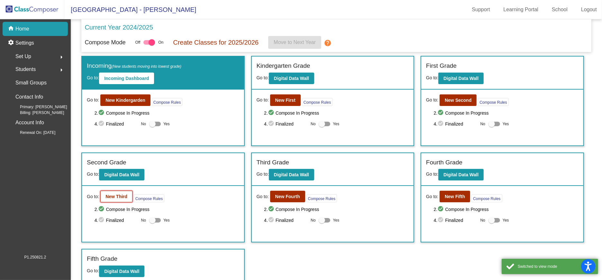
click at [123, 194] on b "New Third" at bounding box center [116, 196] width 22 height 5
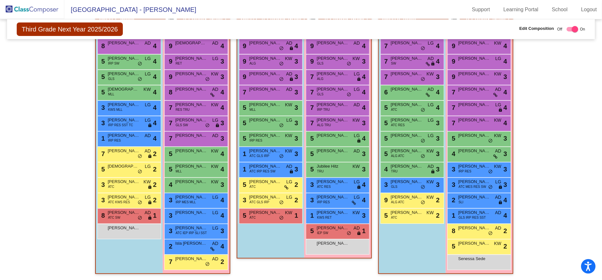
scroll to position [156, 0]
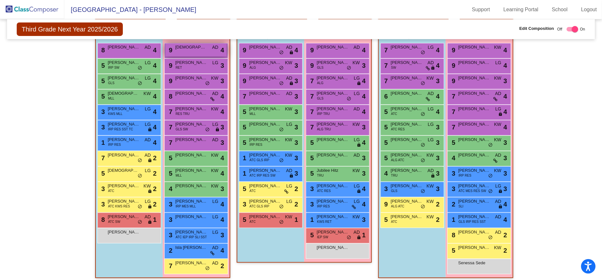
click at [187, 43] on div "9 Christiana Greathouse AD lock do_not_disturb_alt 4" at bounding box center [195, 49] width 61 height 13
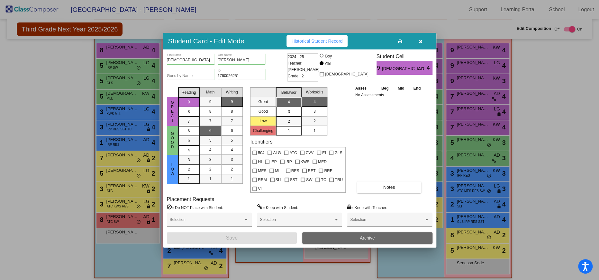
click at [356, 233] on button "Archive" at bounding box center [367, 239] width 130 height 12
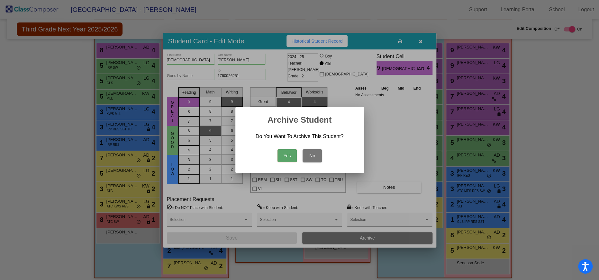
click at [286, 156] on button "Yes" at bounding box center [287, 156] width 19 height 13
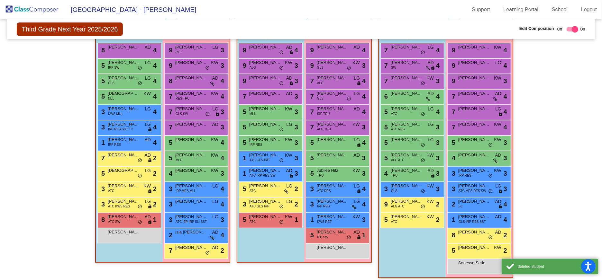
click at [547, 135] on div "Hallway - Hallway Class picture_as_pdf Add Student First Name Last Name Student…" at bounding box center [301, 149] width 578 height 271
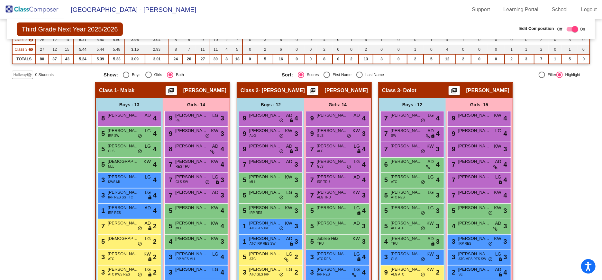
scroll to position [83, 0]
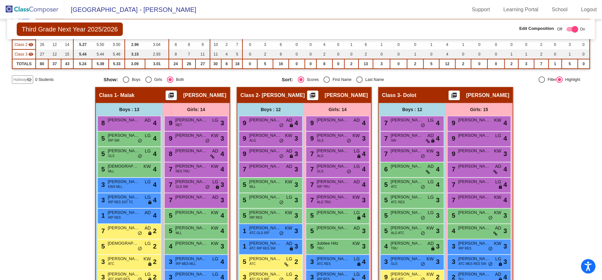
click at [41, 8] on img at bounding box center [32, 9] width 64 height 19
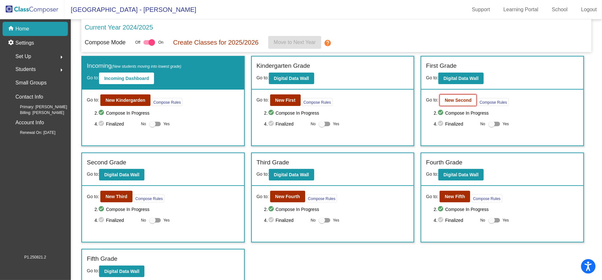
click at [442, 104] on button "New Second" at bounding box center [458, 101] width 37 height 12
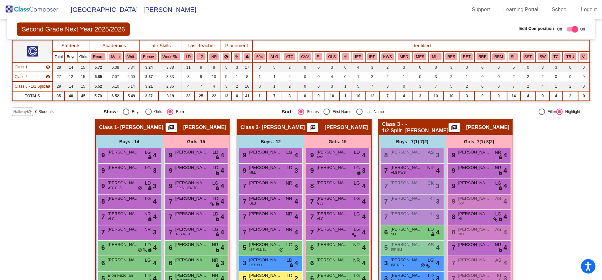
scroll to position [45, 0]
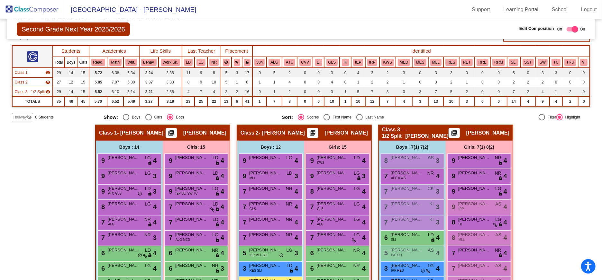
click at [357, 117] on div "Select an option" at bounding box center [359, 117] width 6 height 6
click at [359, 121] on input "Last Name" at bounding box center [359, 121] width 0 height 0
radio input "true"
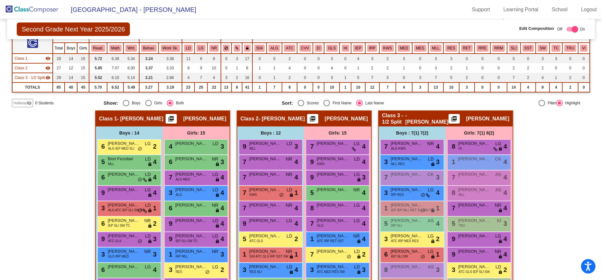
scroll to position [0, 0]
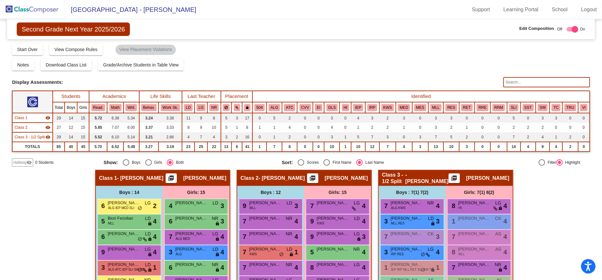
click at [28, 4] on img at bounding box center [32, 9] width 64 height 19
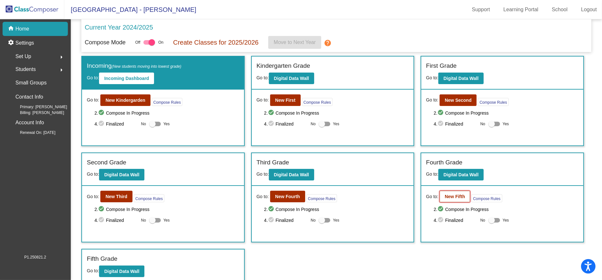
click at [453, 196] on b "New Fifth" at bounding box center [455, 196] width 20 height 5
